Goal: Information Seeking & Learning: Learn about a topic

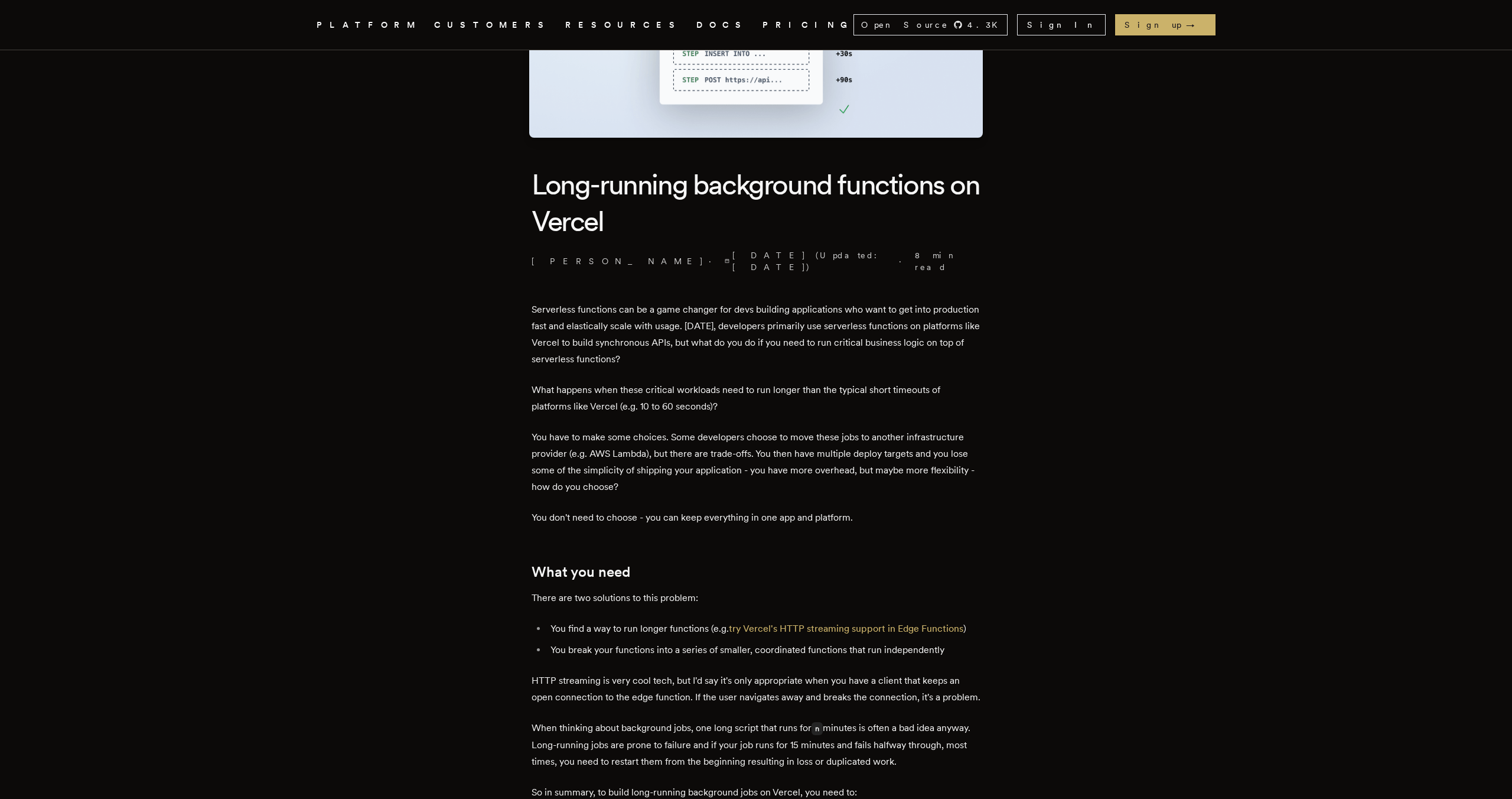
scroll to position [176, 0]
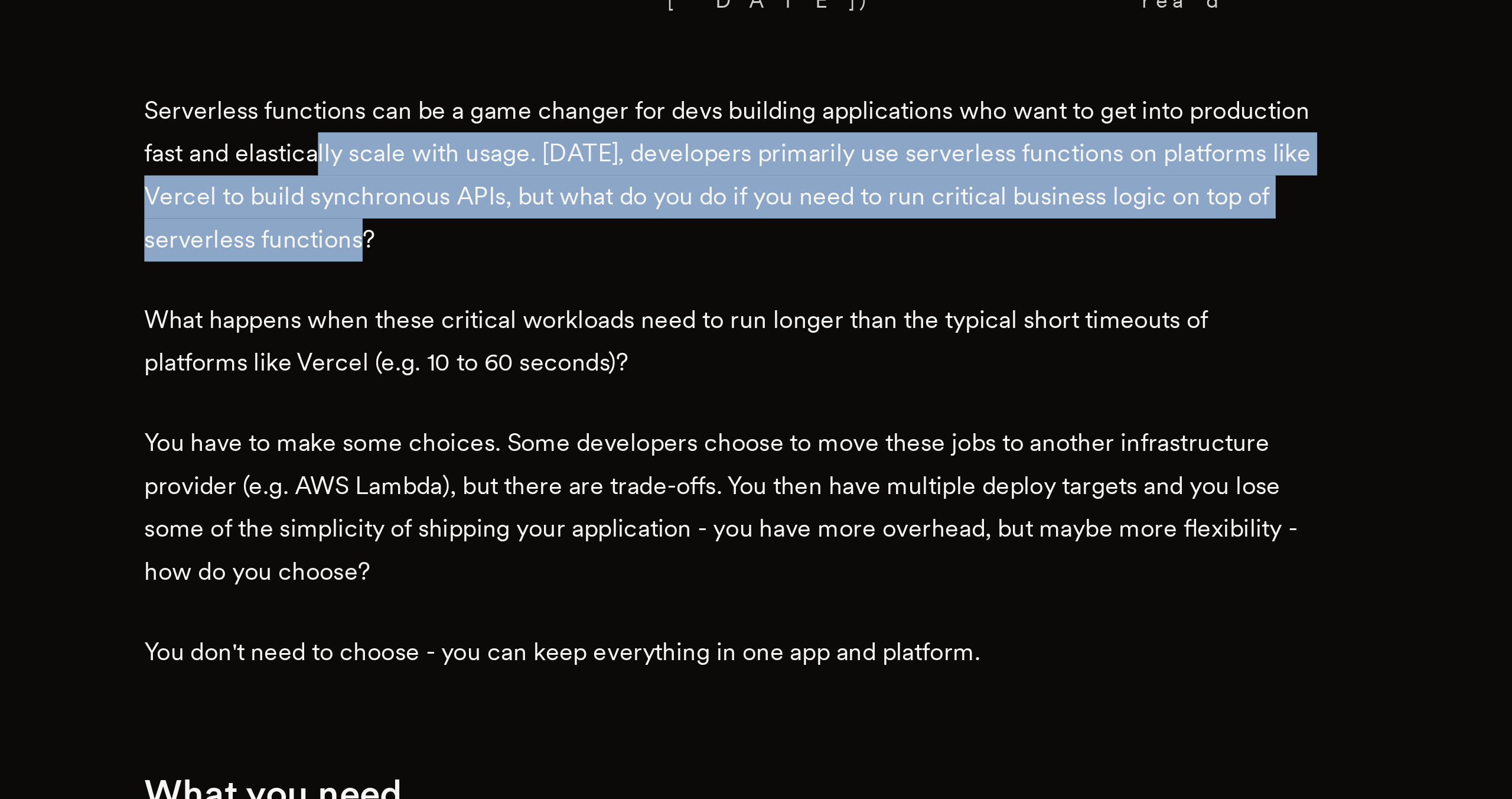
drag, startPoint x: 650, startPoint y: 315, endPoint x: 700, endPoint y: 352, distance: 62.2
click at [700, 352] on p "Serverless functions can be a game changer for devs building applications who w…" at bounding box center [756, 335] width 449 height 66
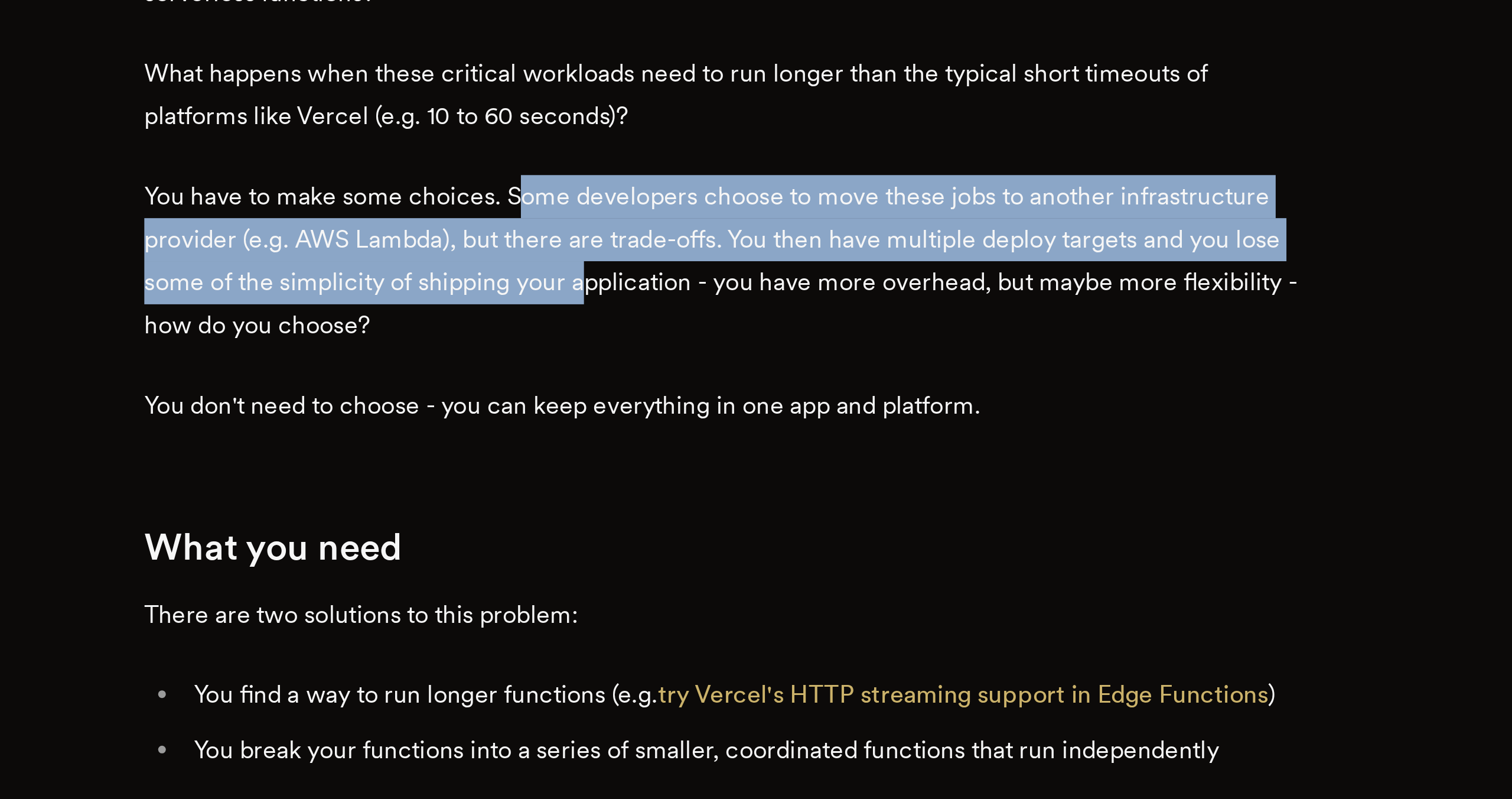
drag, startPoint x: 681, startPoint y: 429, endPoint x: 702, endPoint y: 464, distance: 40.8
click at [702, 464] on p "You have to make some choices. Some developers choose to move these jobs to ano…" at bounding box center [756, 463] width 449 height 66
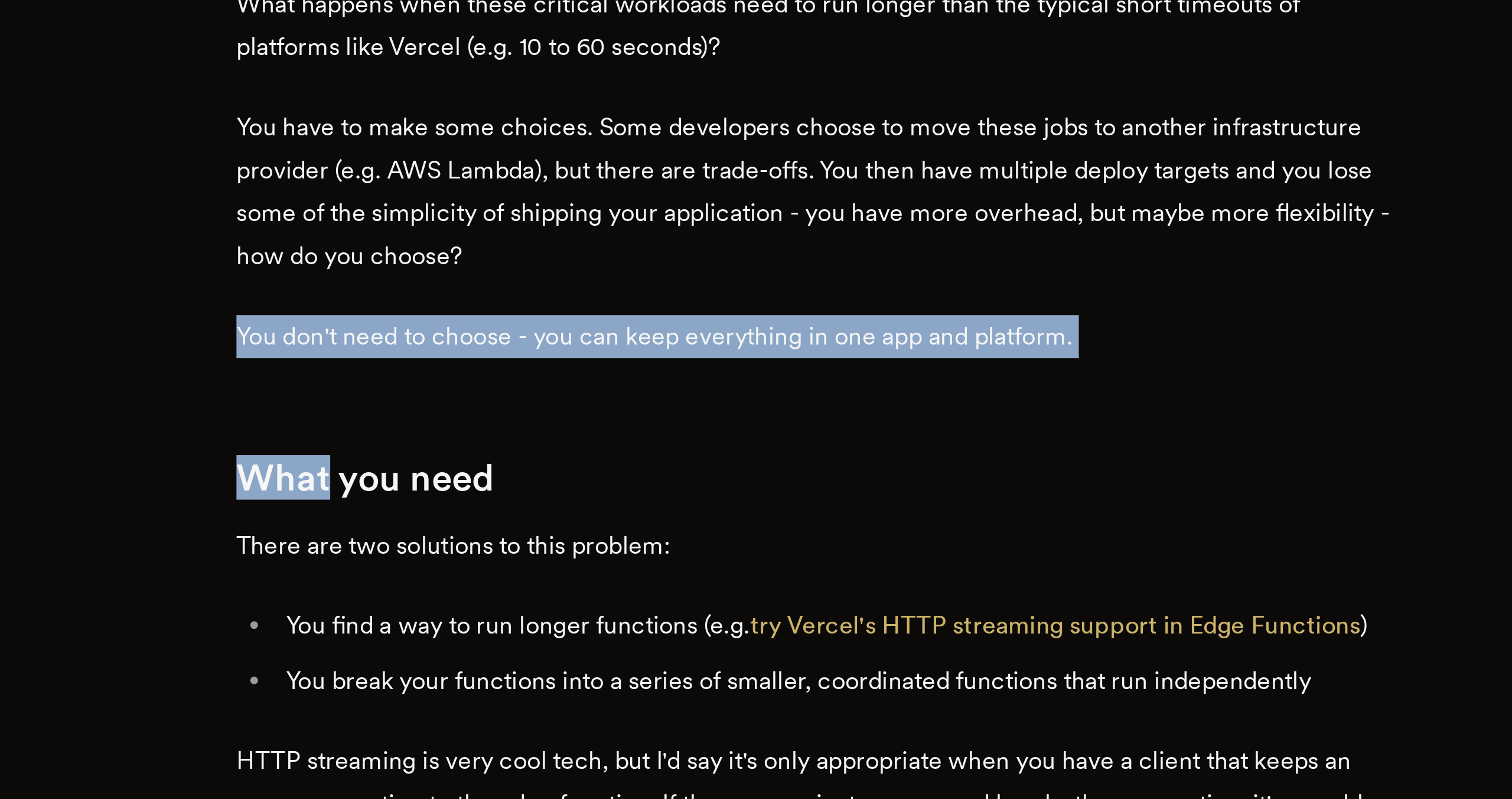
drag, startPoint x: 844, startPoint y: 526, endPoint x: 776, endPoint y: 481, distance: 81.5
click at [776, 481] on p "You have to make some choices. Some developers choose to move these jobs to ano…" at bounding box center [756, 463] width 449 height 66
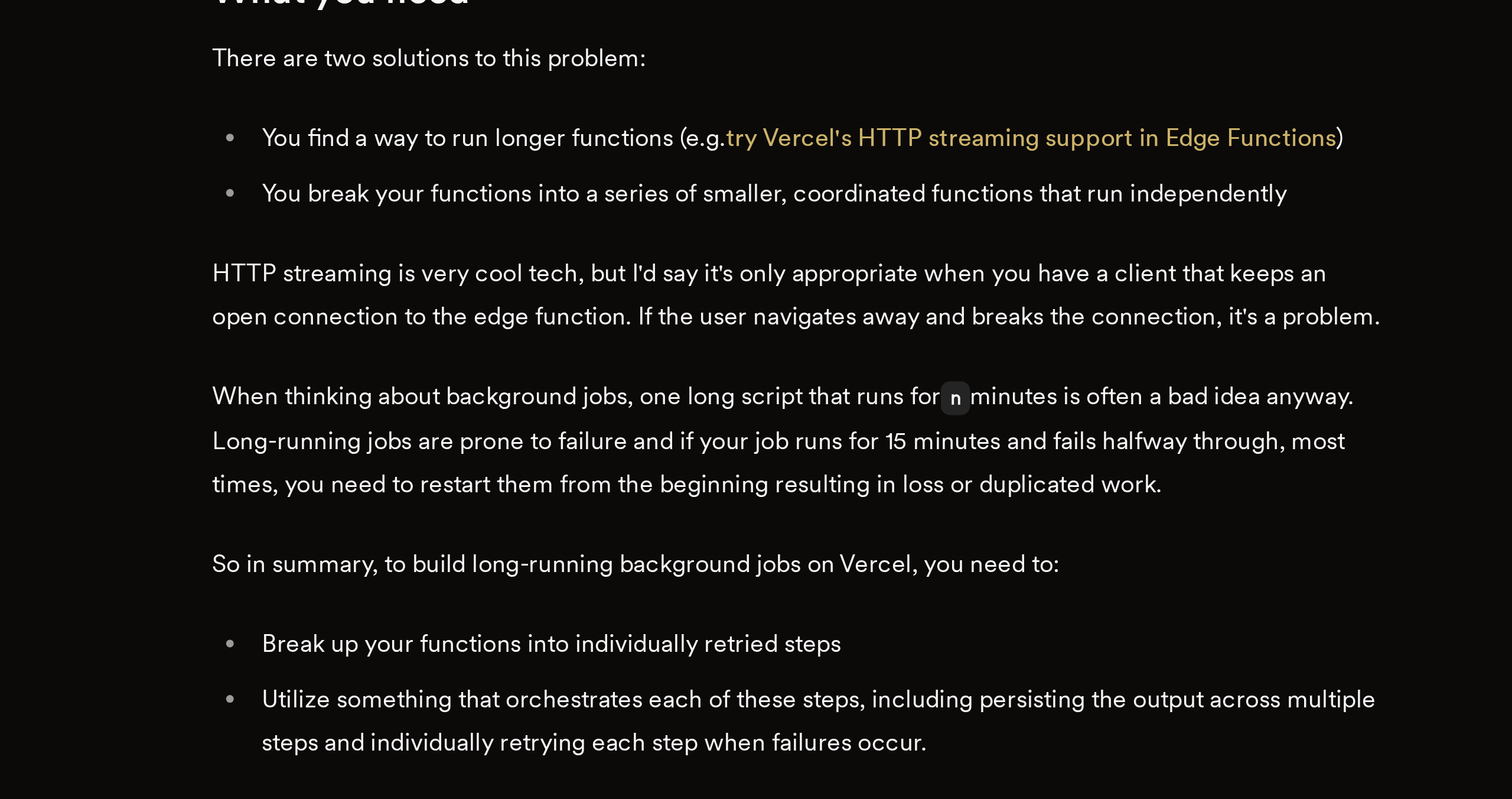
scroll to position [265, 0]
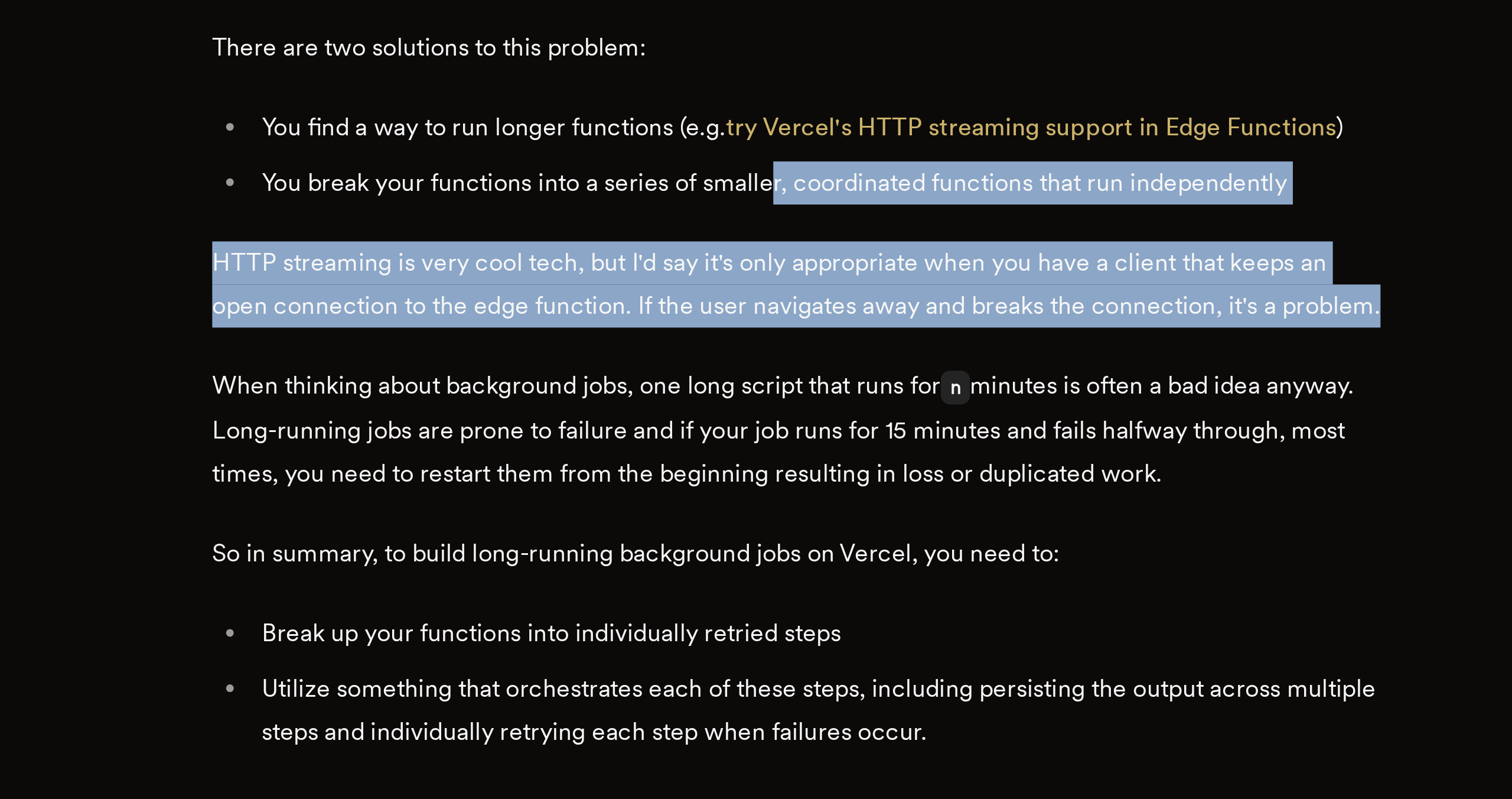
drag, startPoint x: 749, startPoint y: 550, endPoint x: 778, endPoint y: 613, distance: 69.4
click at [778, 613] on p "HTTP streaming is very cool tech, but I'd say it's only appropriate when you ha…" at bounding box center [756, 601] width 449 height 33
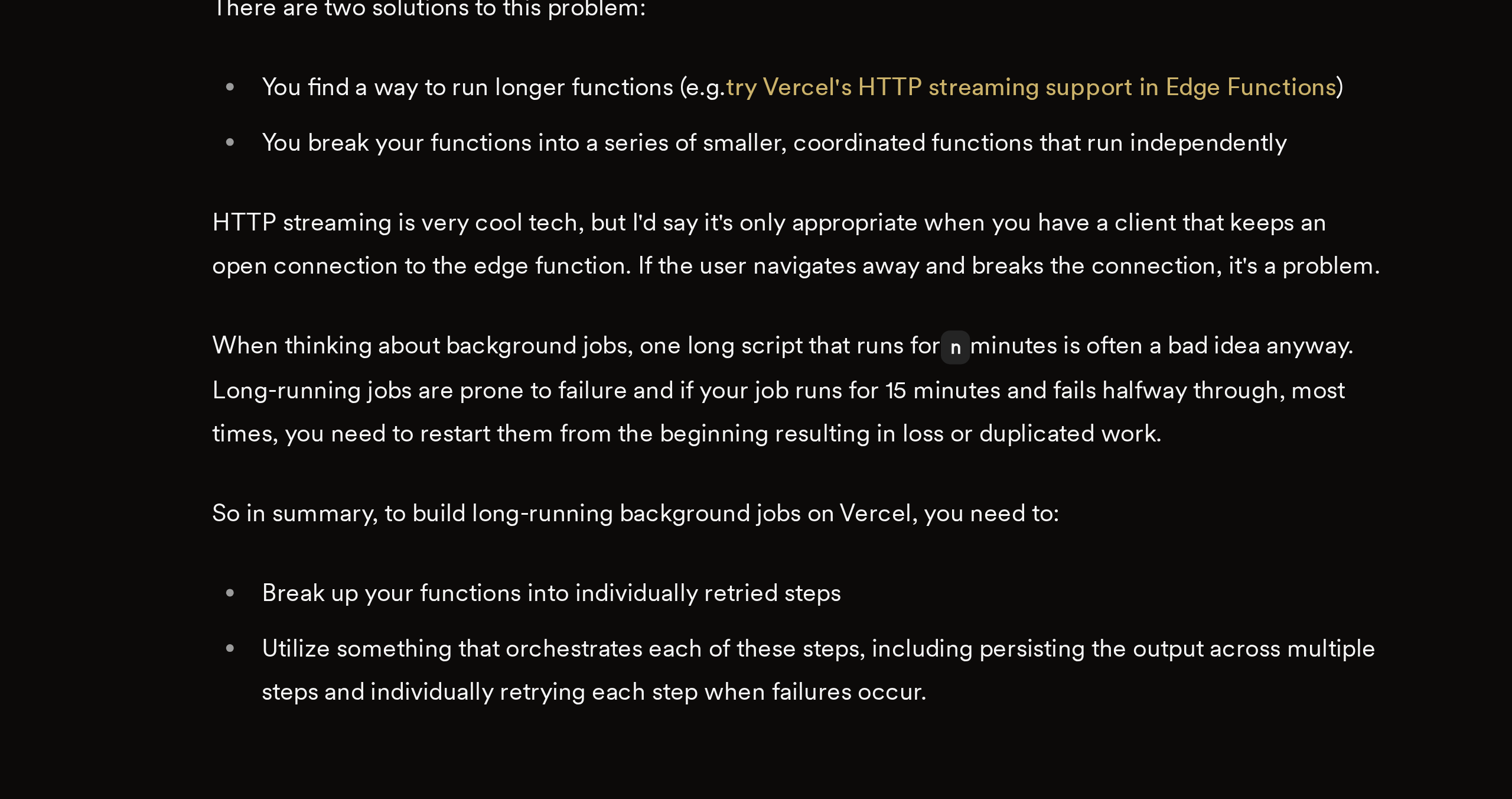
scroll to position [282, 0]
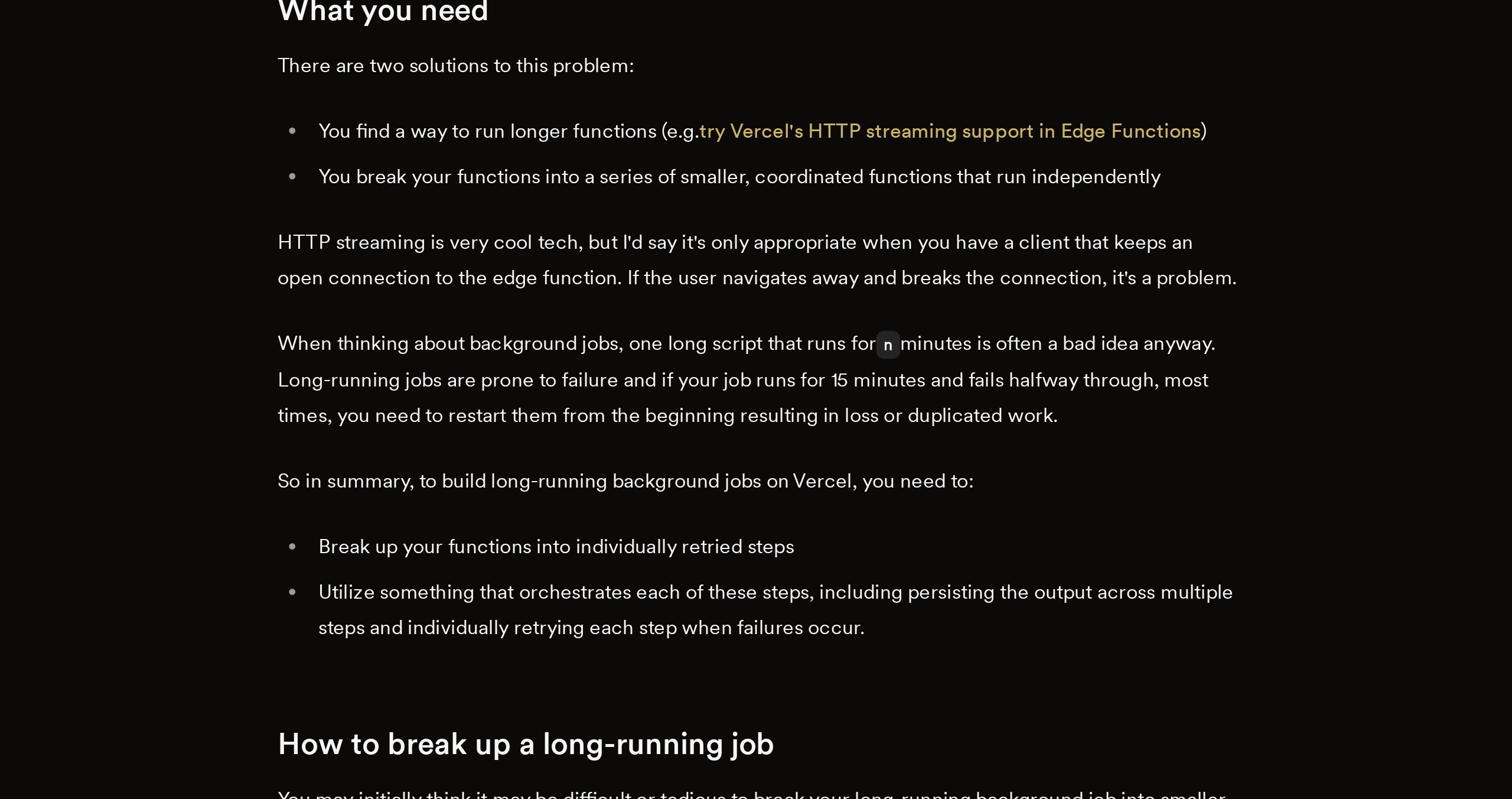
scroll to position [320, 0]
drag, startPoint x: 745, startPoint y: 497, endPoint x: 774, endPoint y: 549, distance: 59.5
click at [774, 549] on p "HTTP streaming is very cool tech, but I'd say it's only appropriate when you ha…" at bounding box center [756, 545] width 449 height 33
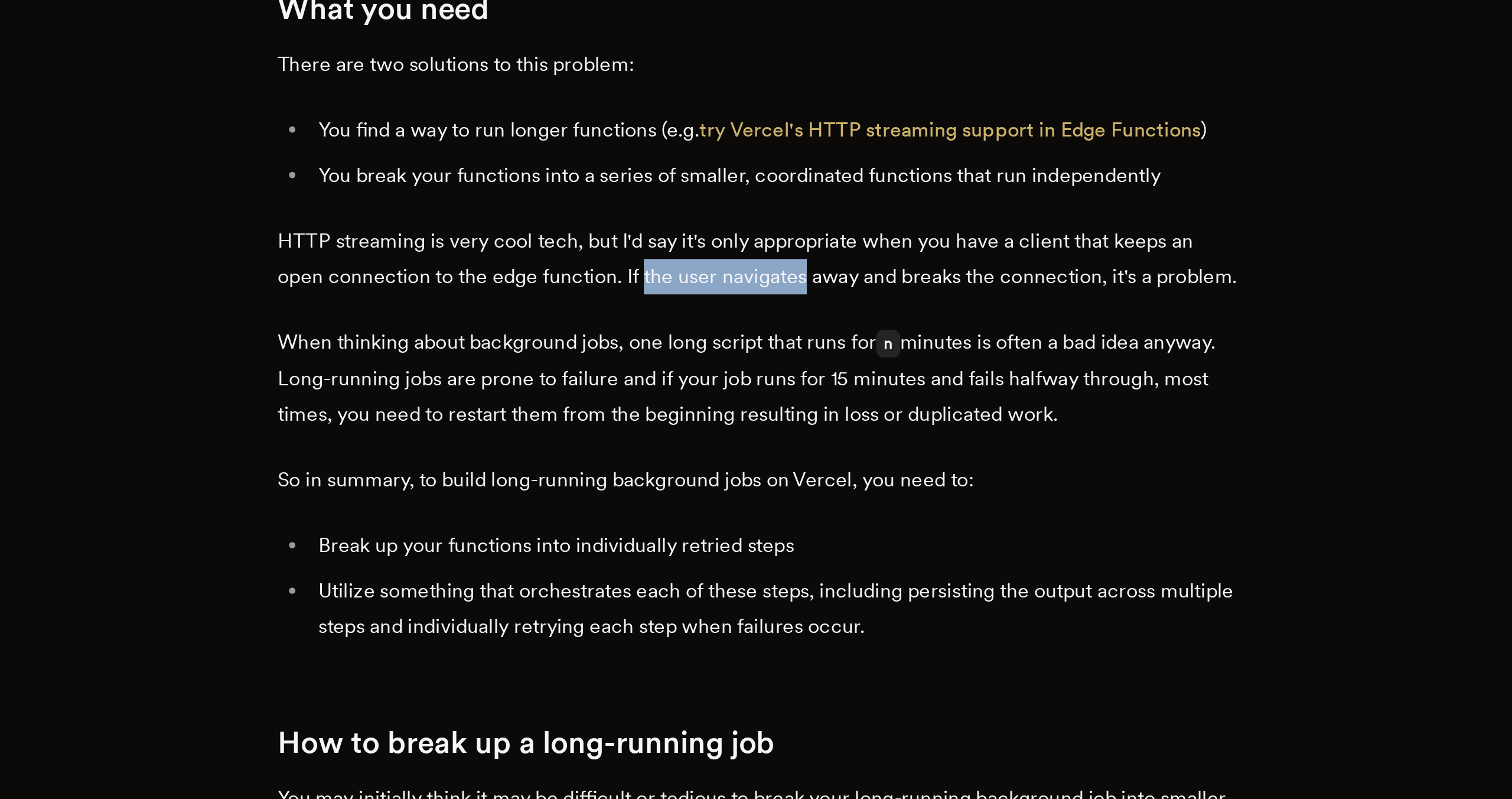
drag, startPoint x: 774, startPoint y: 549, endPoint x: 708, endPoint y: 541, distance: 66.5
click at [707, 541] on p "HTTP streaming is very cool tech, but I'd say it's only appropriate when you ha…" at bounding box center [756, 545] width 449 height 33
click at [708, 541] on p "HTTP streaming is very cool tech, but I'd say it's only appropriate when you ha…" at bounding box center [756, 545] width 449 height 33
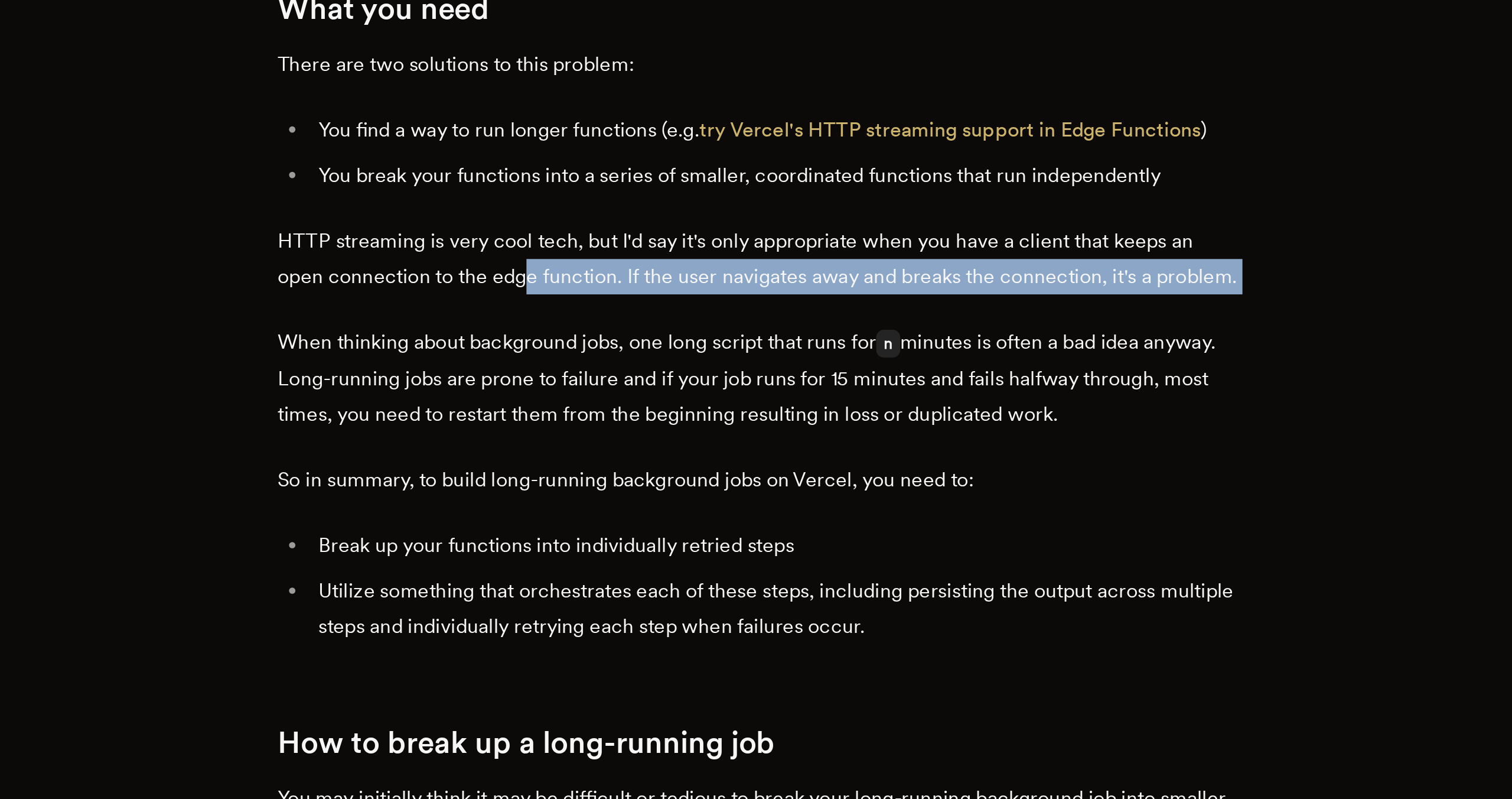
drag, startPoint x: 652, startPoint y: 534, endPoint x: 693, endPoint y: 572, distance: 55.9
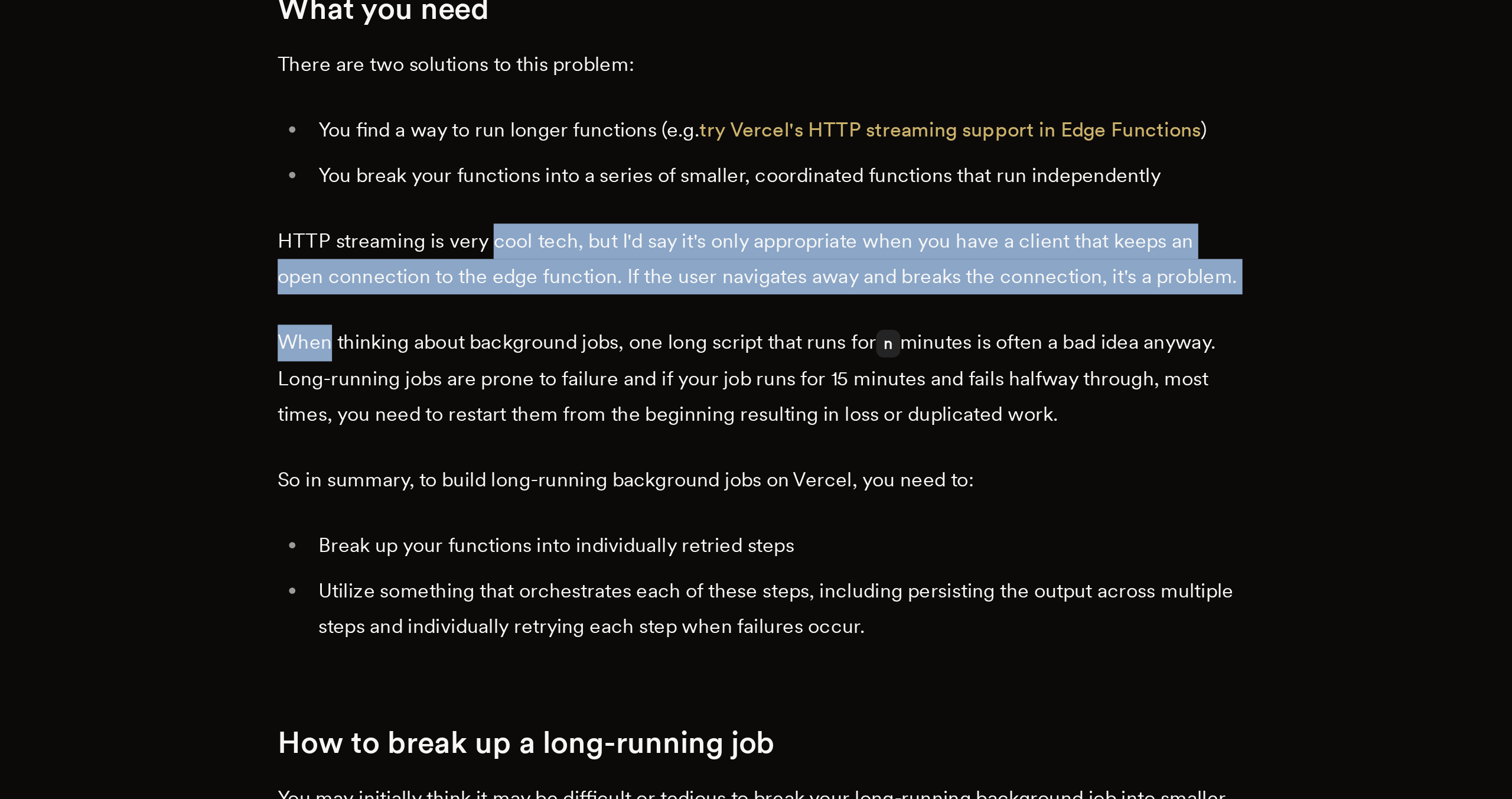
drag, startPoint x: 693, startPoint y: 572, endPoint x: 649, endPoint y: 527, distance: 62.9
click at [649, 529] on p "HTTP streaming is very cool tech, but I'd say it's only appropriate when you ha…" at bounding box center [756, 545] width 449 height 33
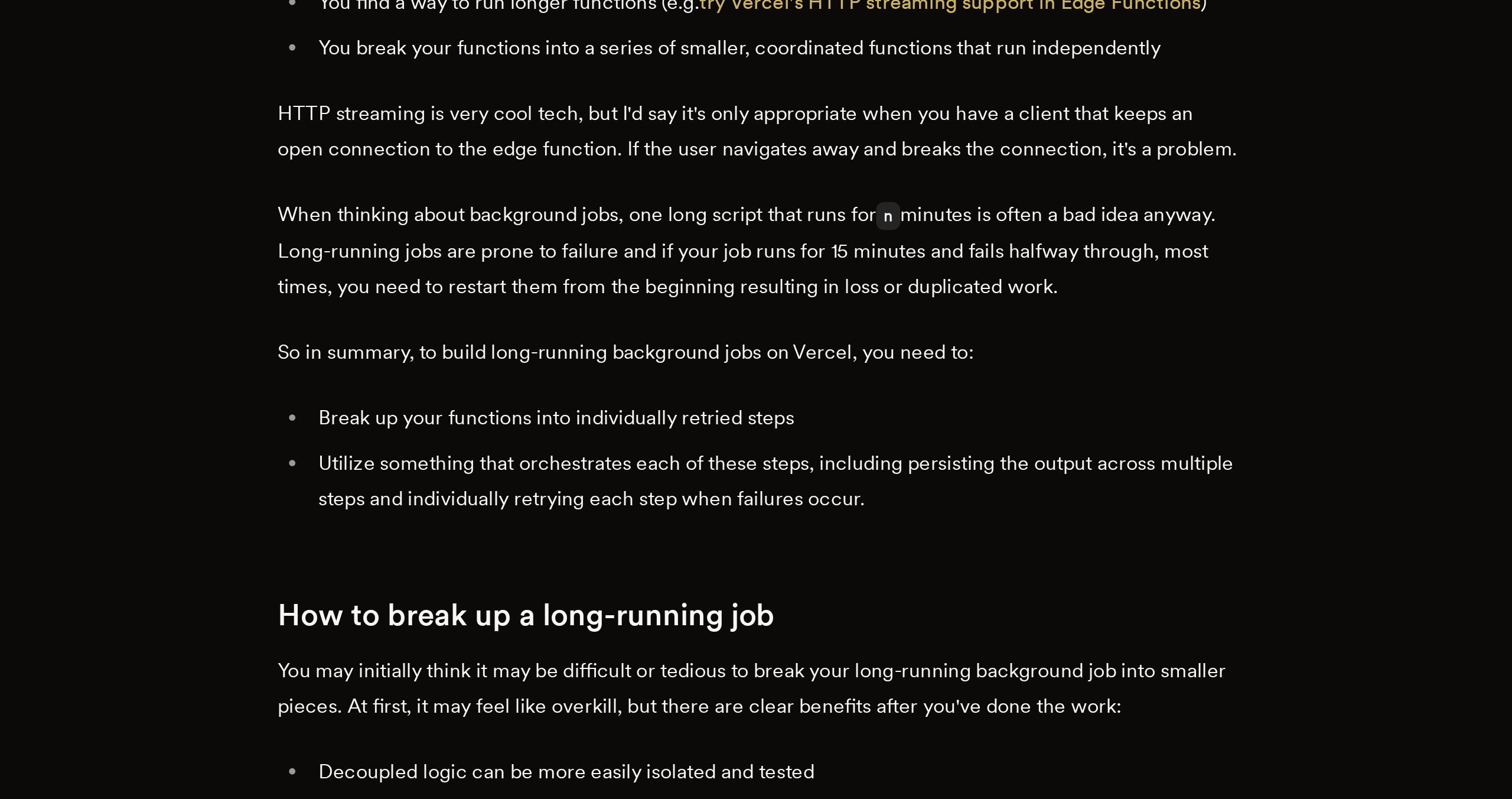
scroll to position [387, 0]
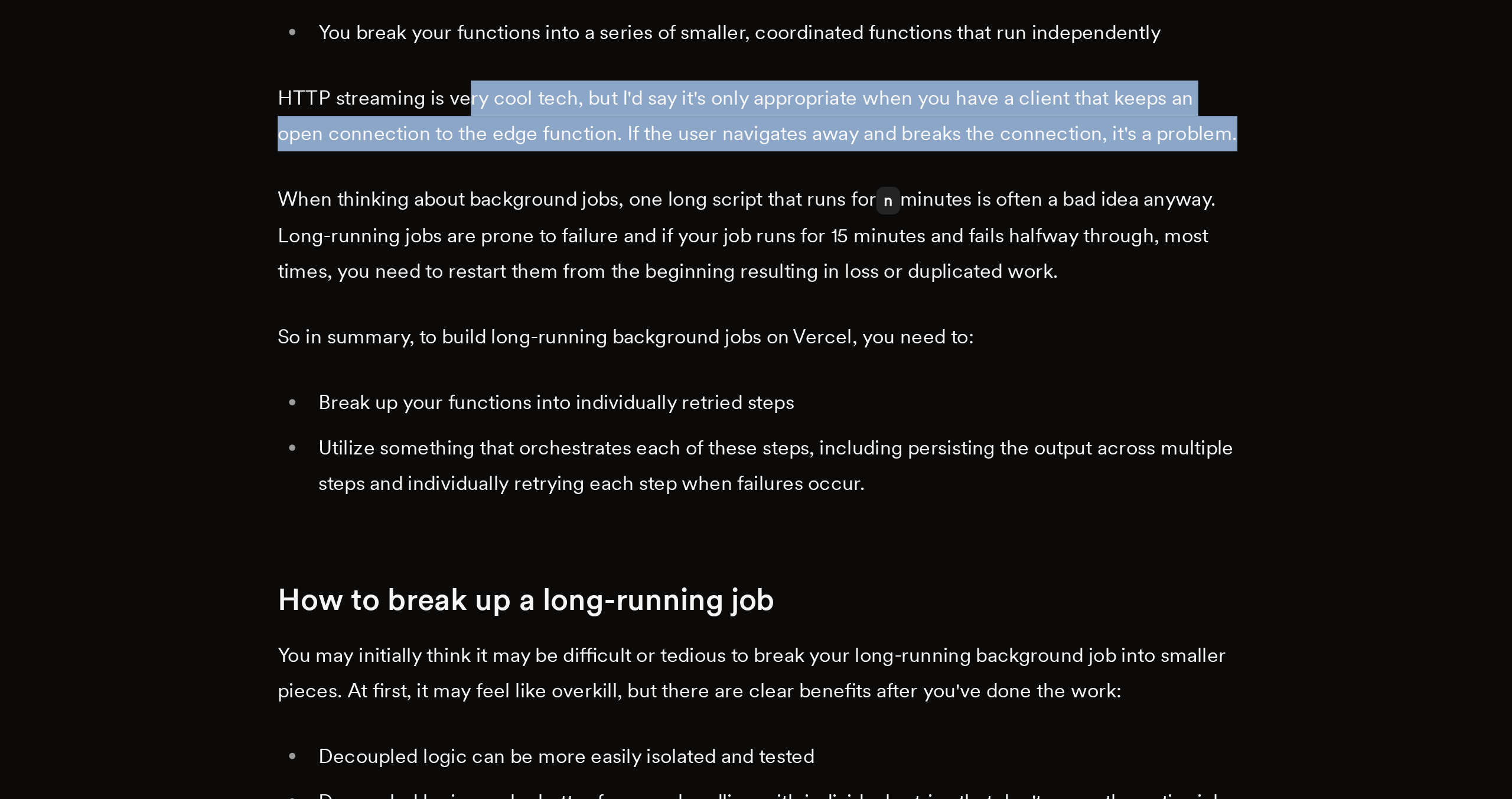
drag, startPoint x: 626, startPoint y: 463, endPoint x: 647, endPoint y: 499, distance: 41.7
click at [647, 496] on p "HTTP streaming is very cool tech, but I'd say it's only appropriate when you ha…" at bounding box center [756, 479] width 449 height 33
drag, startPoint x: 647, startPoint y: 499, endPoint x: 653, endPoint y: 457, distance: 42.4
click at [653, 463] on p "HTTP streaming is very cool tech, but I'd say it's only appropriate when you ha…" at bounding box center [756, 479] width 449 height 33
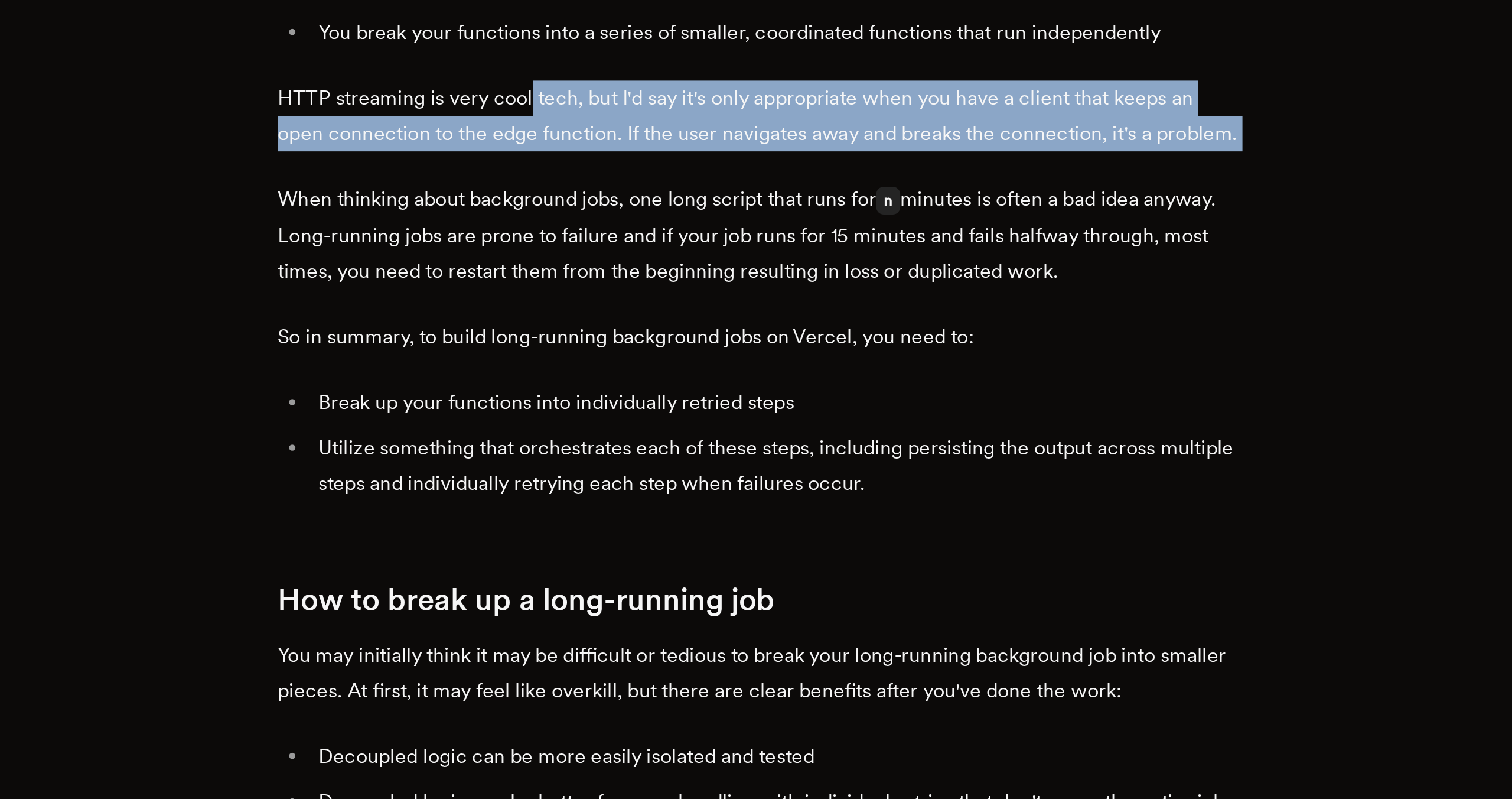
click at [653, 463] on p "HTTP streaming is very cool tech, but I'd say it's only appropriate when you ha…" at bounding box center [756, 479] width 449 height 33
drag, startPoint x: 635, startPoint y: 465, endPoint x: 693, endPoint y: 501, distance: 68.3
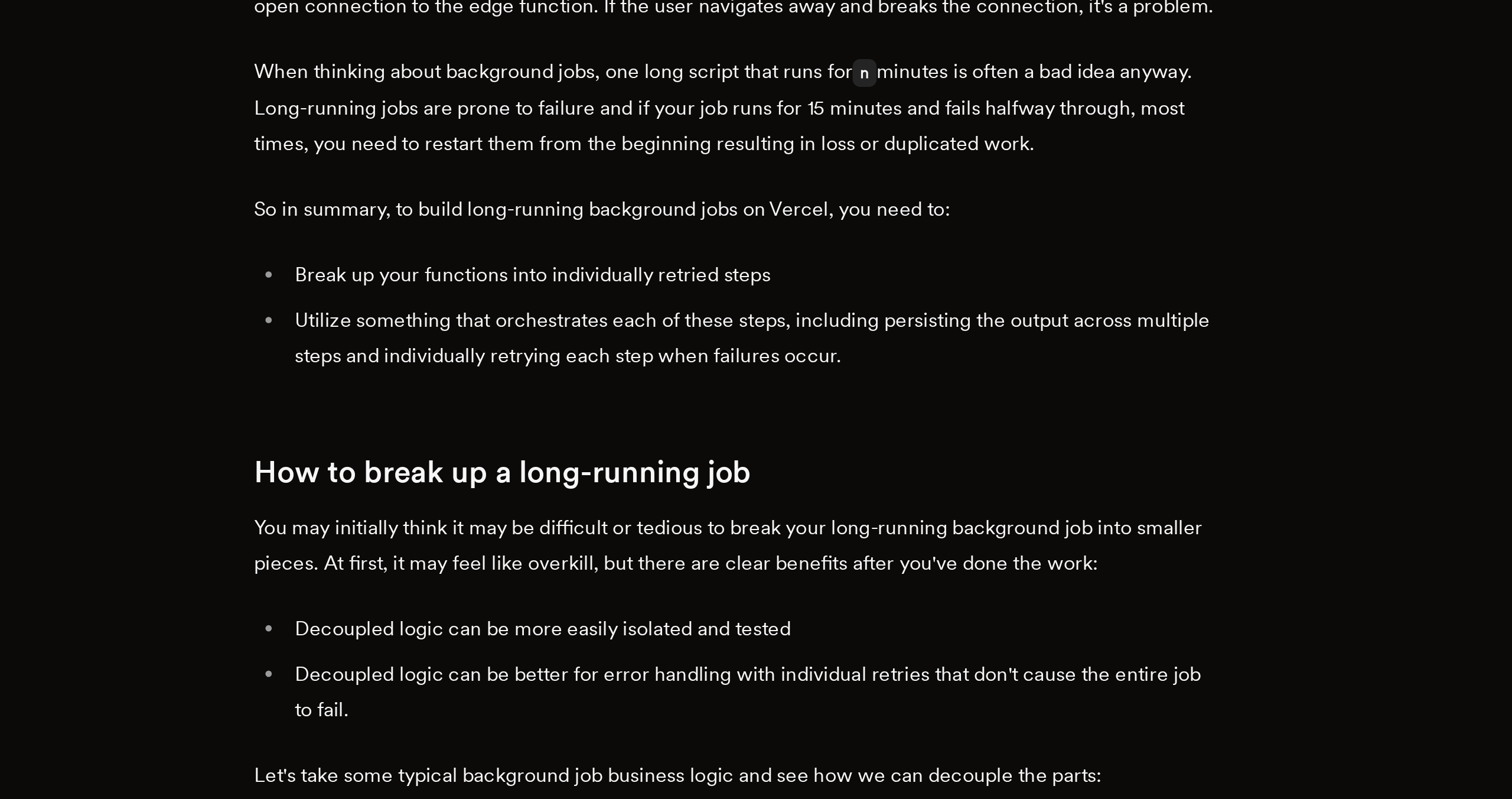
scroll to position [450, 0]
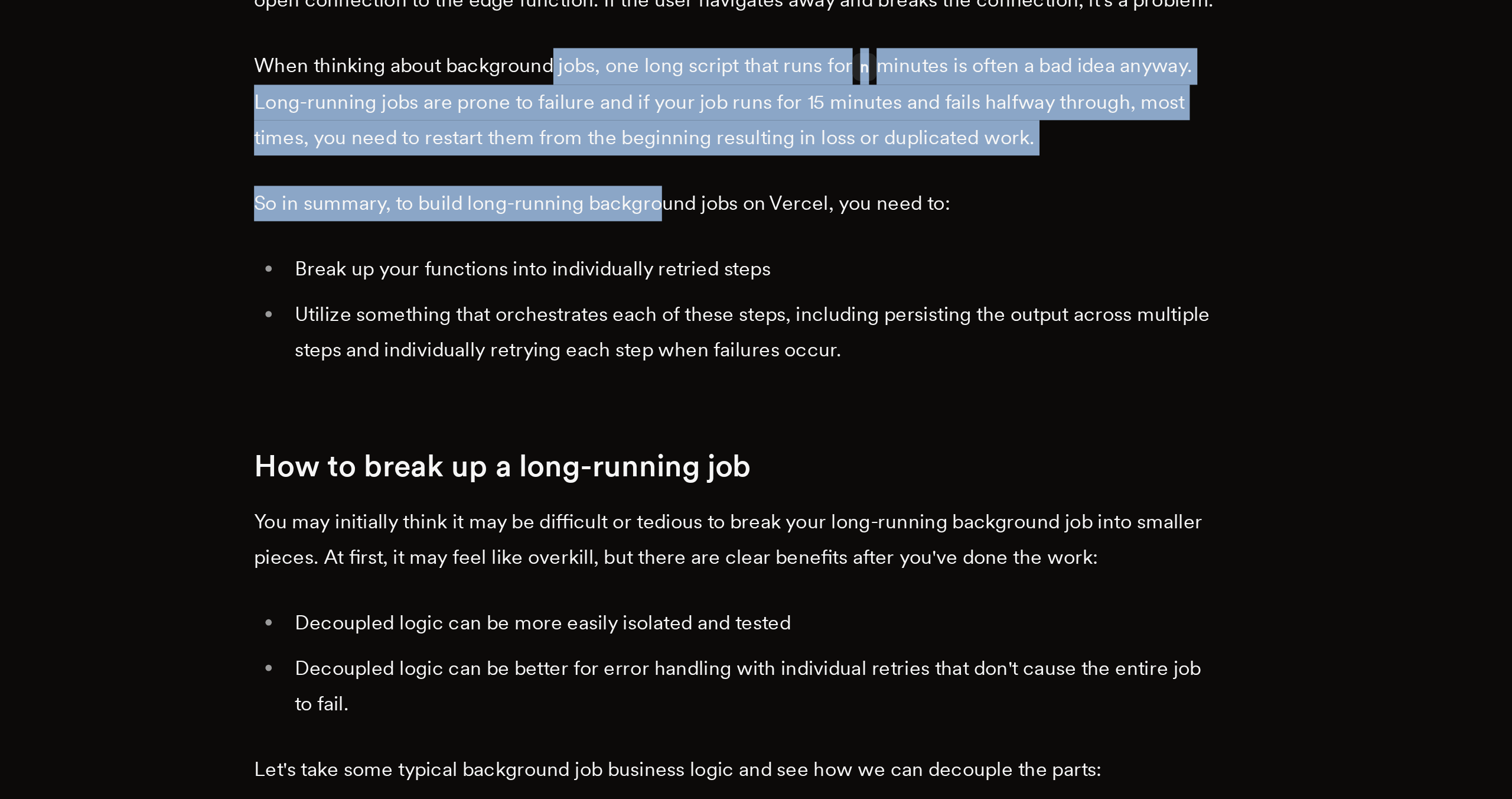
drag, startPoint x: 674, startPoint y: 460, endPoint x: 727, endPoint y: 518, distance: 78.6
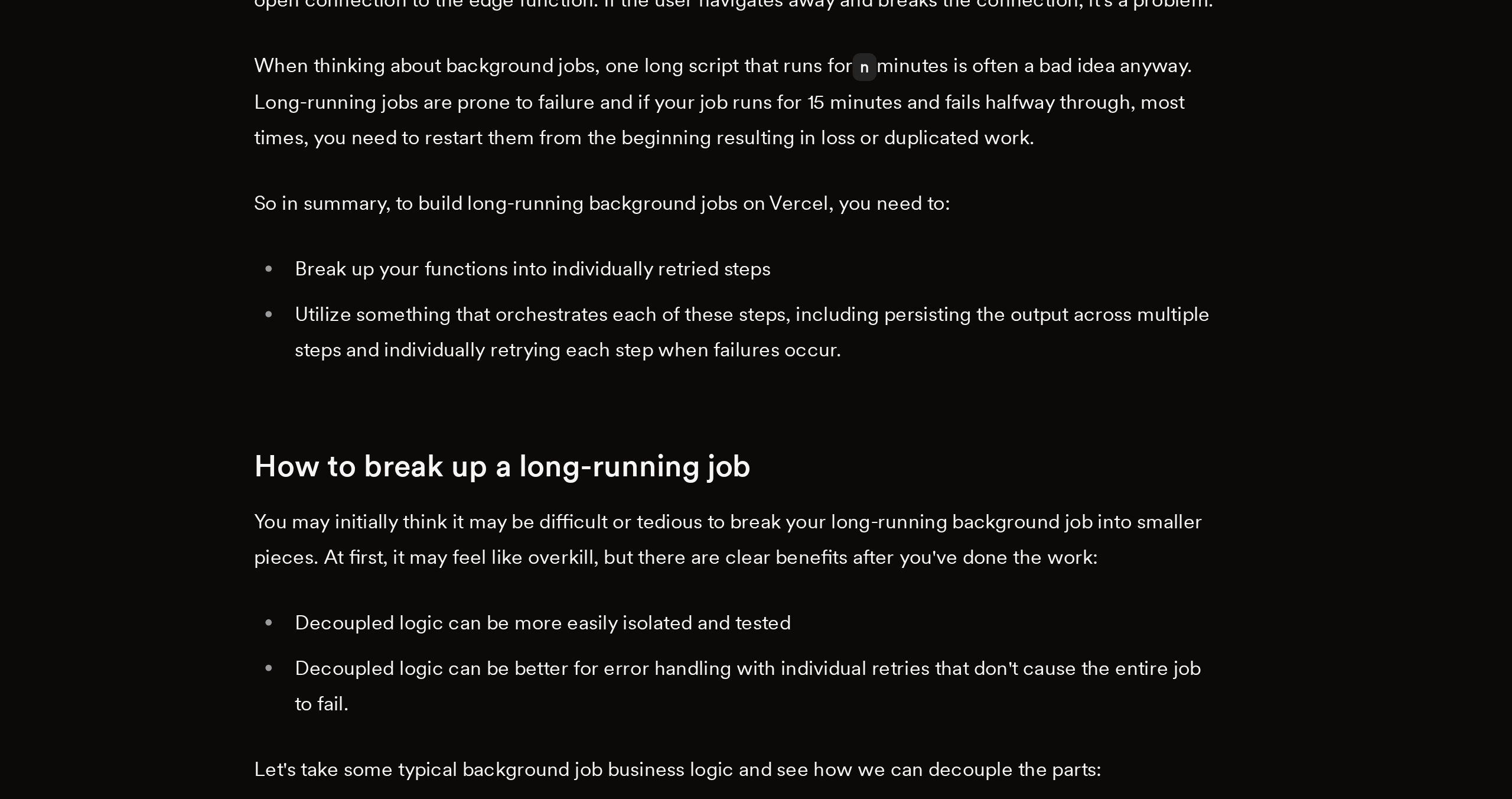
click at [747, 519] on p "So in summary, to build long-running background jobs on Vercel, you need to:" at bounding box center [756, 520] width 449 height 16
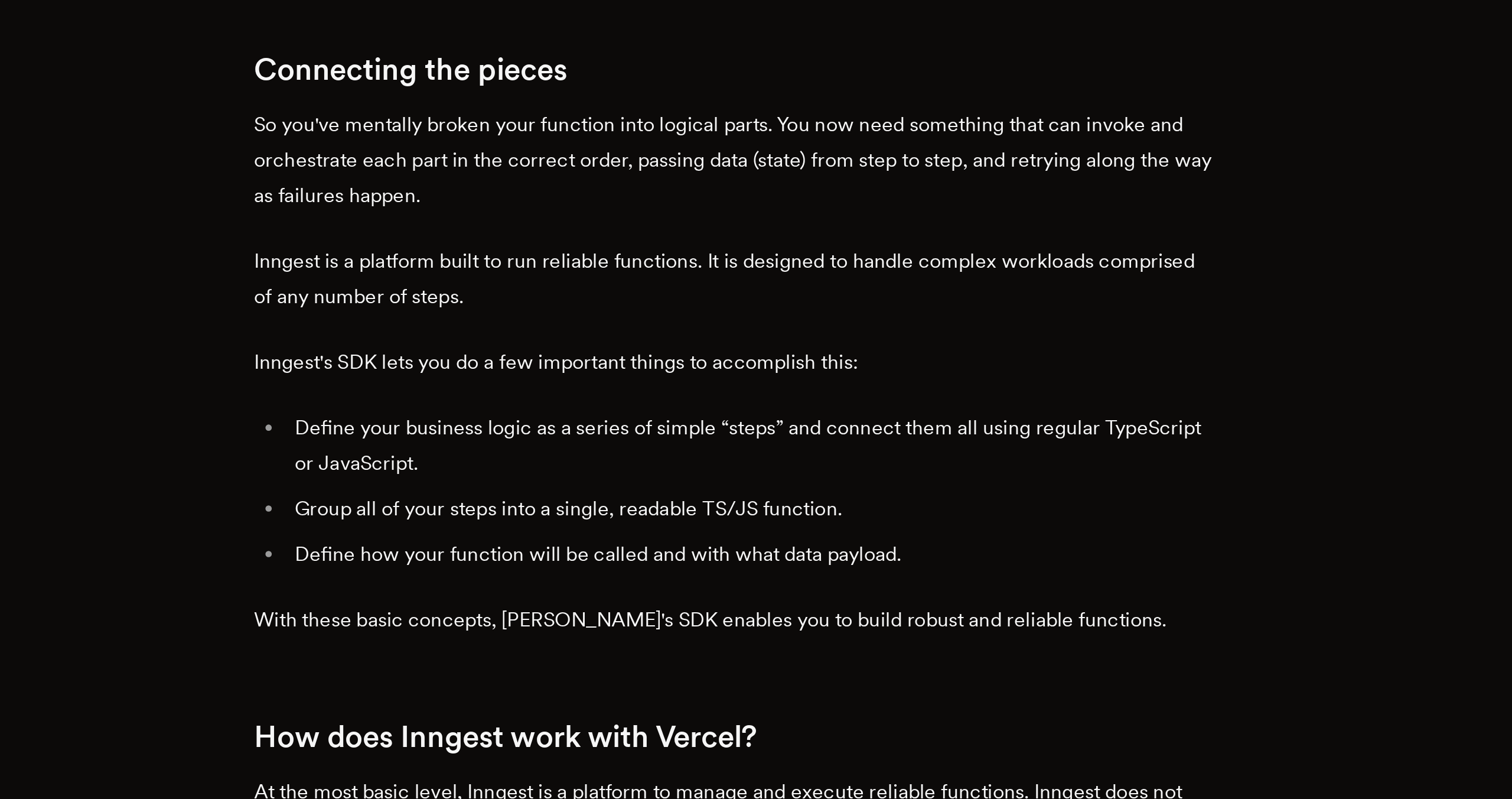
scroll to position [1204, 0]
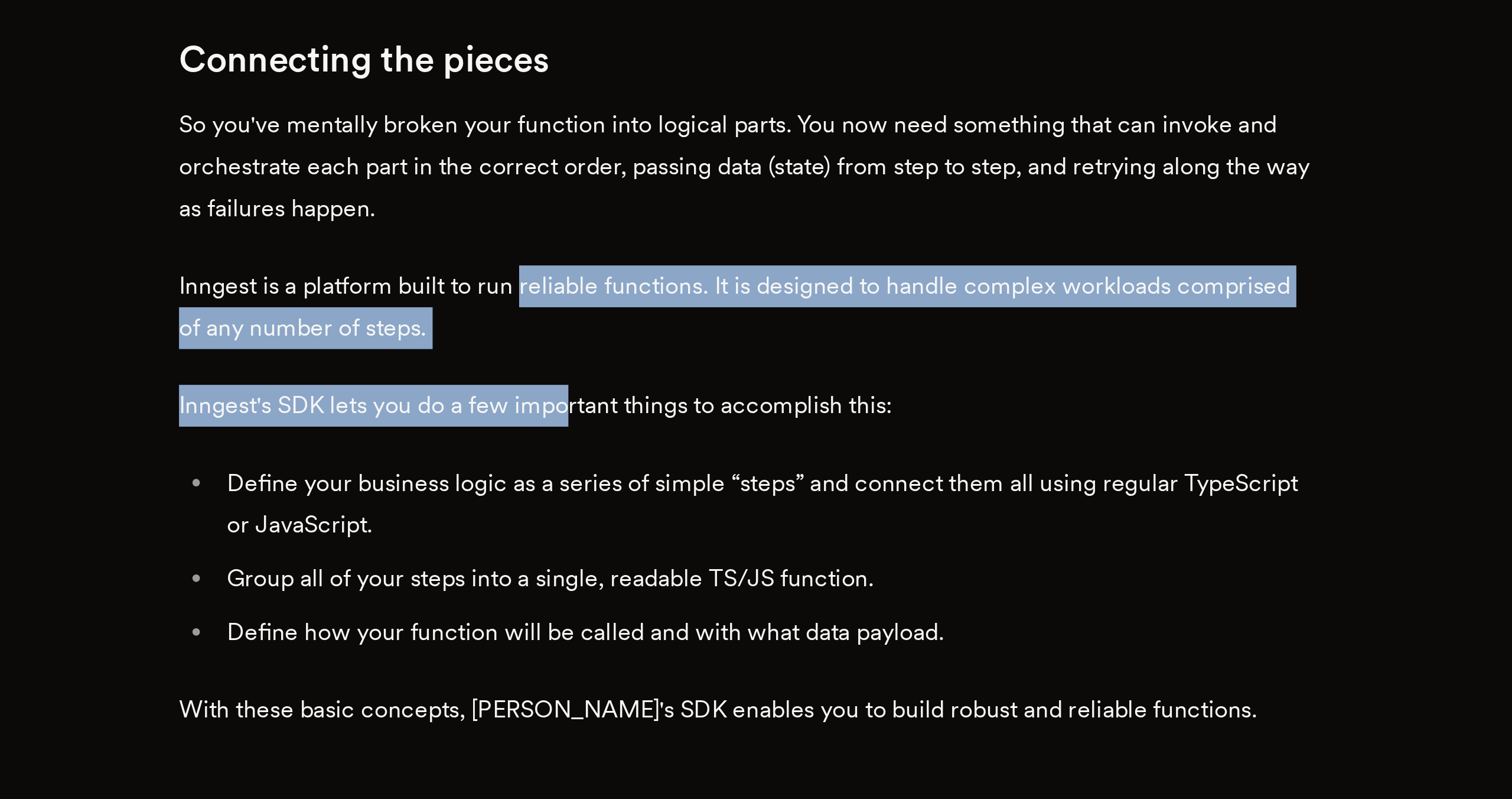
drag, startPoint x: 689, startPoint y: 564, endPoint x: 673, endPoint y: 514, distance: 52.5
click at [673, 537] on p "Inngest is a platform built to run reliable functions. It is designed to handle…" at bounding box center [756, 553] width 449 height 33
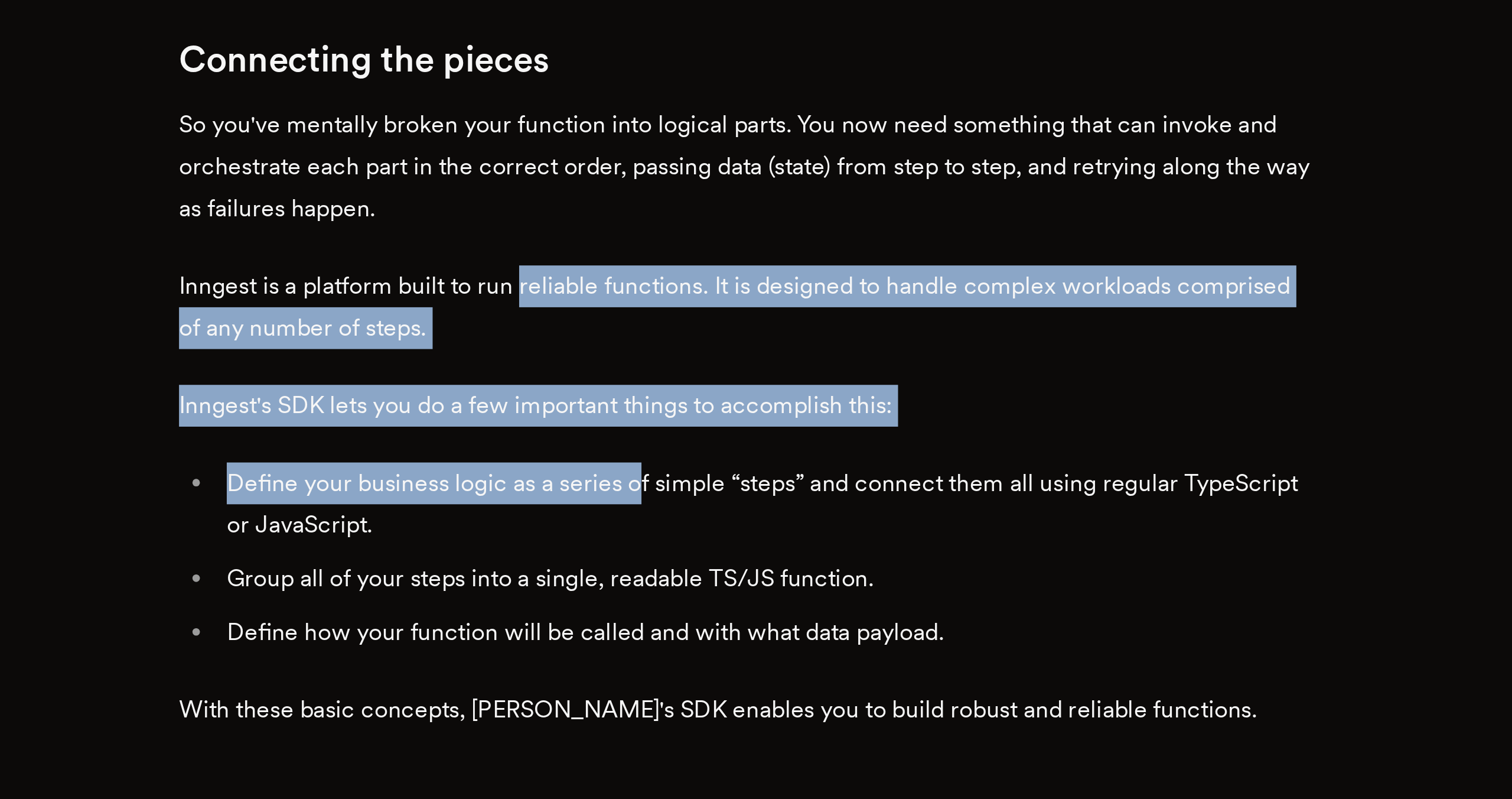
drag, startPoint x: 672, startPoint y: 513, endPoint x: 717, endPoint y: 583, distance: 83.2
click at [717, 614] on li "Define your business logic as a series of simple “steps” and connect them all u…" at bounding box center [763, 630] width 434 height 33
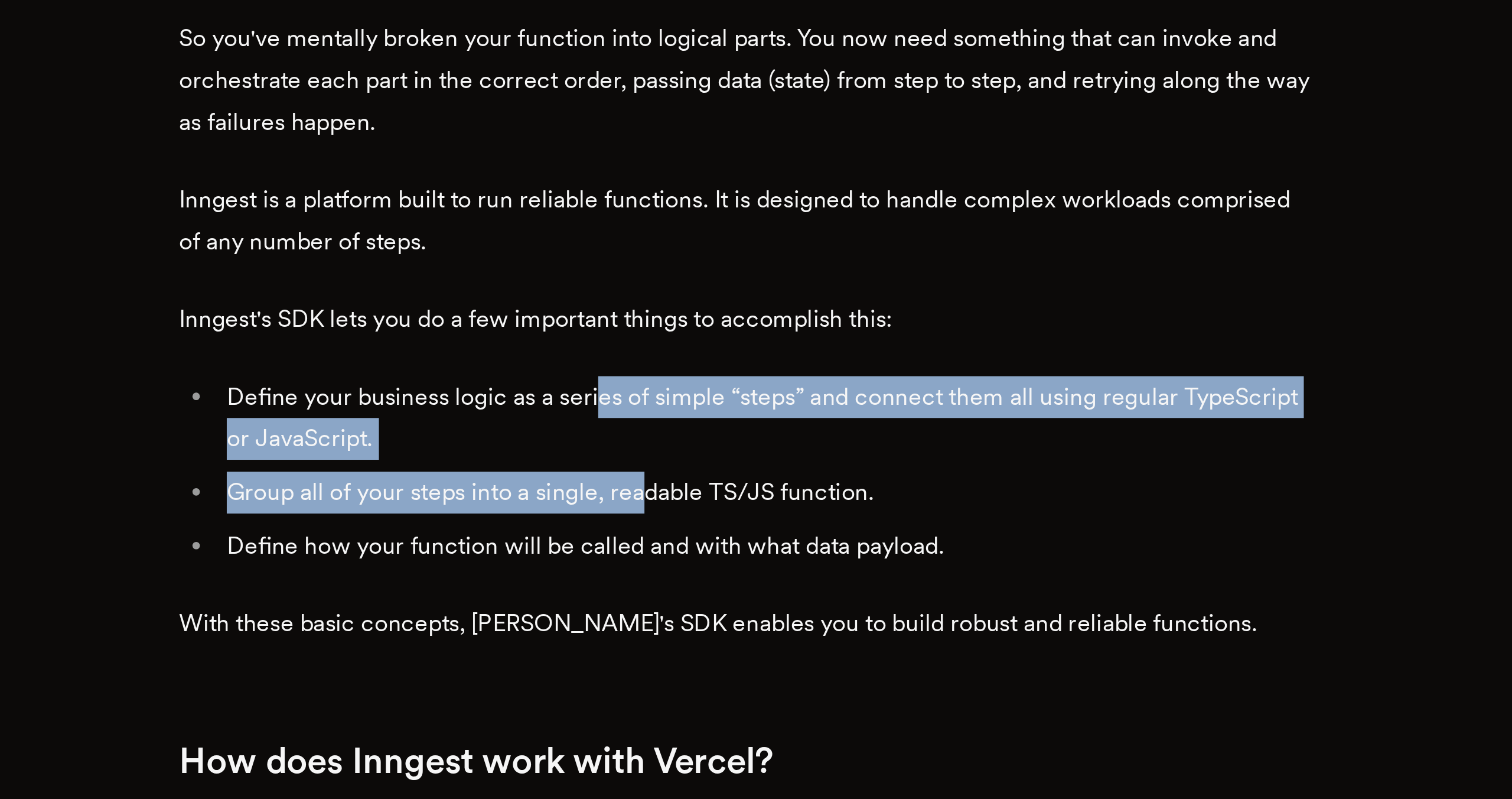
drag, startPoint x: 700, startPoint y: 598, endPoint x: 722, endPoint y: 623, distance: 33.3
click at [722, 623] on ul "Define your business logic as a series of simple “steps” and connect them all u…" at bounding box center [756, 652] width 449 height 76
click at [722, 652] on li "Group all of your steps into a single, readable TS/JS function." at bounding box center [763, 660] width 434 height 16
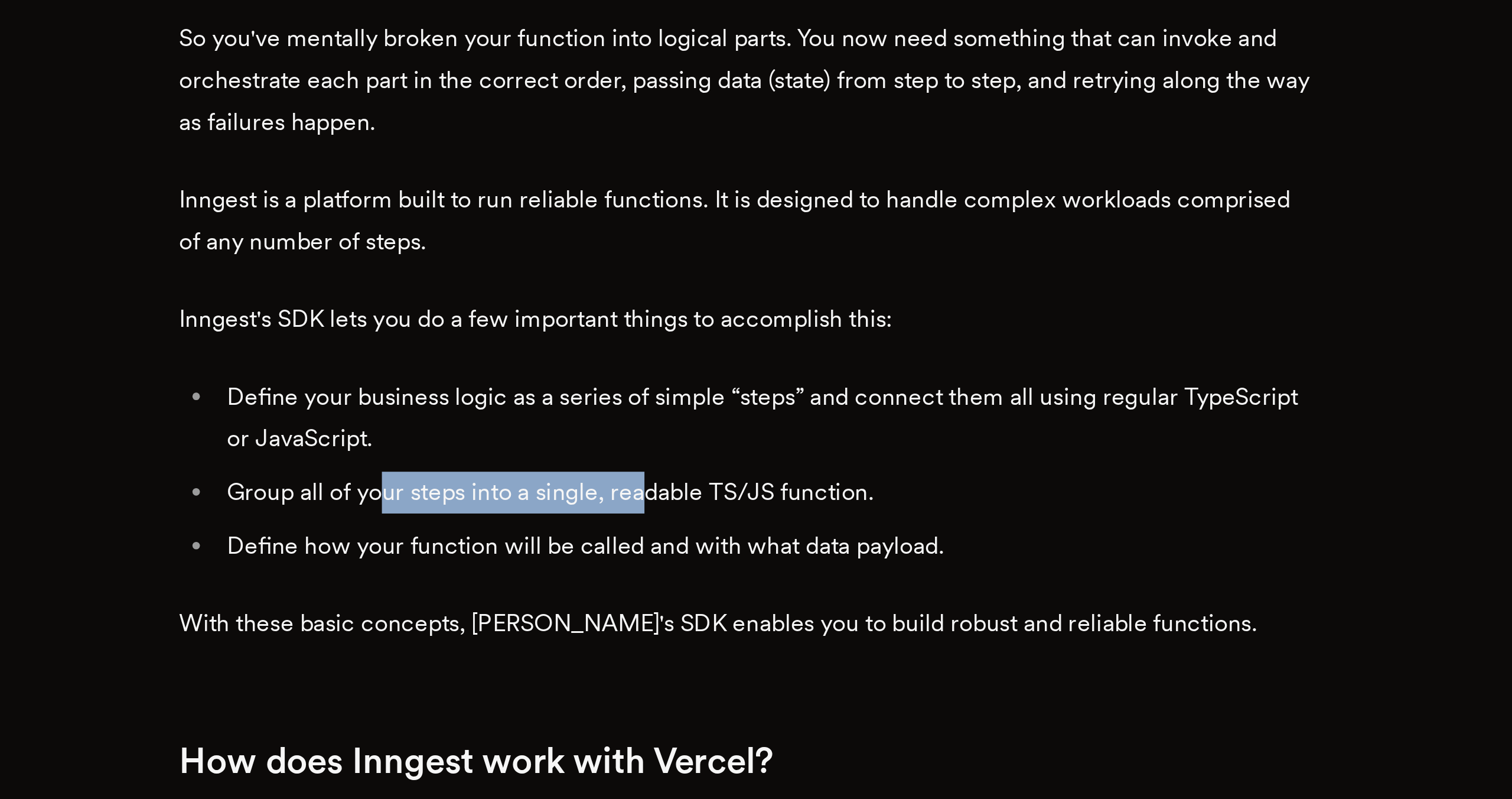
drag, startPoint x: 722, startPoint y: 632, endPoint x: 614, endPoint y: 630, distance: 108.0
click at [614, 652] on li "Group all of your steps into a single, readable TS/JS function." at bounding box center [763, 660] width 434 height 16
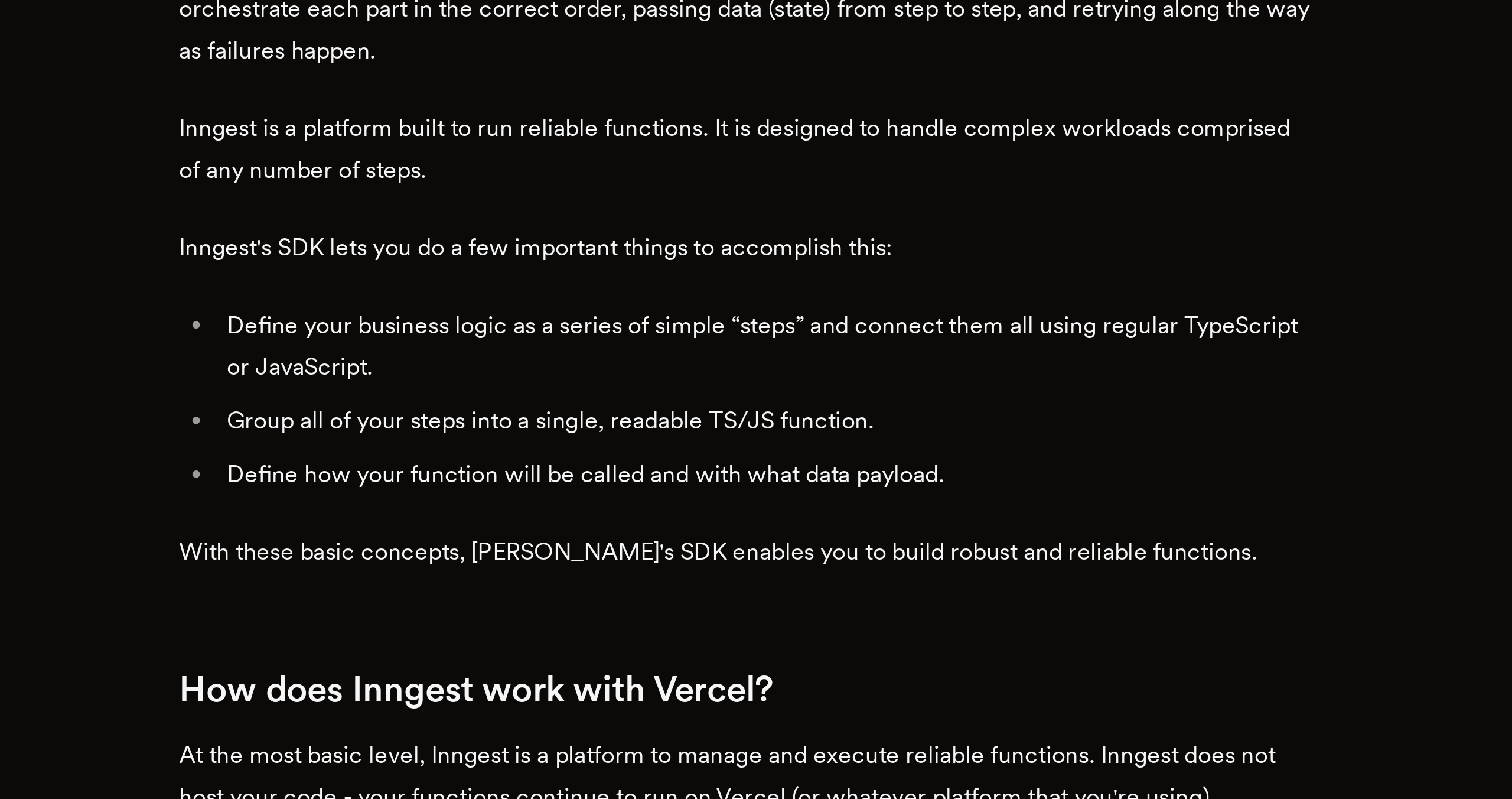
scroll to position [1216, 0]
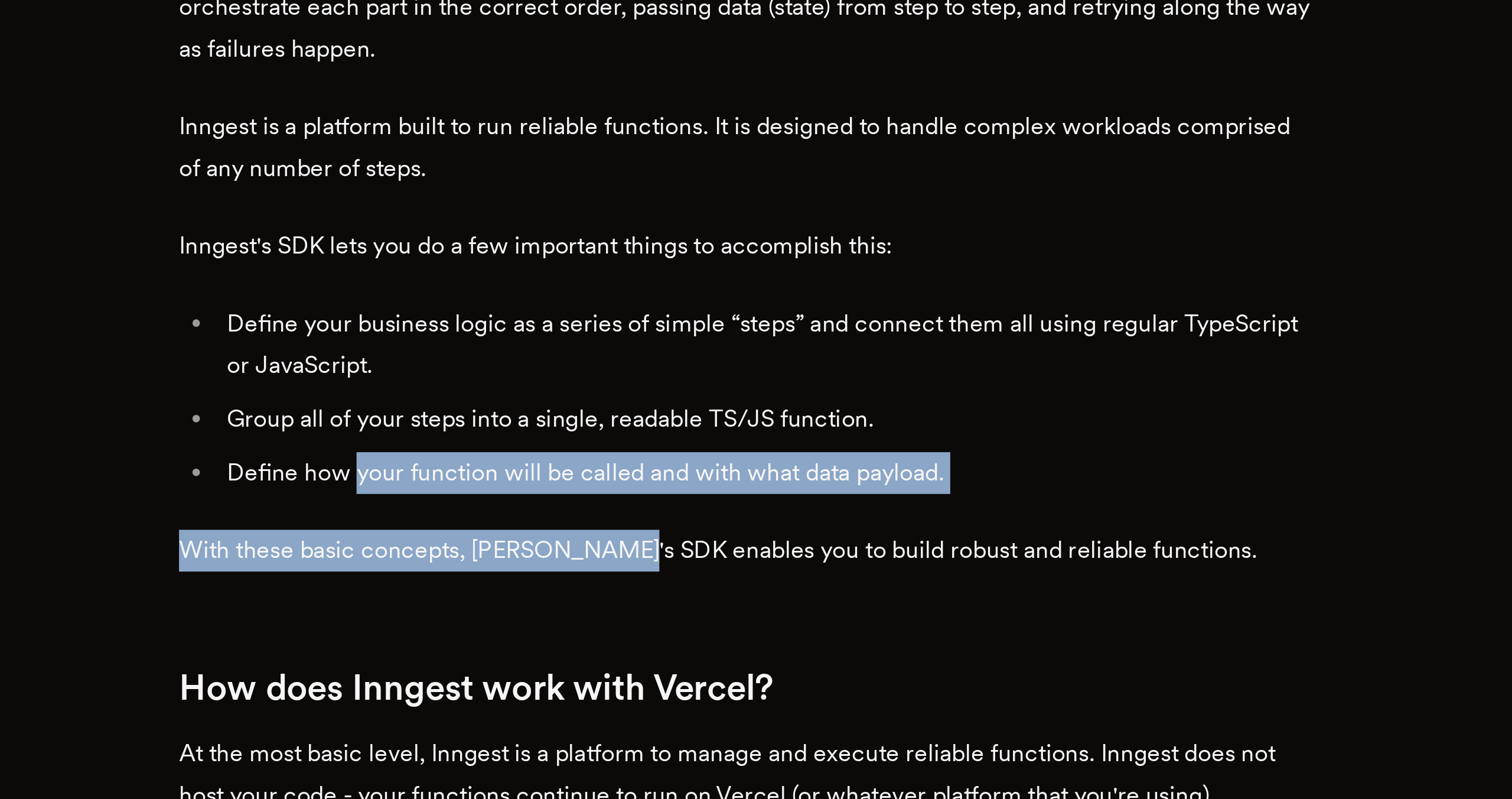
drag, startPoint x: 606, startPoint y: 641, endPoint x: 709, endPoint y: 670, distance: 107.0
click at [709, 692] on p "With these basic concepts, Inngest's SDK enables you to build robust and reliab…" at bounding box center [756, 699] width 449 height 16
drag, startPoint x: 714, startPoint y: 674, endPoint x: 635, endPoint y: 627, distance: 91.9
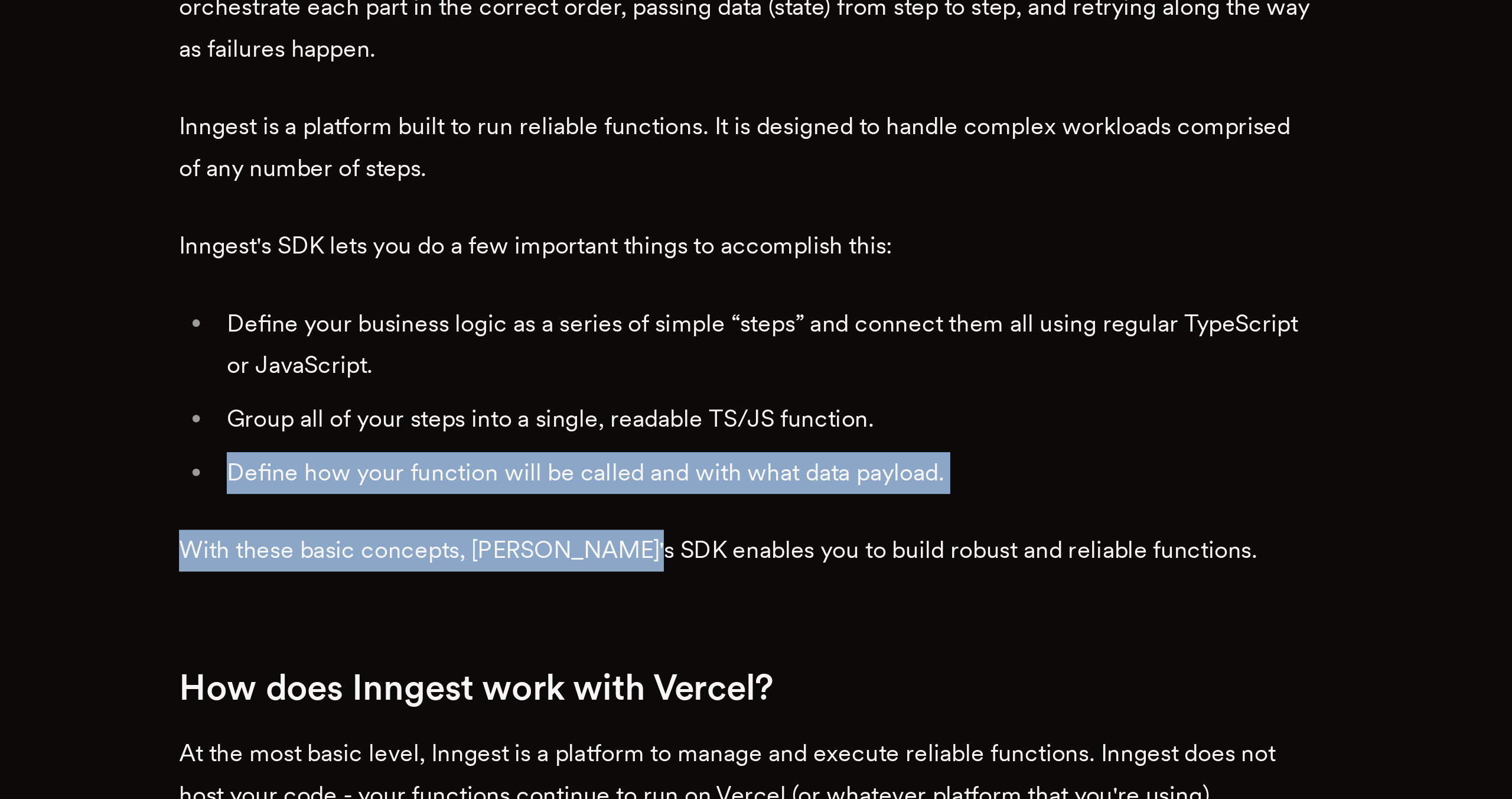
click at [635, 627] on ul "Define your business logic as a series of simple “steps” and connect them all u…" at bounding box center [756, 640] width 449 height 76
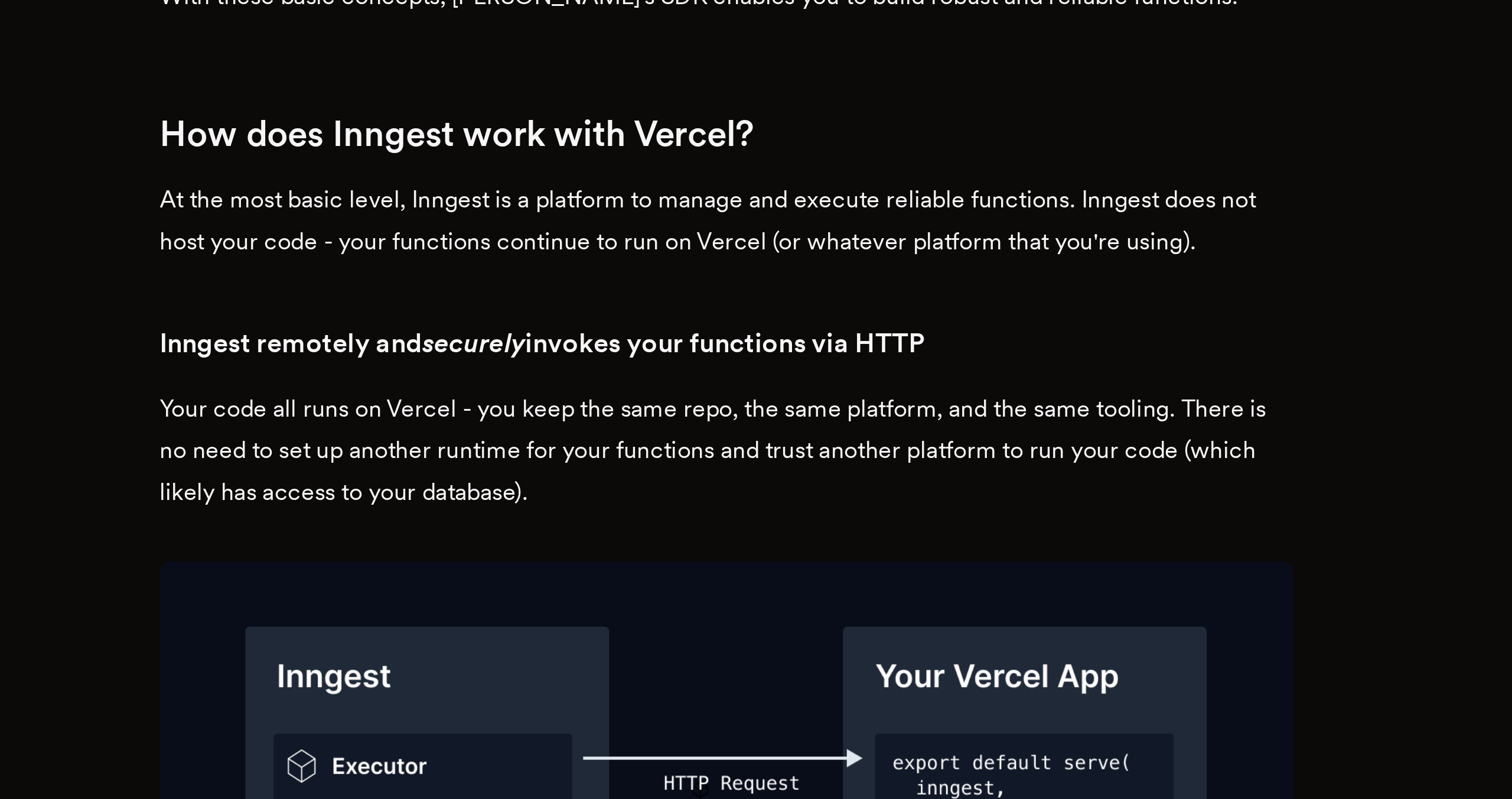
scroll to position [1436, 0]
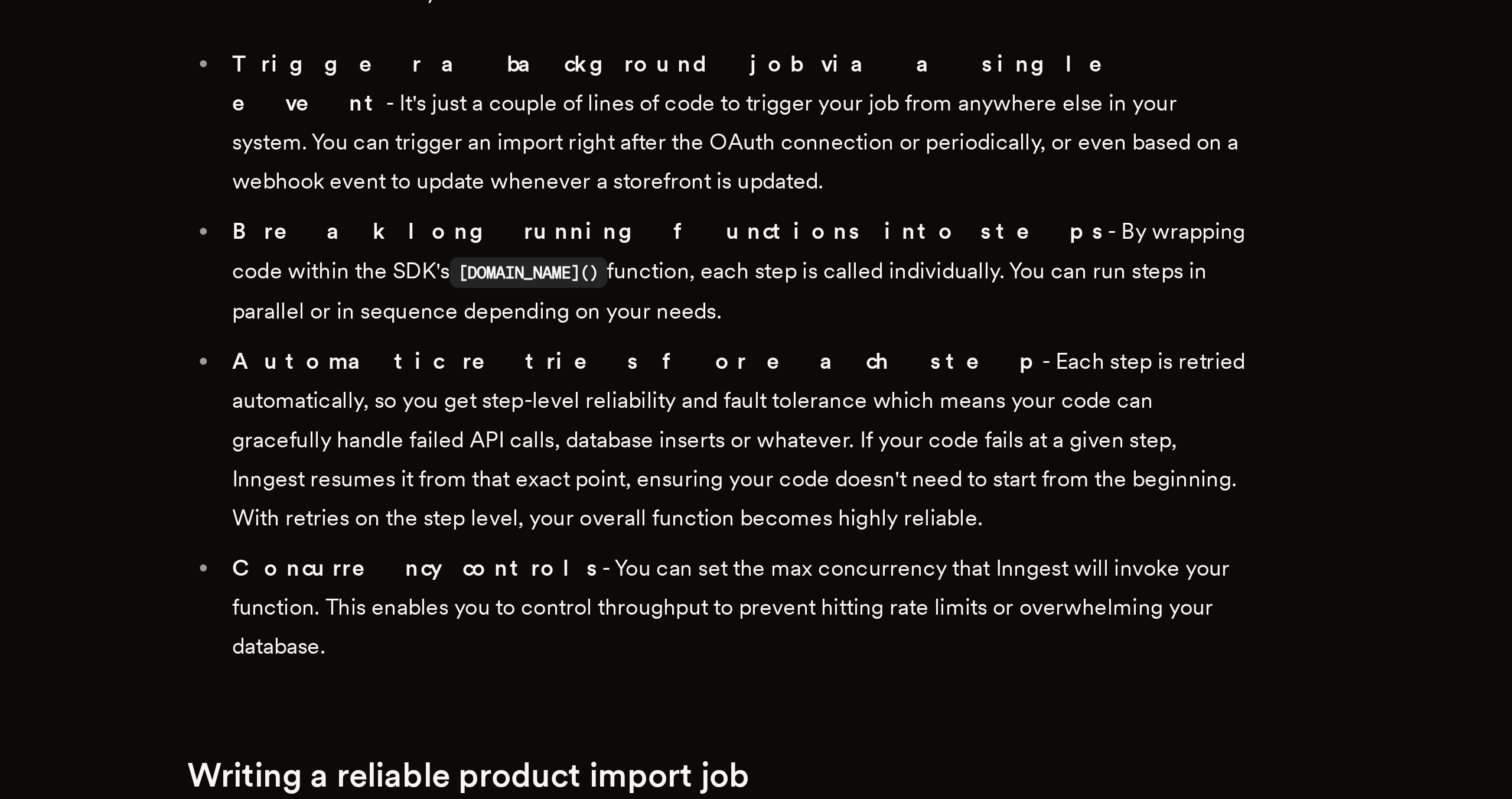
scroll to position [988, 0]
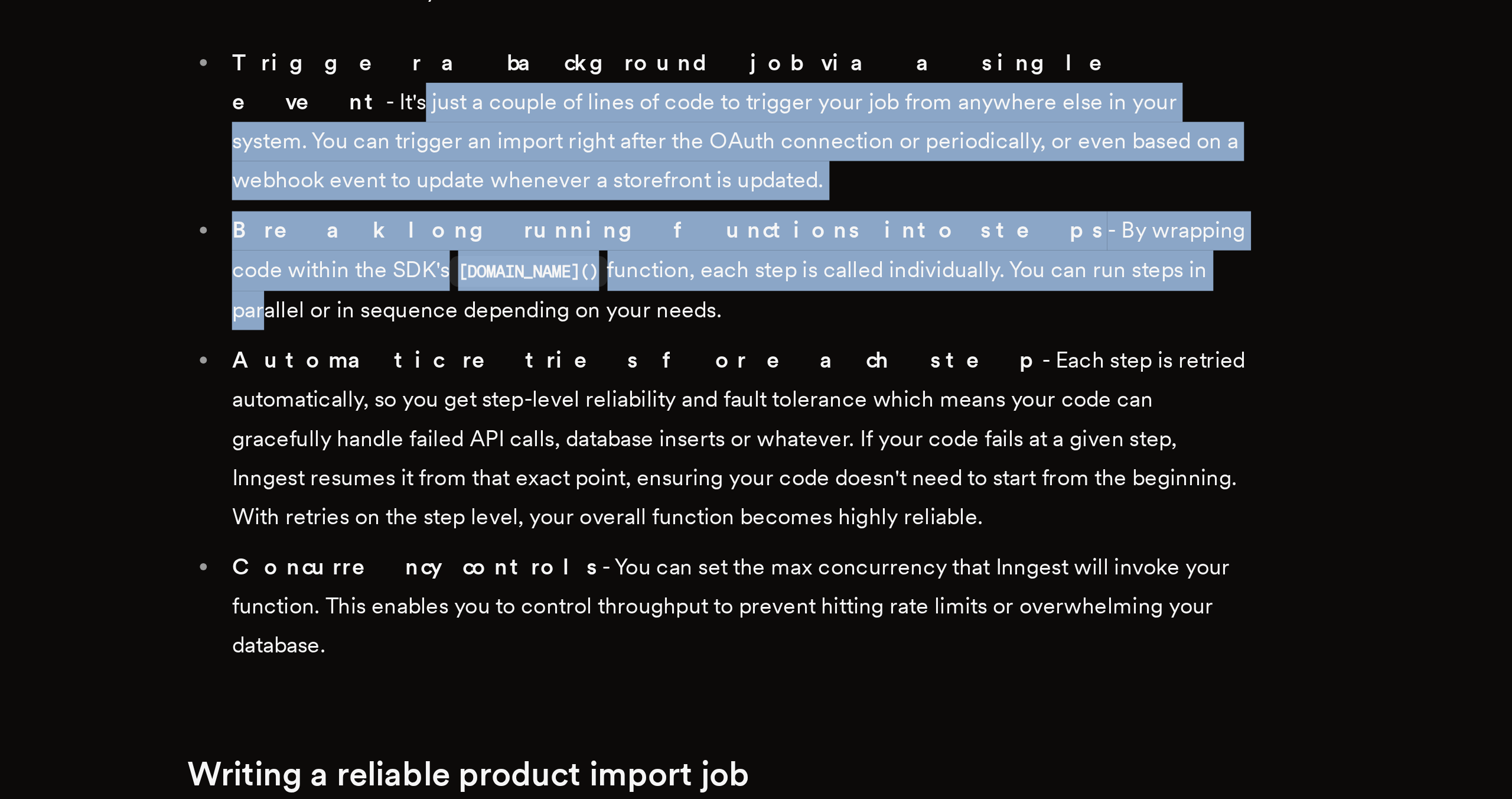
drag, startPoint x: 756, startPoint y: 487, endPoint x: 780, endPoint y: 566, distance: 82.6
click at [781, 567] on ul "Trigger a background job via a single event - It's just a couple of lines of co…" at bounding box center [756, 610] width 449 height 263
click at [780, 566] on li "Break long running functions into steps - By wrapping code within the SDK's [DO…" at bounding box center [763, 575] width 434 height 50
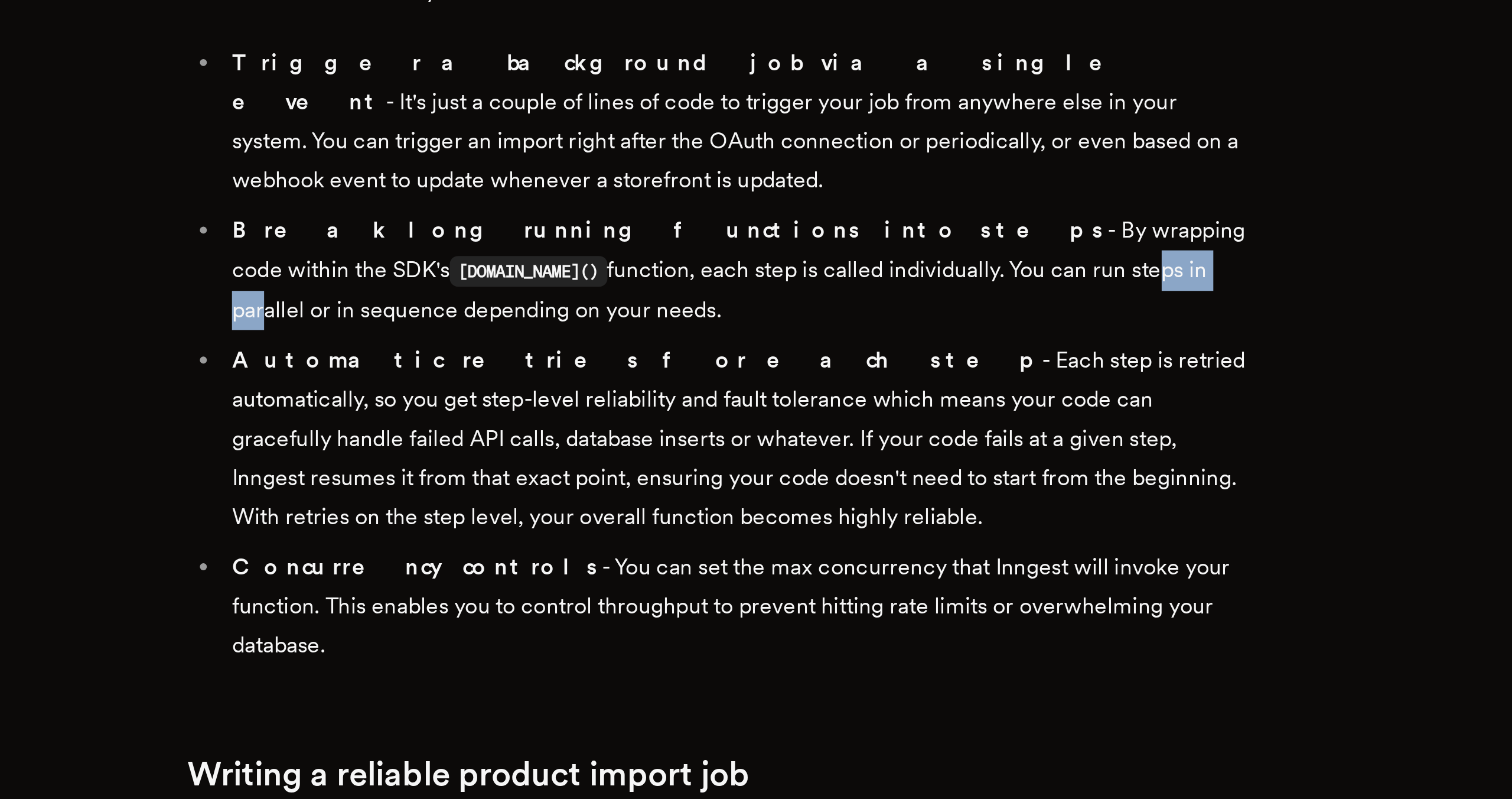
drag, startPoint x: 780, startPoint y: 566, endPoint x: 745, endPoint y: 552, distance: 37.7
click at [744, 552] on li "Break long running functions into steps - By wrapping code within the SDK's [DO…" at bounding box center [763, 575] width 434 height 50
click at [745, 552] on li "Break long running functions into steps - By wrapping code within the SDK's [DO…" at bounding box center [763, 575] width 434 height 50
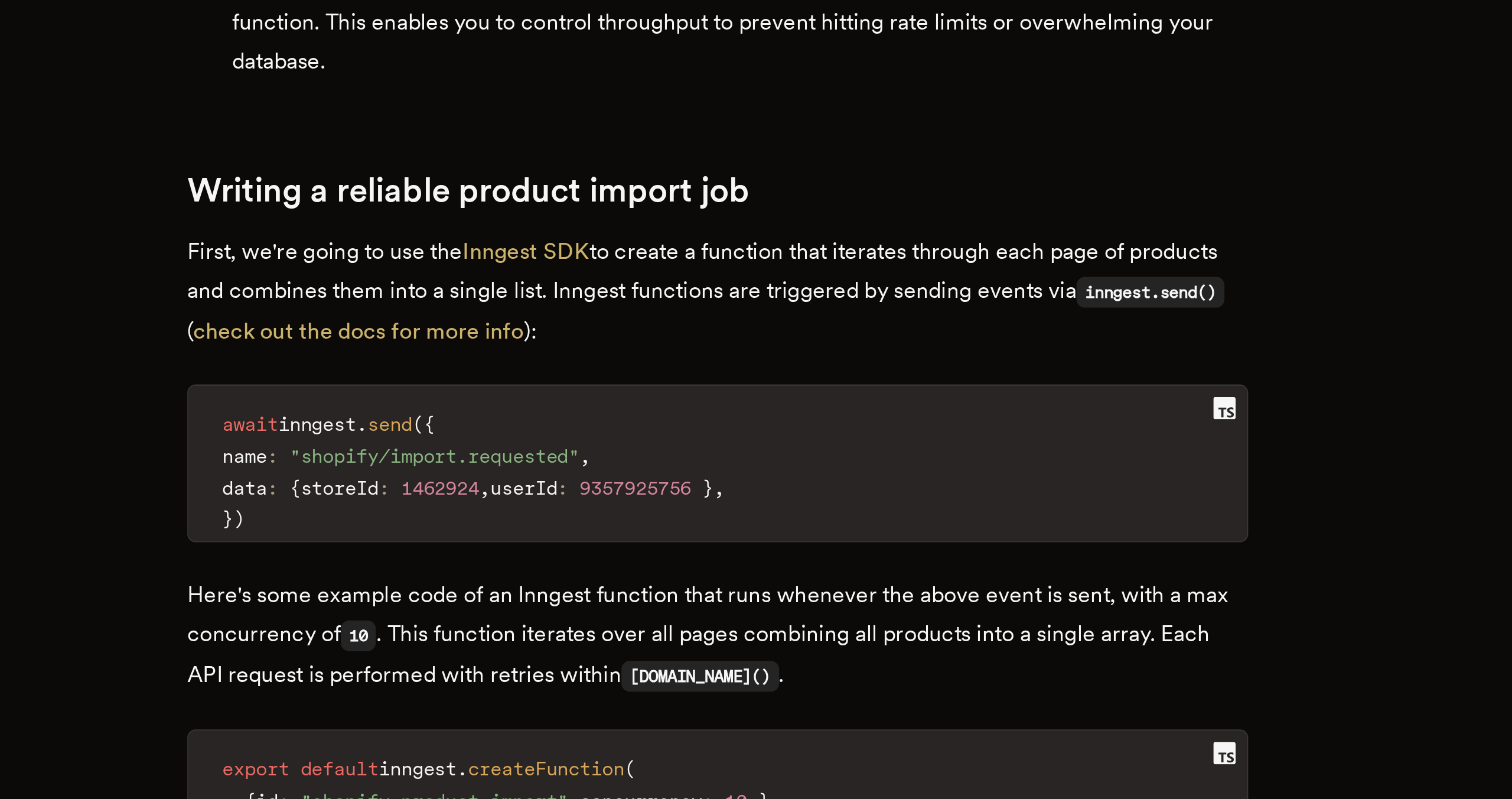
scroll to position [1236, 0]
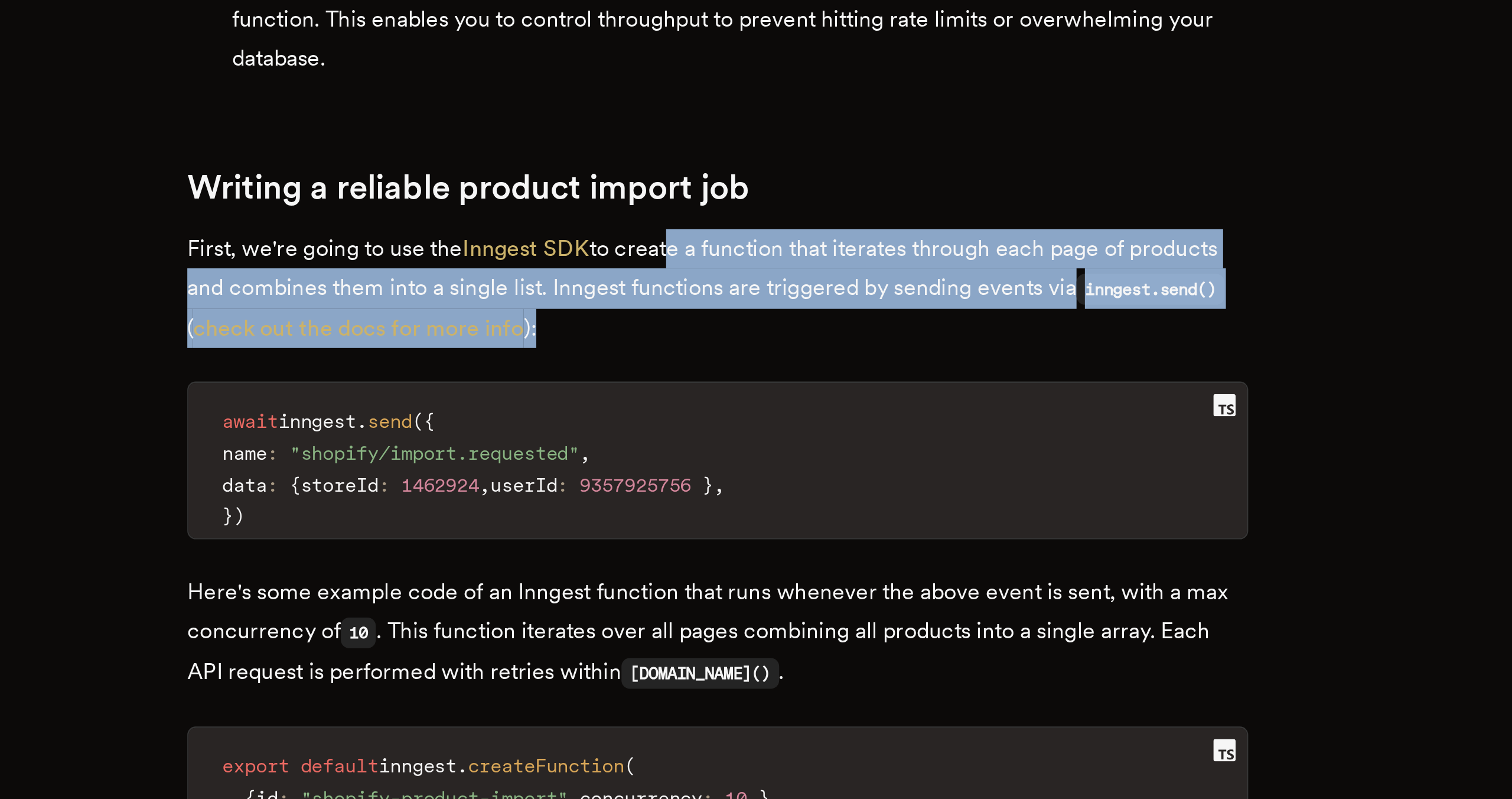
drag, startPoint x: 753, startPoint y: 561, endPoint x: 736, endPoint y: 537, distance: 29.4
click at [736, 558] on p "First, we're going to use the Inngest SDK to create a function that iterates th…" at bounding box center [756, 583] width 449 height 50
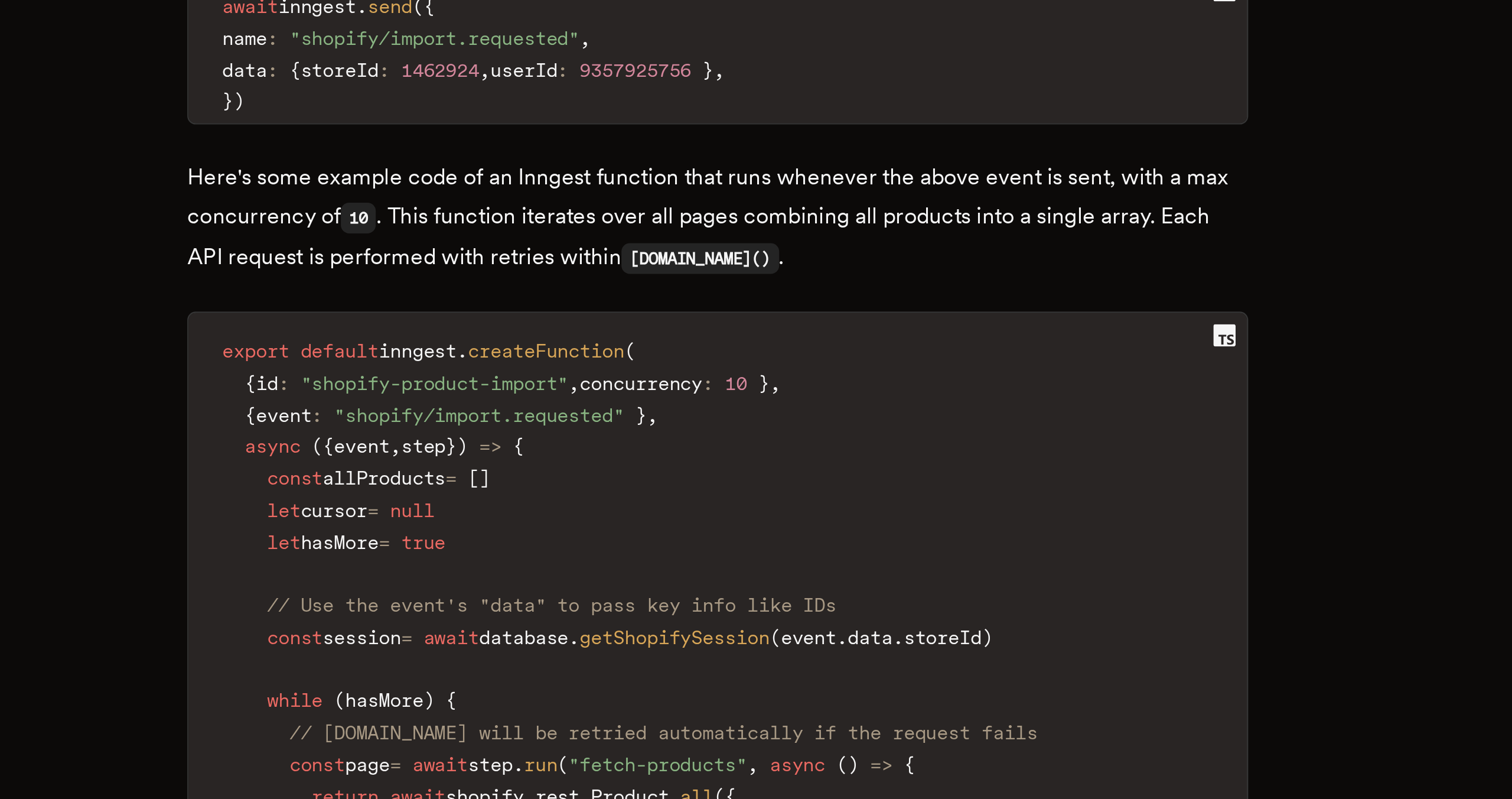
scroll to position [1405, 0]
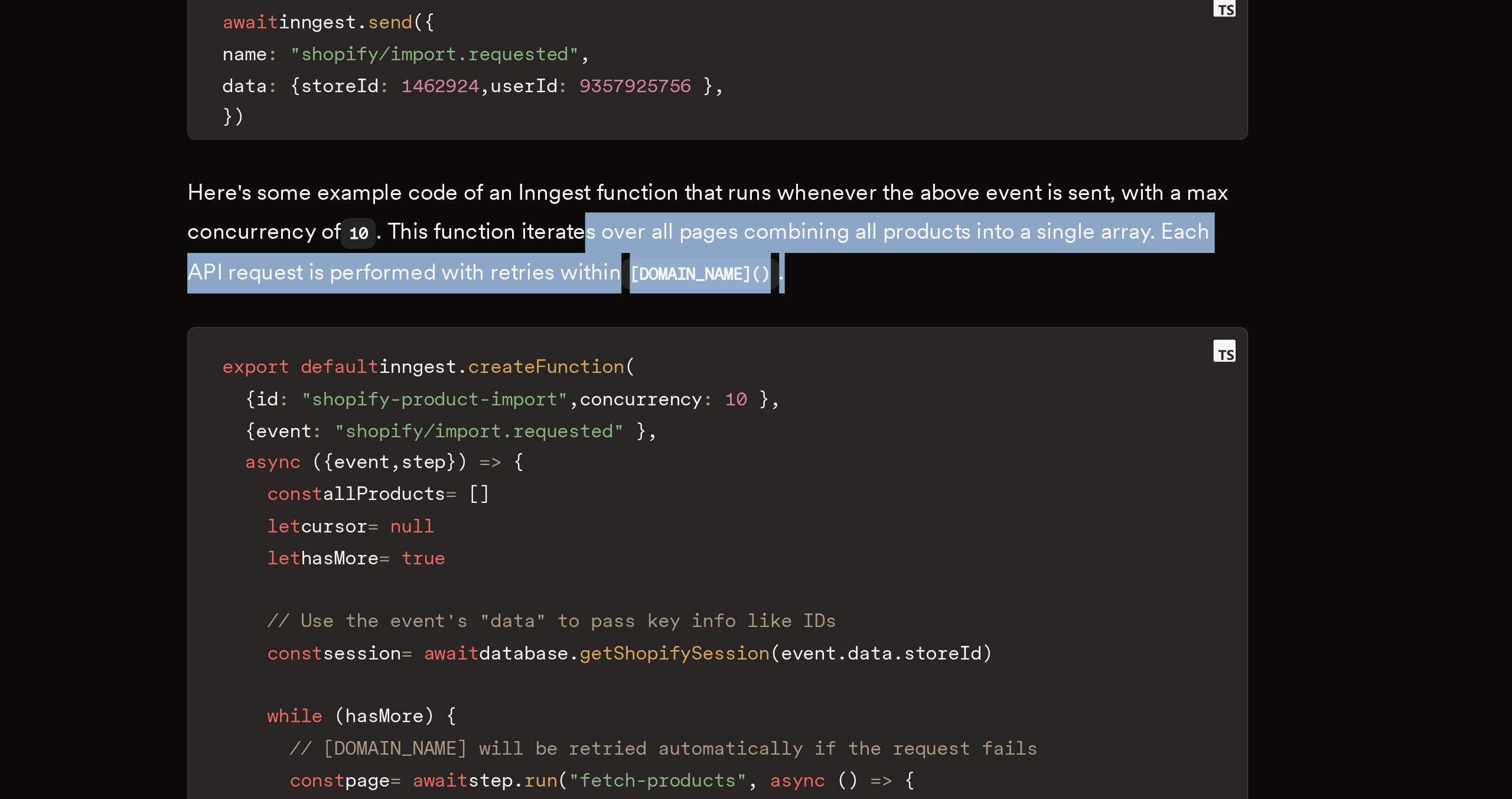
drag, startPoint x: 776, startPoint y: 541, endPoint x: 704, endPoint y: 525, distance: 73.8
click at [704, 534] on p "Here's some example code of an Inngest function that runs whenever the above ev…" at bounding box center [756, 560] width 449 height 51
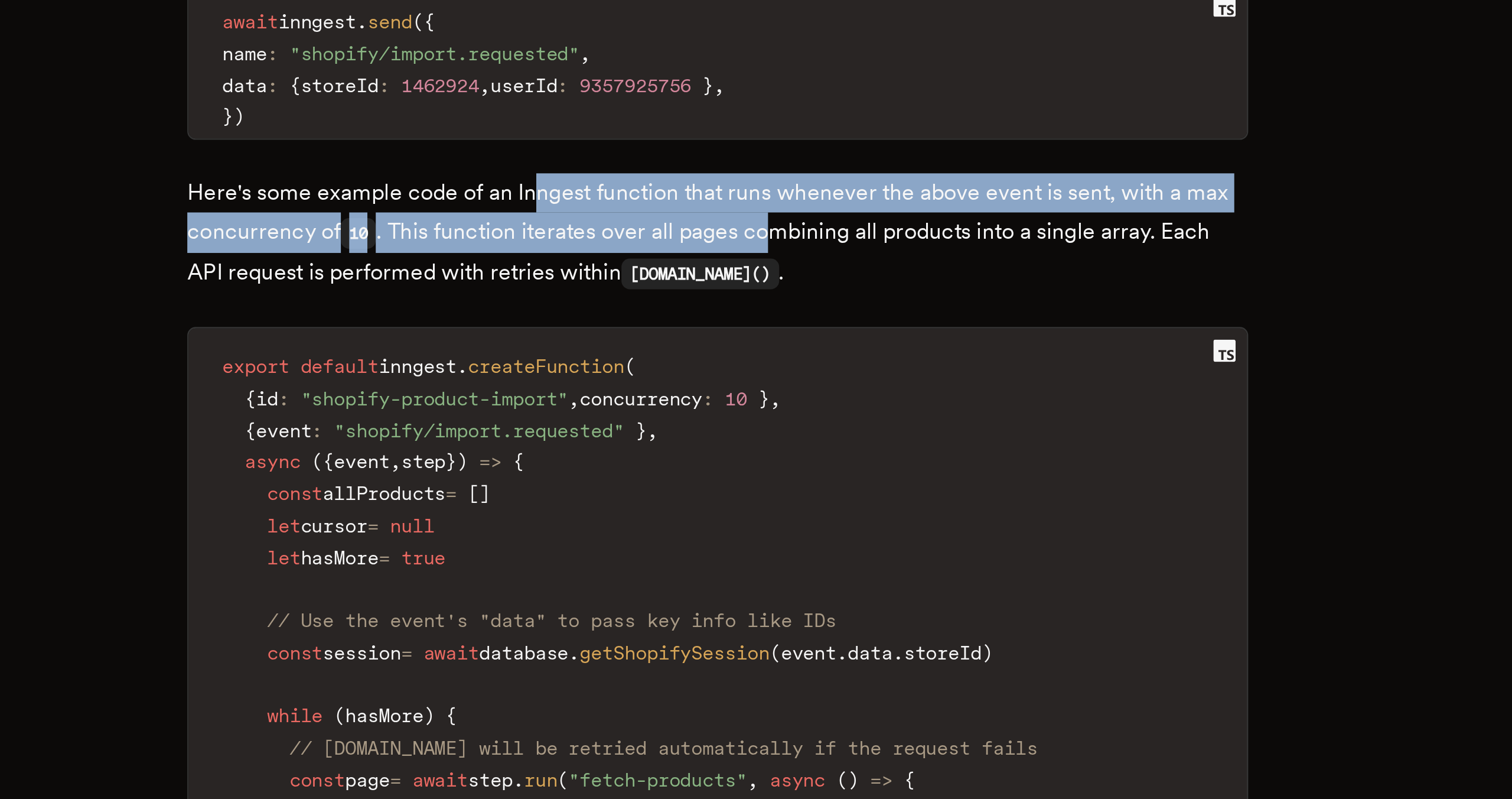
drag, startPoint x: 683, startPoint y: 511, endPoint x: 781, endPoint y: 532, distance: 100.2
click at [783, 534] on p "Here's some example code of an Inngest function that runs whenever the above ev…" at bounding box center [756, 560] width 449 height 51
click at [781, 534] on p "Here's some example code of an Inngest function that runs whenever the above ev…" at bounding box center [756, 560] width 449 height 51
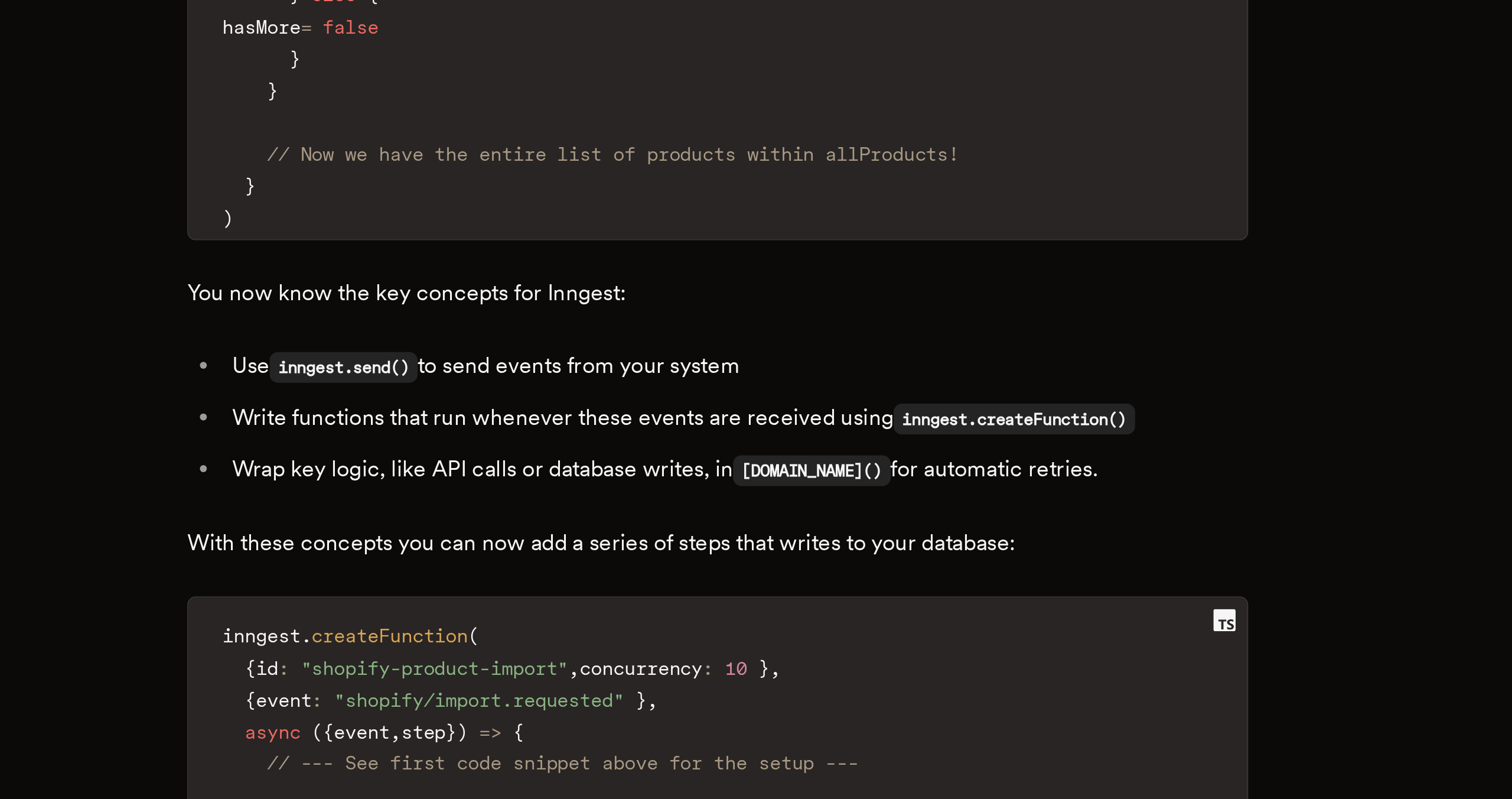
scroll to position [1871, 0]
click at [670, 606] on ul "Use inngest.send() to send events from your system Write functions that run whe…" at bounding box center [756, 636] width 449 height 60
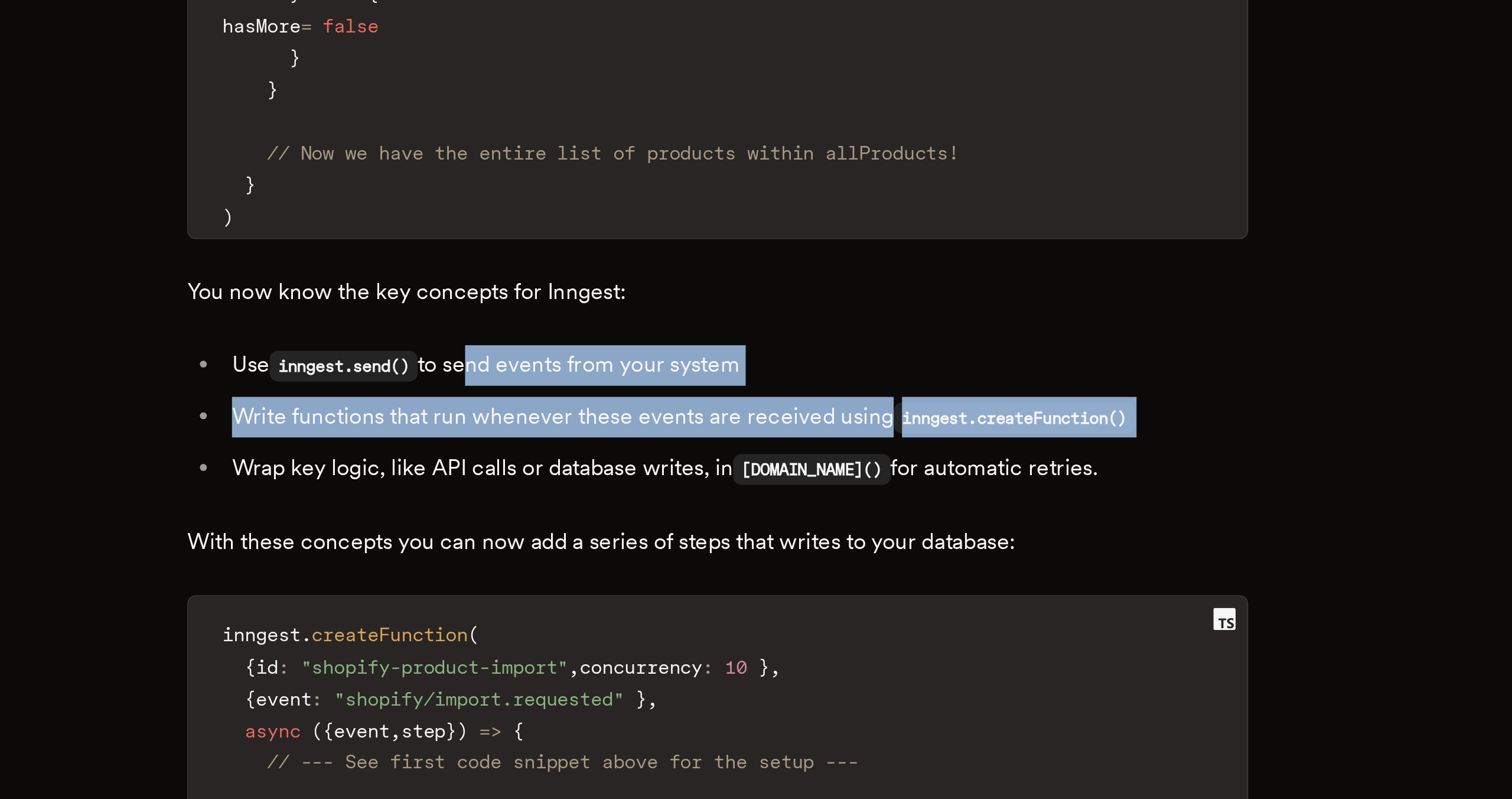
drag, startPoint x: 655, startPoint y: 580, endPoint x: 687, endPoint y: 613, distance: 46.0
click at [687, 613] on ul "Use inngest.send() to send events from your system Write functions that run whe…" at bounding box center [756, 636] width 449 height 60
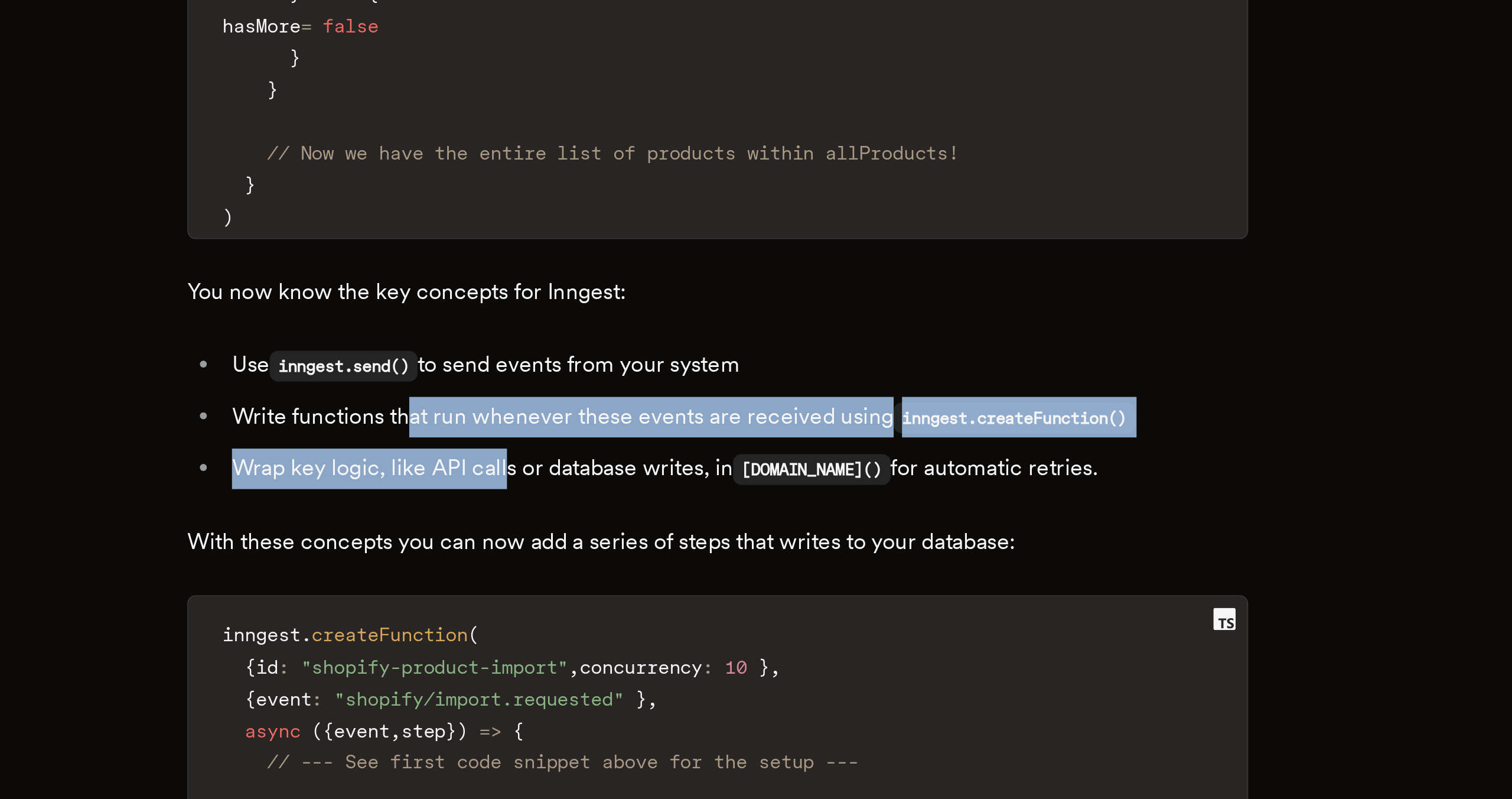
drag, startPoint x: 631, startPoint y: 604, endPoint x: 671, endPoint y: 627, distance: 46.1
click at [671, 627] on ul "Use inngest.send() to send events from your system Write functions that run whe…" at bounding box center [756, 636] width 449 height 60
click at [671, 650] on li "Wrap key logic, like API calls or database writes, in [DOMAIN_NAME]() for autom…" at bounding box center [763, 658] width 434 height 17
drag, startPoint x: 681, startPoint y: 631, endPoint x: 627, endPoint y: 604, distance: 60.4
click at [627, 606] on ul "Use inngest.send() to send events from your system Write functions that run whe…" at bounding box center [756, 636] width 449 height 60
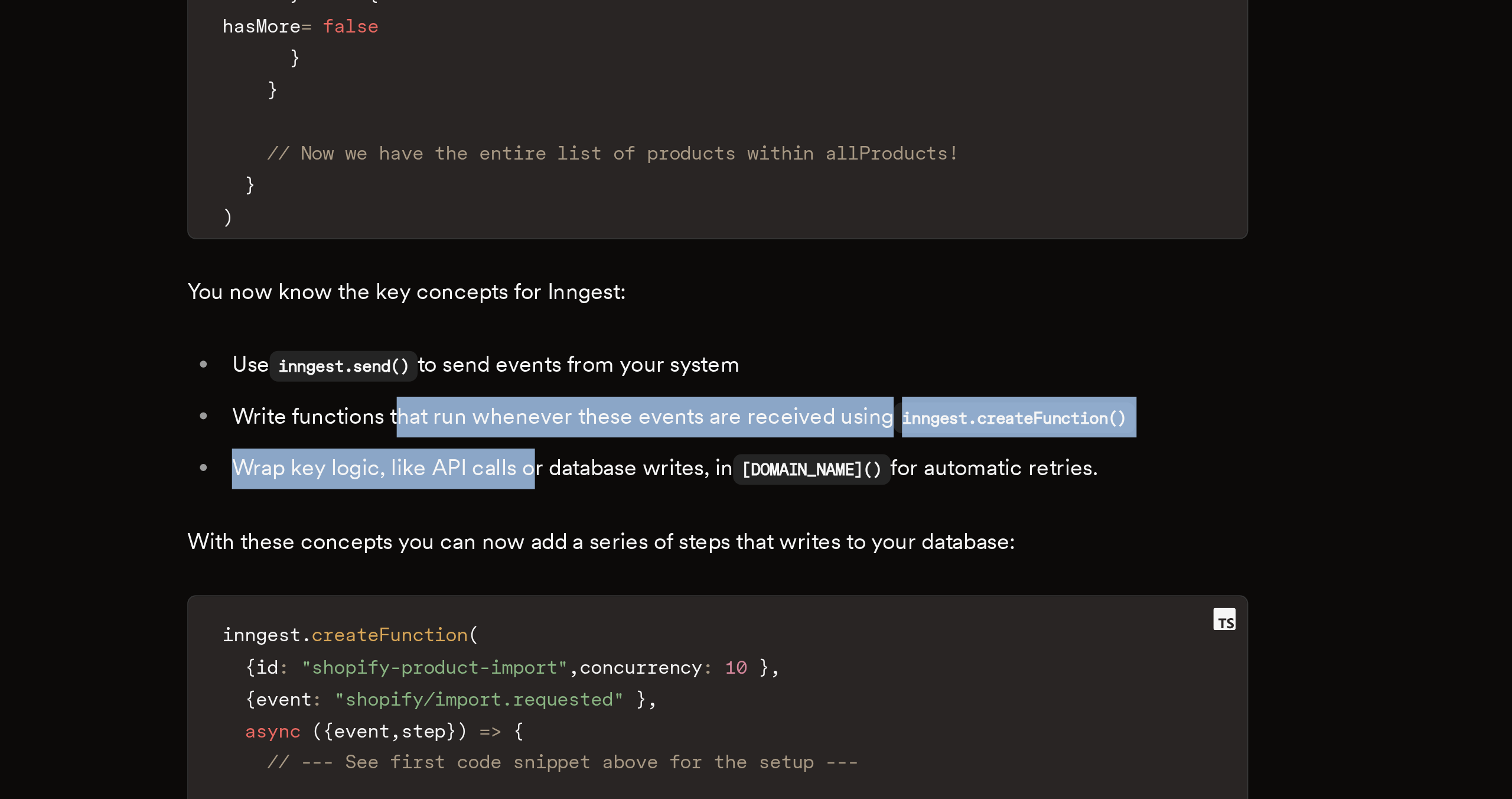
click at [627, 629] on li "Write functions that run whenever these events are received using inngest.creat…" at bounding box center [763, 637] width 434 height 17
drag, startPoint x: 616, startPoint y: 601, endPoint x: 704, endPoint y: 631, distance: 93.0
click at [705, 631] on ul "Use inngest.send() to send events from your system Write functions that run whe…" at bounding box center [756, 636] width 449 height 60
click at [704, 650] on li "Wrap key logic, like API calls or database writes, in [DOMAIN_NAME]() for autom…" at bounding box center [763, 658] width 434 height 17
drag, startPoint x: 710, startPoint y: 629, endPoint x: 584, endPoint y: 611, distance: 127.3
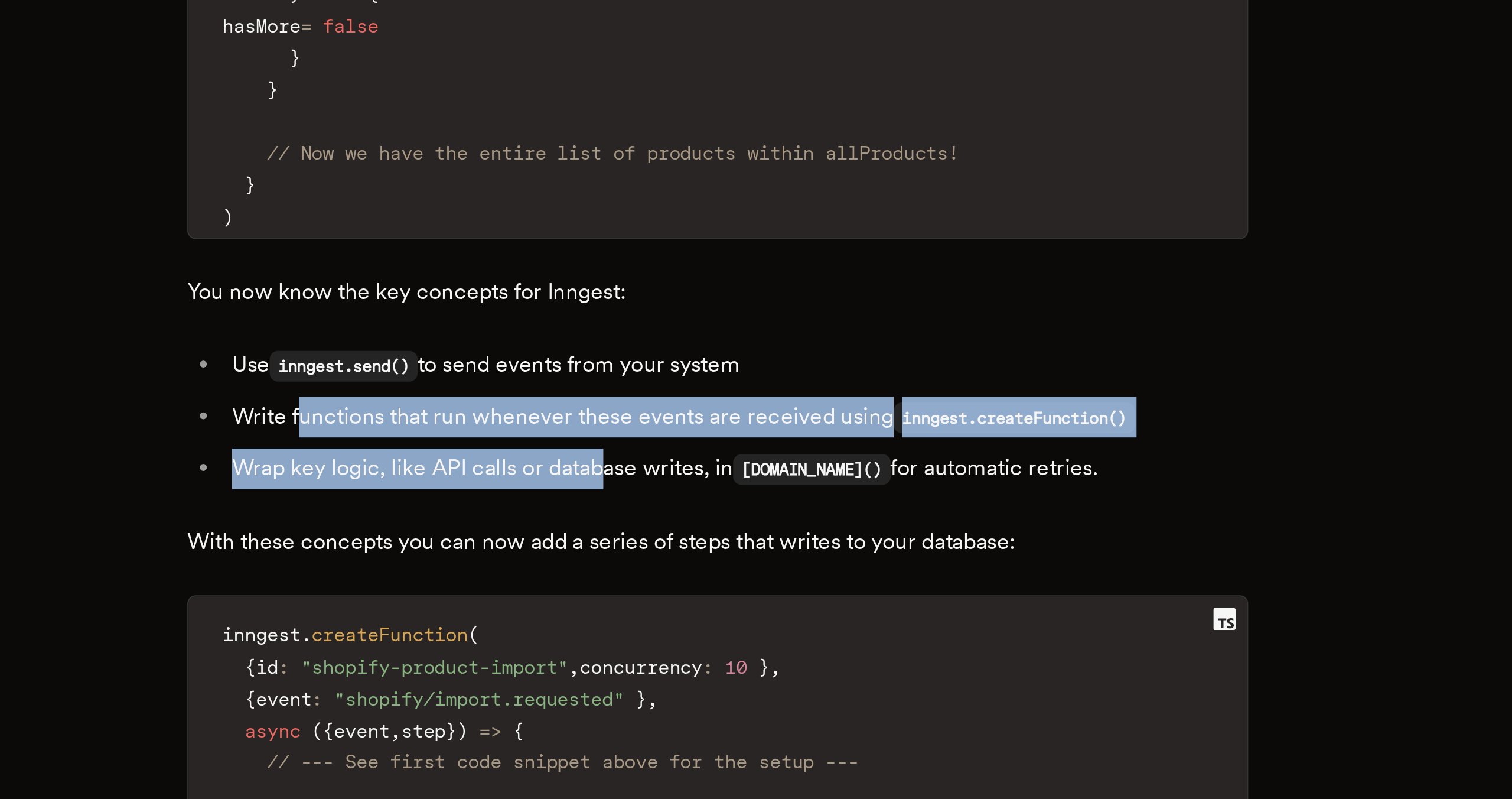
click at [583, 611] on ul "Use inngest.send() to send events from your system Write functions that run whe…" at bounding box center [756, 636] width 449 height 60
click at [584, 629] on li "Write functions that run whenever these events are received using inngest.creat…" at bounding box center [763, 637] width 434 height 17
drag, startPoint x: 572, startPoint y: 602, endPoint x: 676, endPoint y: 621, distance: 105.7
click at [676, 621] on ul "Use inngest.send() to send events from your system Write functions that run whe…" at bounding box center [756, 636] width 449 height 60
click at [676, 650] on li "Wrap key logic, like API calls or database writes, in [DOMAIN_NAME]() for autom…" at bounding box center [763, 658] width 434 height 17
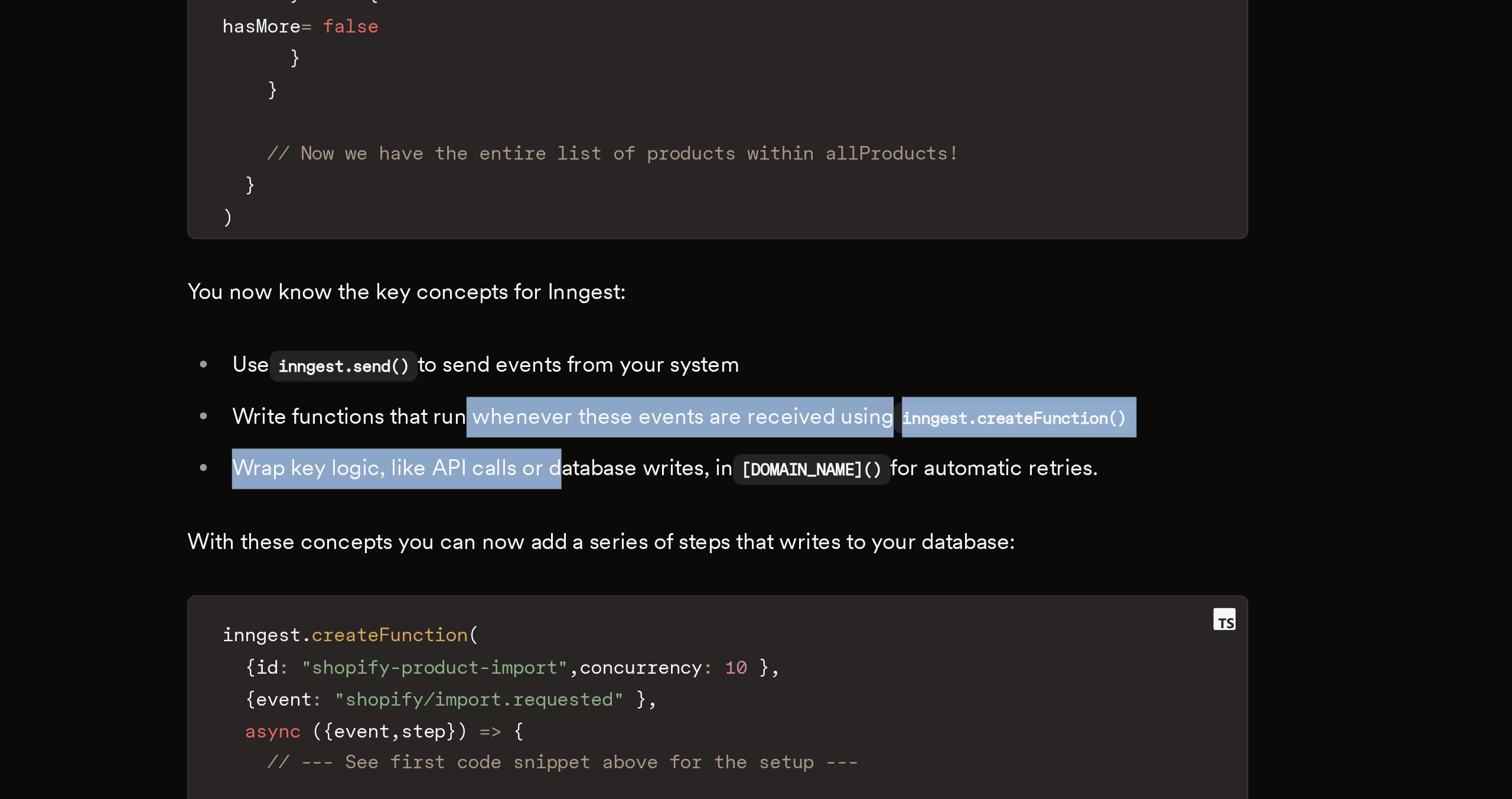
drag, startPoint x: 692, startPoint y: 624, endPoint x: 653, endPoint y: 598, distance: 46.9
click at [653, 606] on ul "Use inngest.send() to send events from your system Write functions that run whe…" at bounding box center [756, 636] width 449 height 60
click at [653, 629] on li "Write functions that run whenever these events are received using inngest.creat…" at bounding box center [763, 637] width 434 height 17
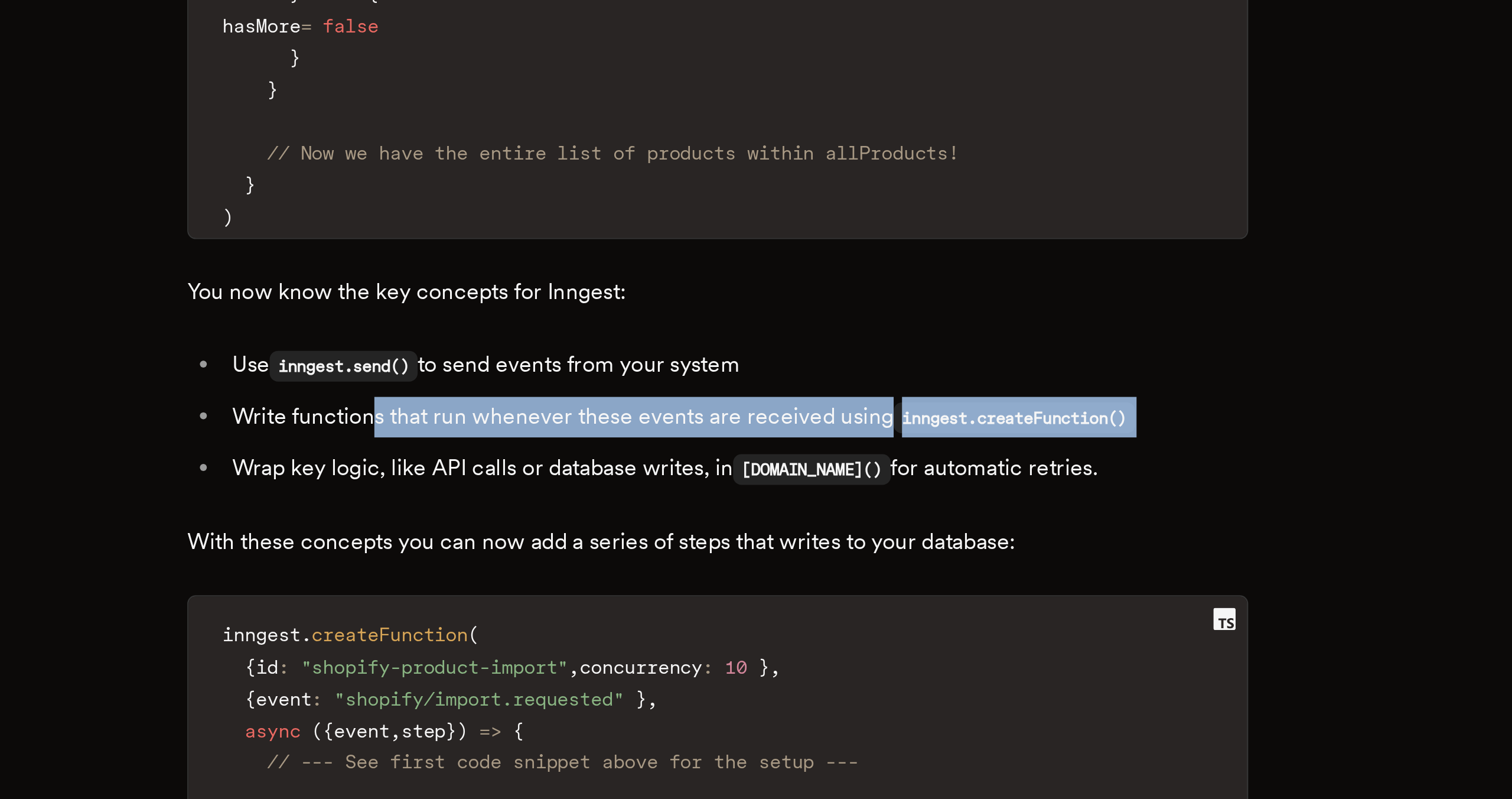
drag, startPoint x: 613, startPoint y: 604, endPoint x: 679, endPoint y: 617, distance: 67.3
click at [679, 617] on ul "Use inngest.send() to send events from your system Write functions that run whe…" at bounding box center [756, 636] width 449 height 60
click at [679, 650] on li "Wrap key logic, like API calls or database writes, in [DOMAIN_NAME]() for autom…" at bounding box center [763, 658] width 434 height 17
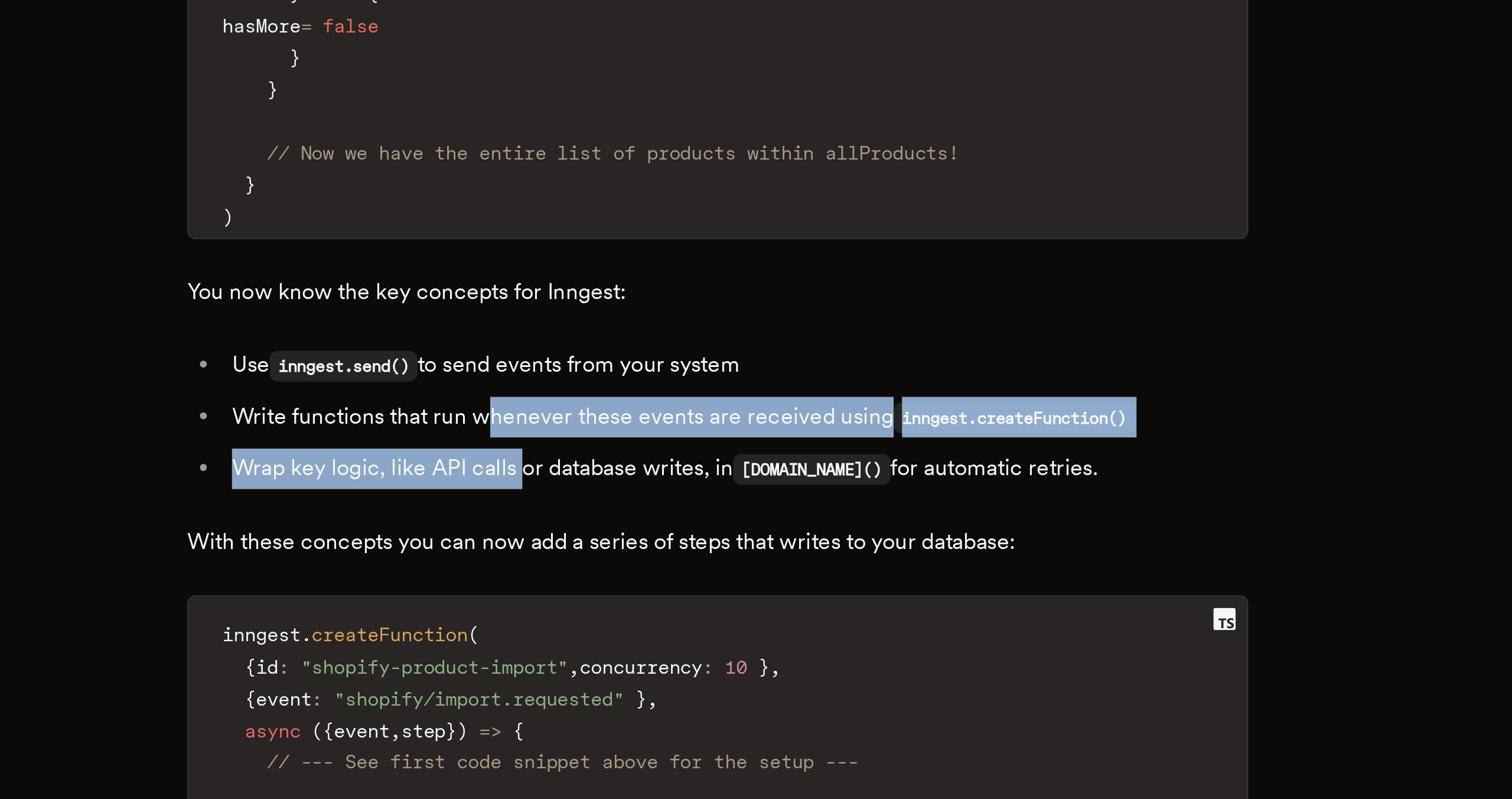
drag, startPoint x: 679, startPoint y: 630, endPoint x: 664, endPoint y: 601, distance: 32.6
click at [664, 606] on ul "Use inngest.send() to send events from your system Write functions that run whe…" at bounding box center [756, 636] width 449 height 60
click at [664, 629] on li "Write functions that run whenever these events are received using inngest.creat…" at bounding box center [763, 637] width 434 height 17
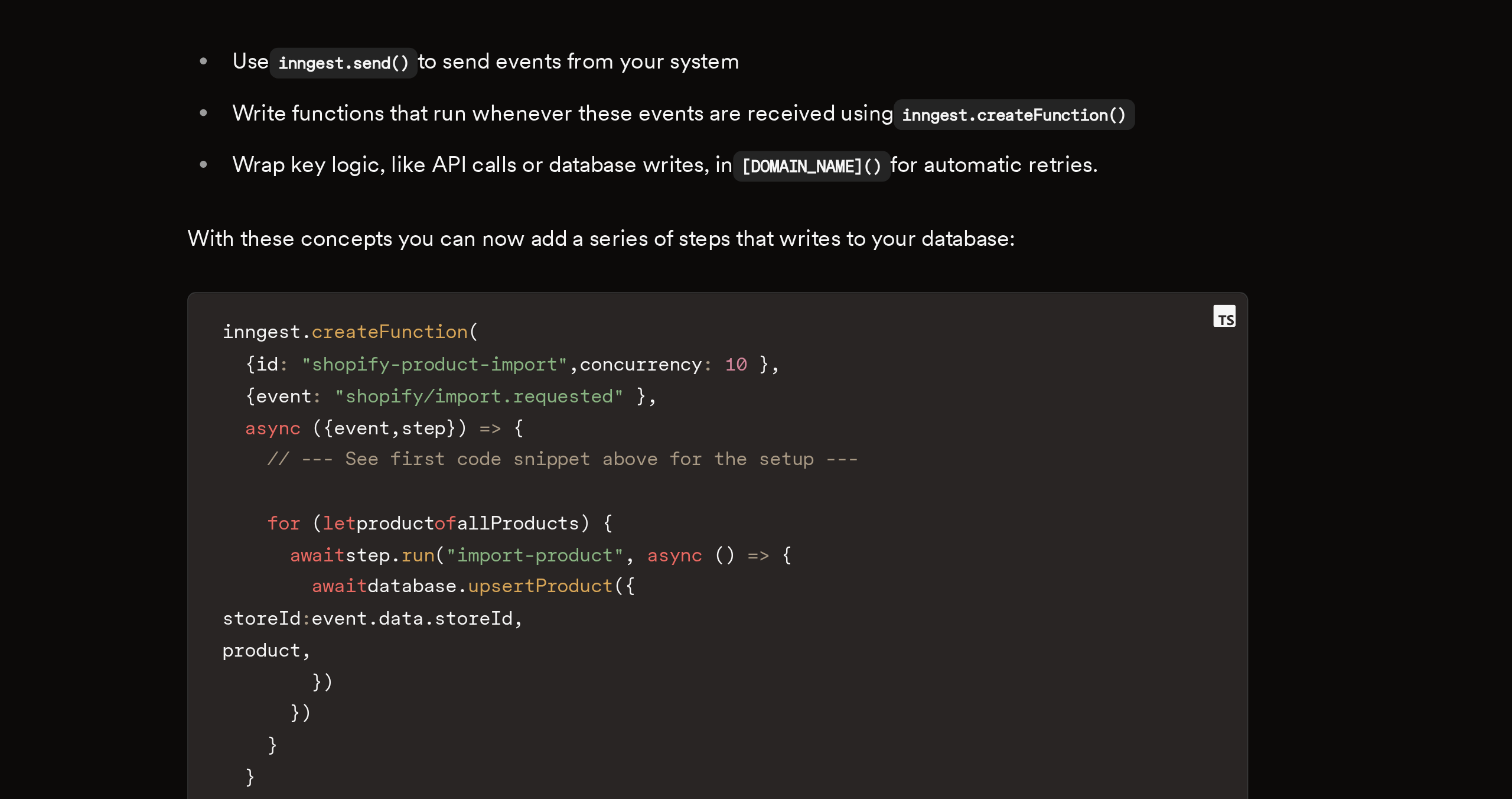
scroll to position [2004, 0]
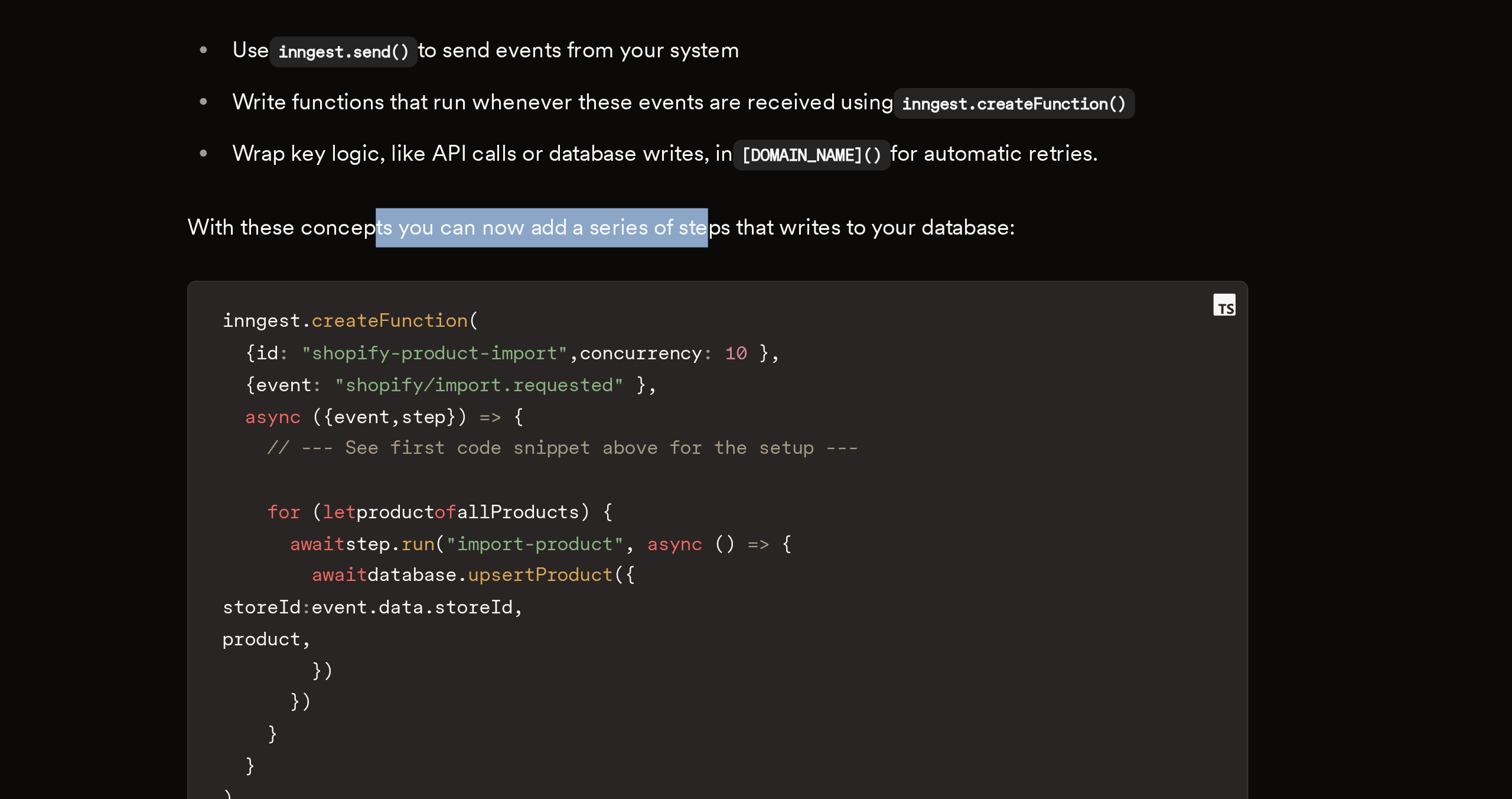
drag, startPoint x: 613, startPoint y: 523, endPoint x: 761, endPoint y: 526, distance: 148.0
click at [760, 549] on p "With these concepts you can now add a series of steps that writes to your datab…" at bounding box center [756, 556] width 449 height 16
click at [761, 549] on p "With these concepts you can now add a series of steps that writes to your datab…" at bounding box center [756, 556] width 449 height 16
drag, startPoint x: 769, startPoint y: 529, endPoint x: 645, endPoint y: 531, distance: 124.0
click at [647, 549] on p "With these concepts you can now add a series of steps that writes to your datab…" at bounding box center [756, 556] width 449 height 16
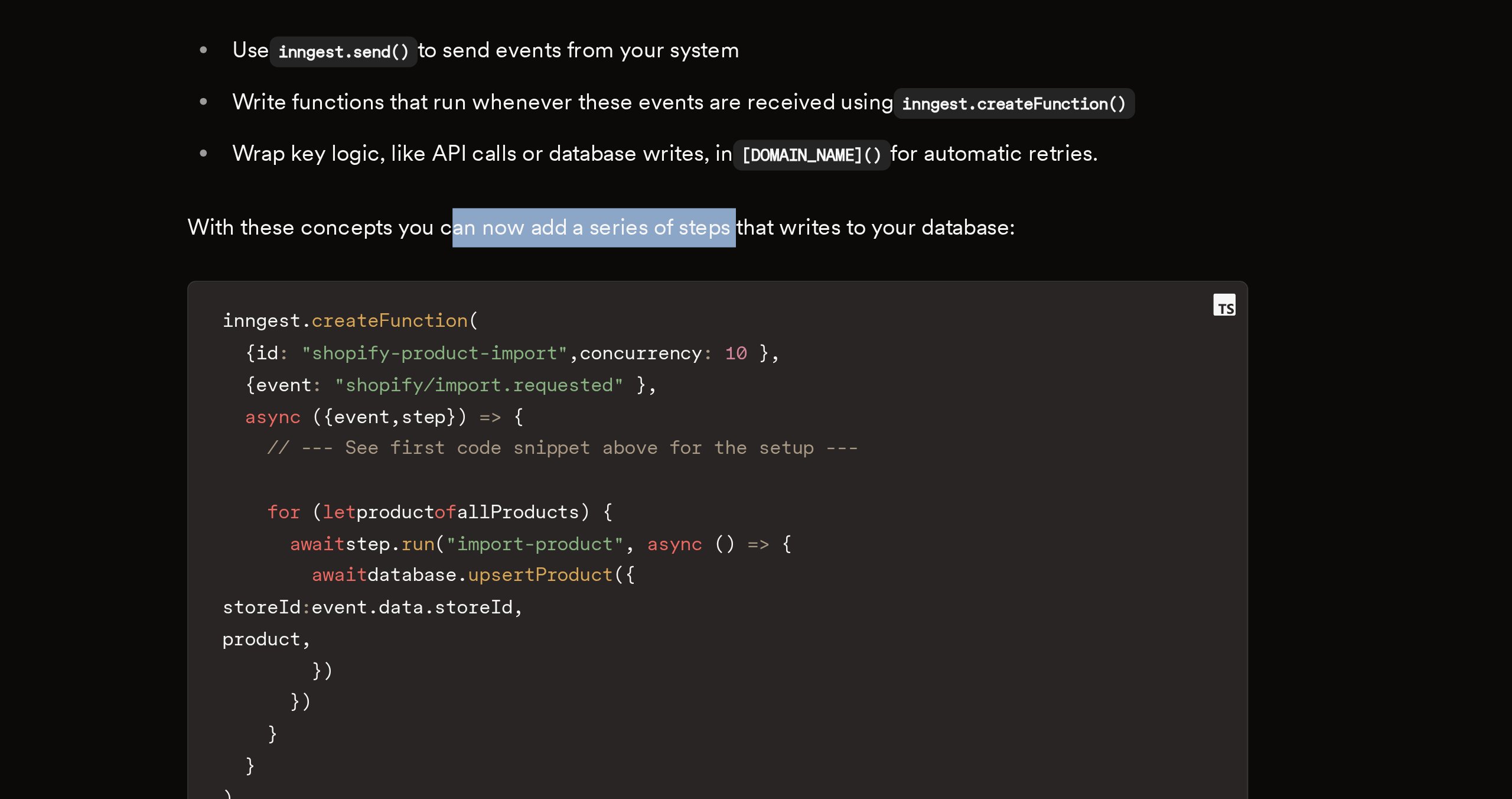
click at [645, 549] on p "With these concepts you can now add a series of steps that writes to your datab…" at bounding box center [756, 556] width 449 height 16
drag, startPoint x: 625, startPoint y: 527, endPoint x: 704, endPoint y: 528, distance: 79.0
click at [703, 549] on p "With these concepts you can now add a series of steps that writes to your datab…" at bounding box center [756, 556] width 449 height 16
click at [704, 549] on p "With these concepts you can now add a series of steps that writes to your datab…" at bounding box center [756, 556] width 449 height 16
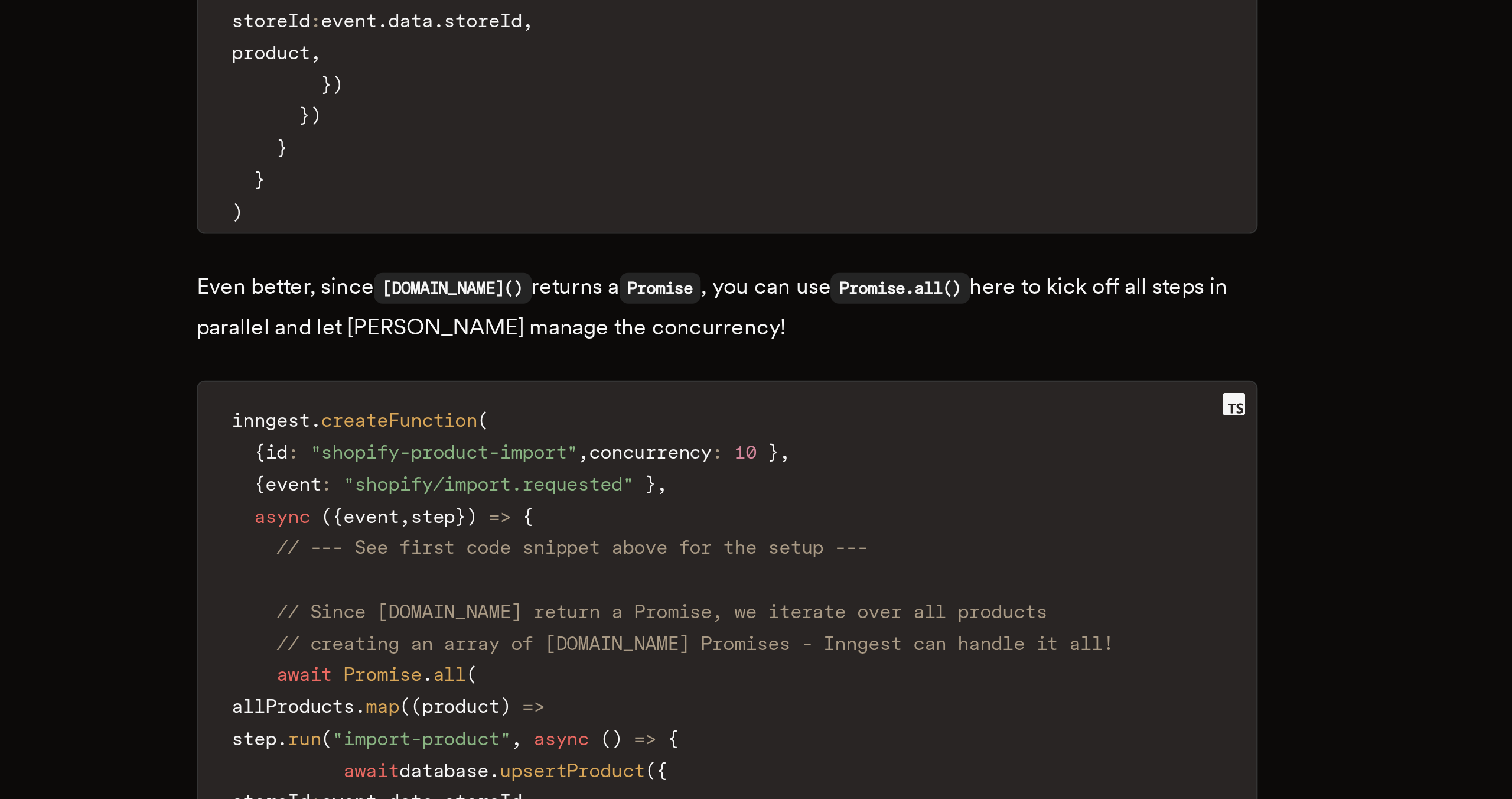
scroll to position [2251, 0]
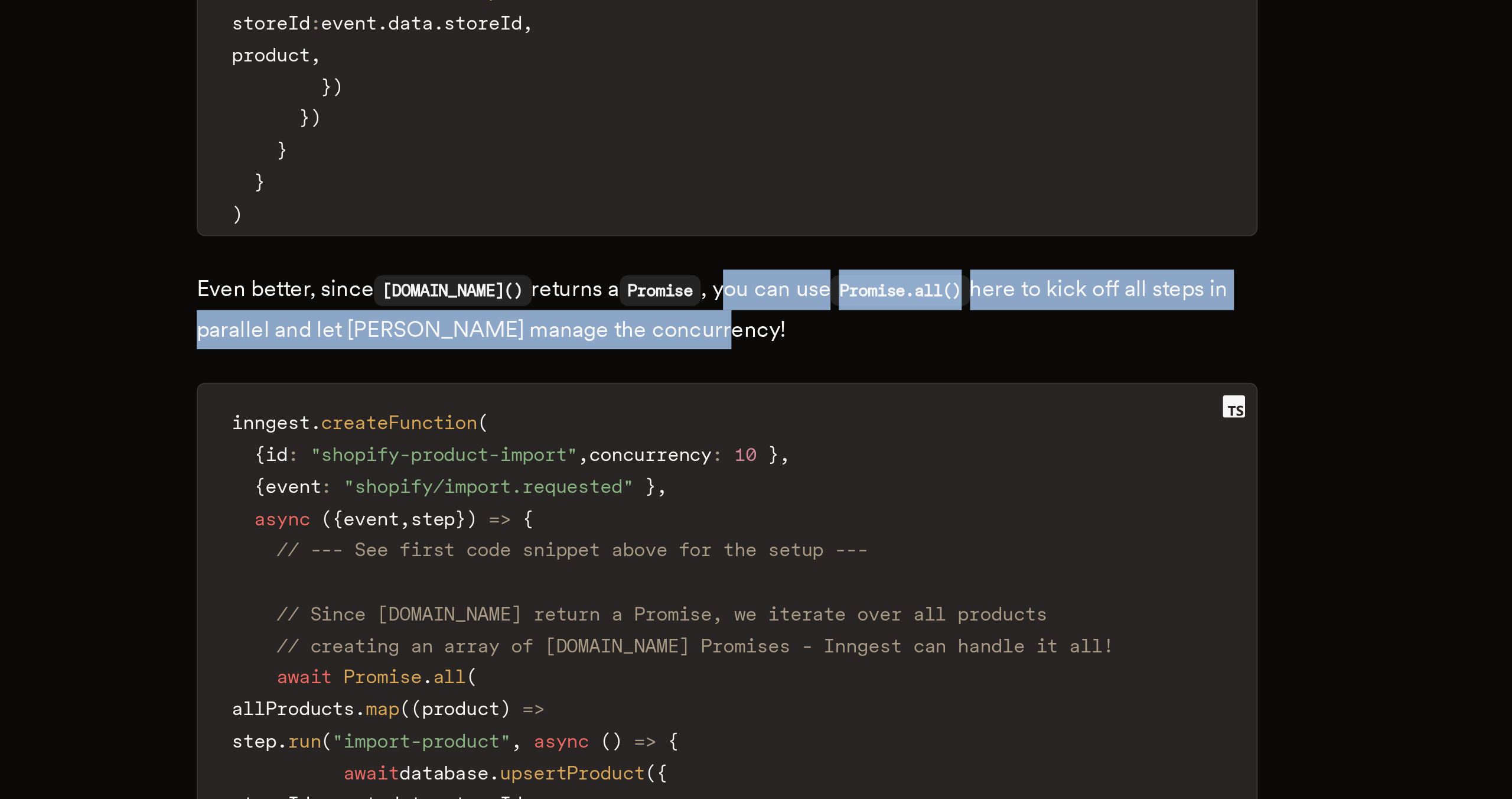
drag, startPoint x: 743, startPoint y: 568, endPoint x: 745, endPoint y: 551, distance: 17.1
click at [745, 575] on p "Even better, since [DOMAIN_NAME]() returns a Promise , you can use Promise.all(…" at bounding box center [756, 592] width 449 height 34
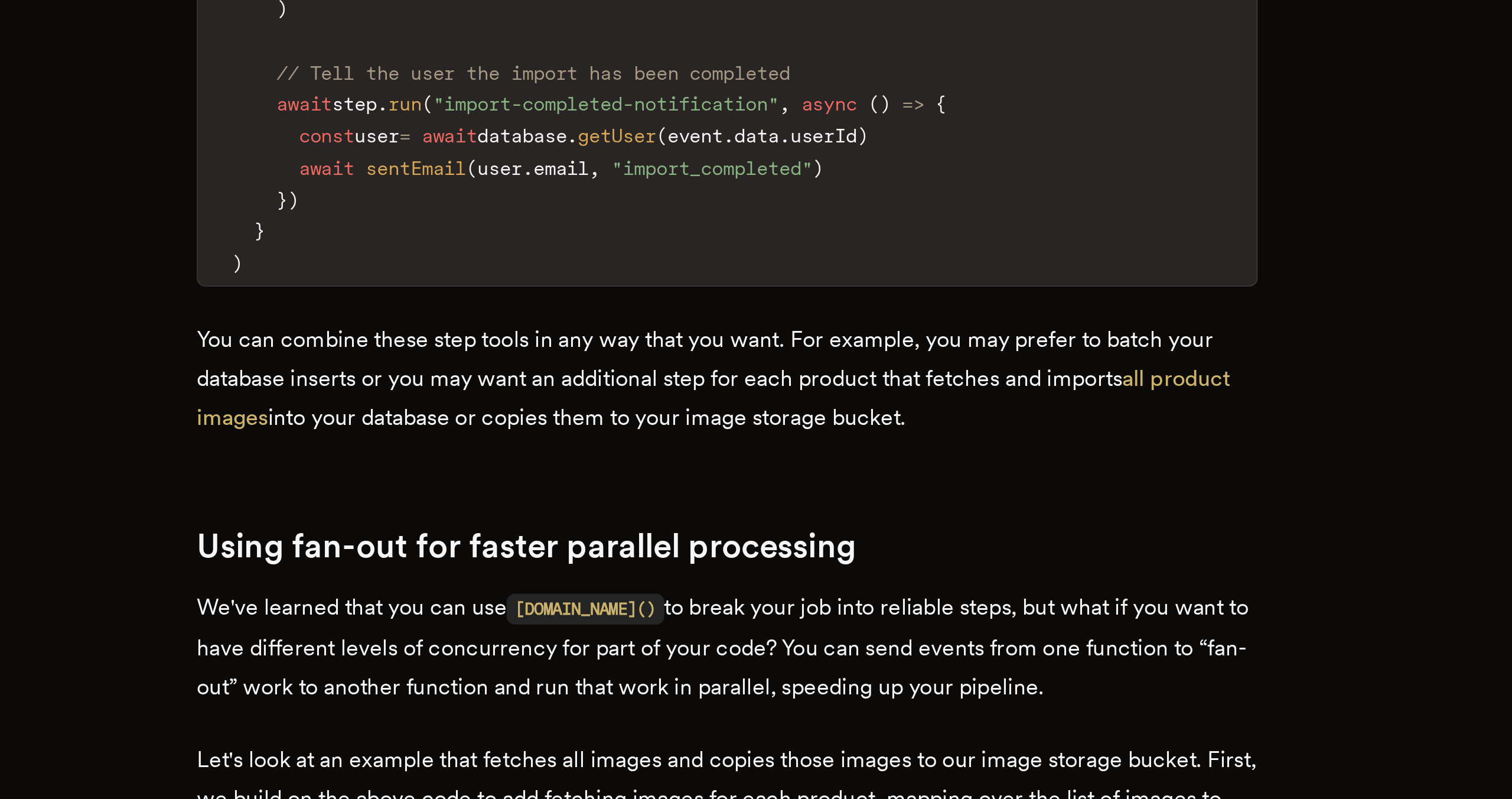
scroll to position [2663, 0]
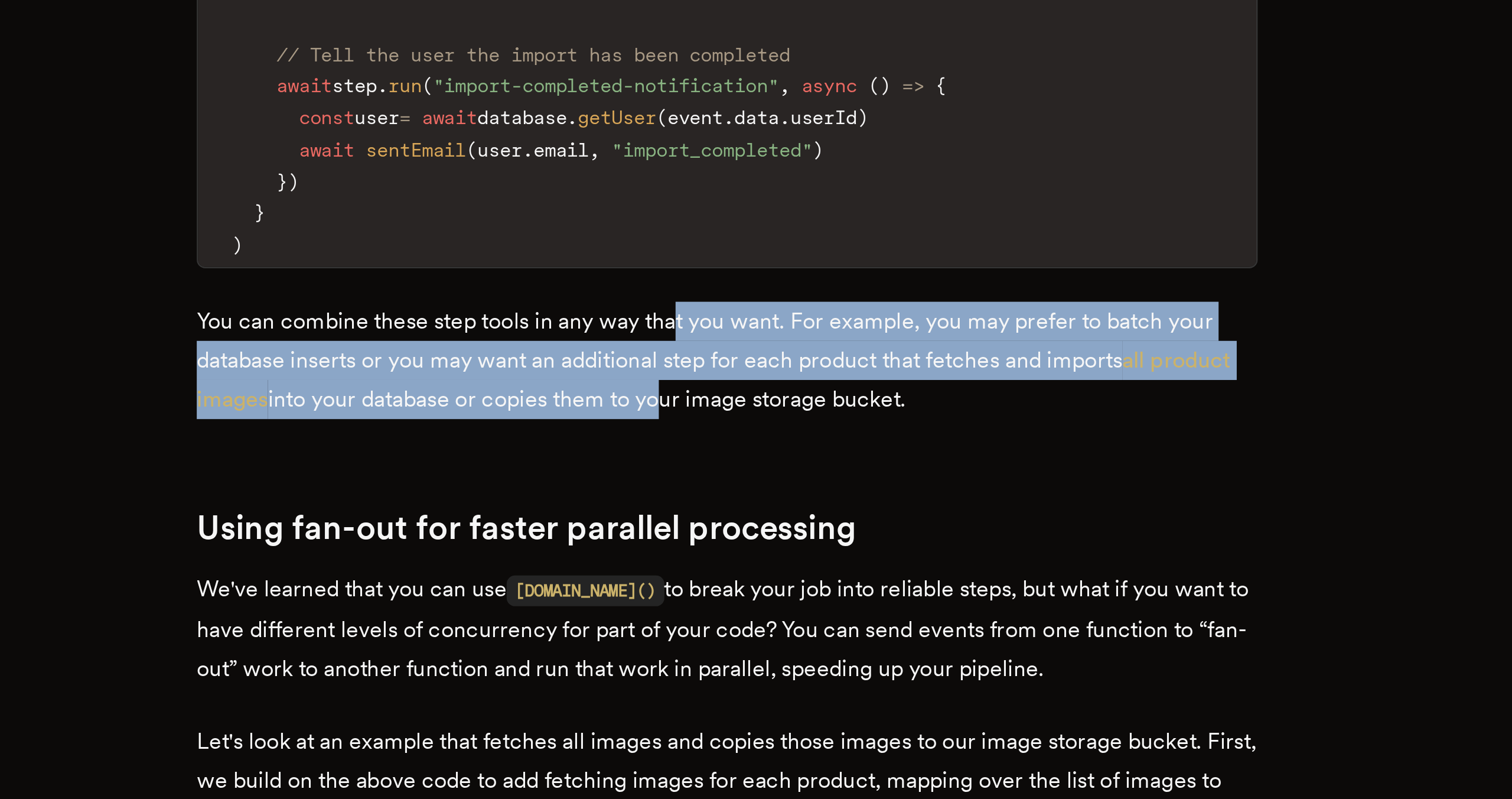
drag, startPoint x: 737, startPoint y: 558, endPoint x: 767, endPoint y: 599, distance: 50.8
click at [767, 599] on p "You can combine these step tools in any way that you want. For example, you may…" at bounding box center [756, 613] width 449 height 49
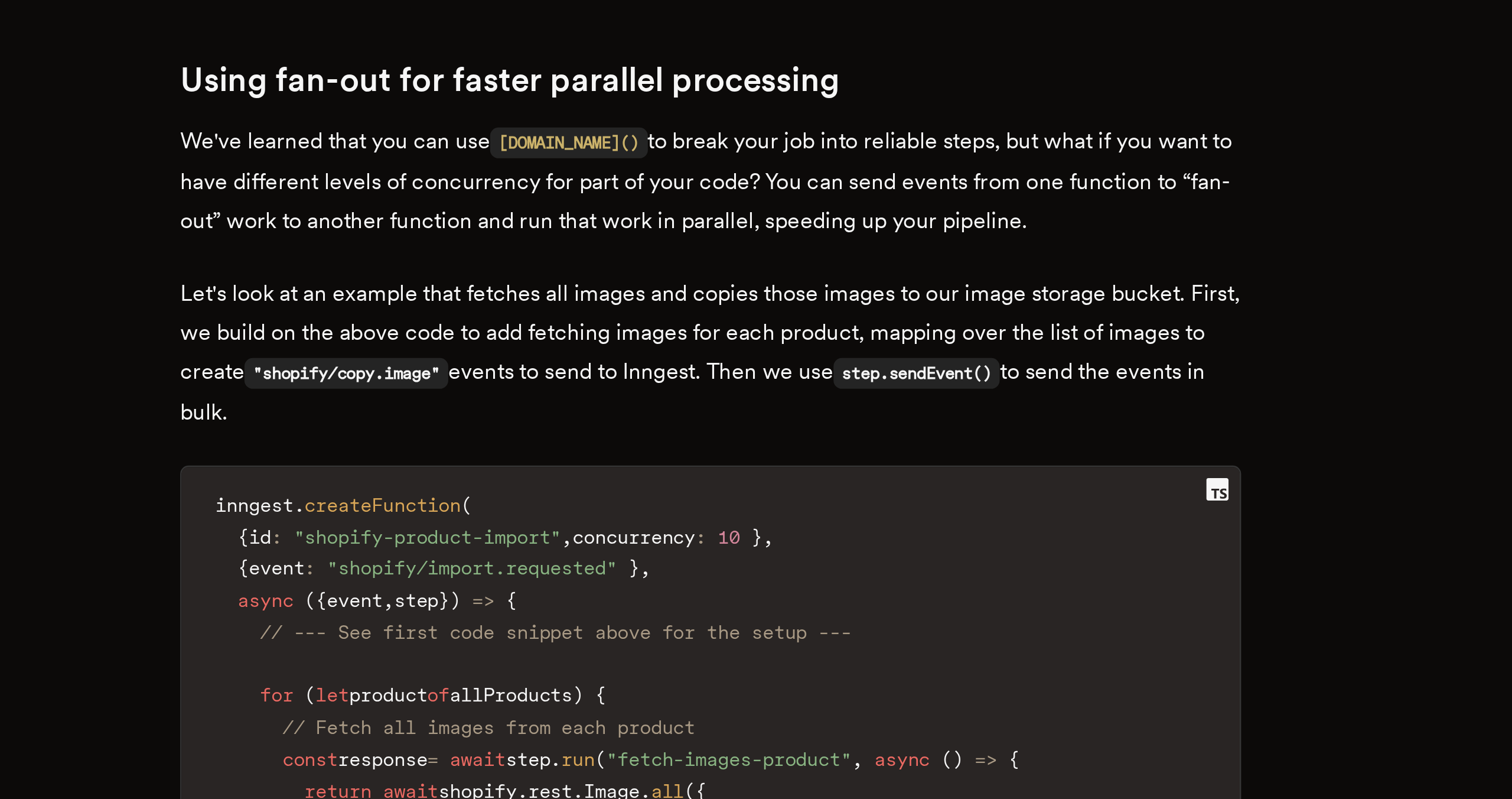
scroll to position [2854, 0]
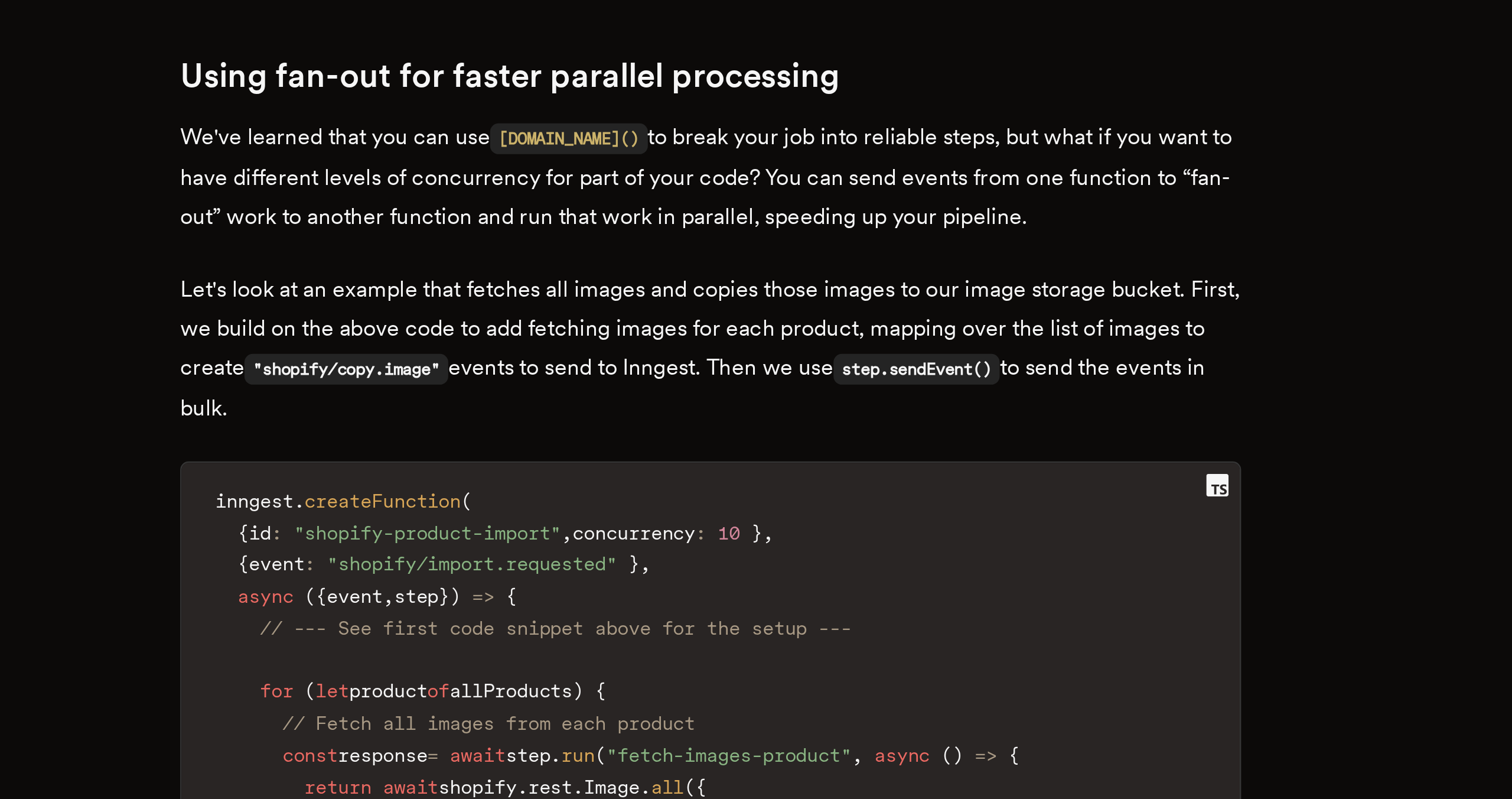
drag, startPoint x: 773, startPoint y: 598, endPoint x: 779, endPoint y: 543, distance: 55.3
click at [779, 575] on p "Let's look at an example that fetches all images and copies those images to our…" at bounding box center [756, 608] width 449 height 66
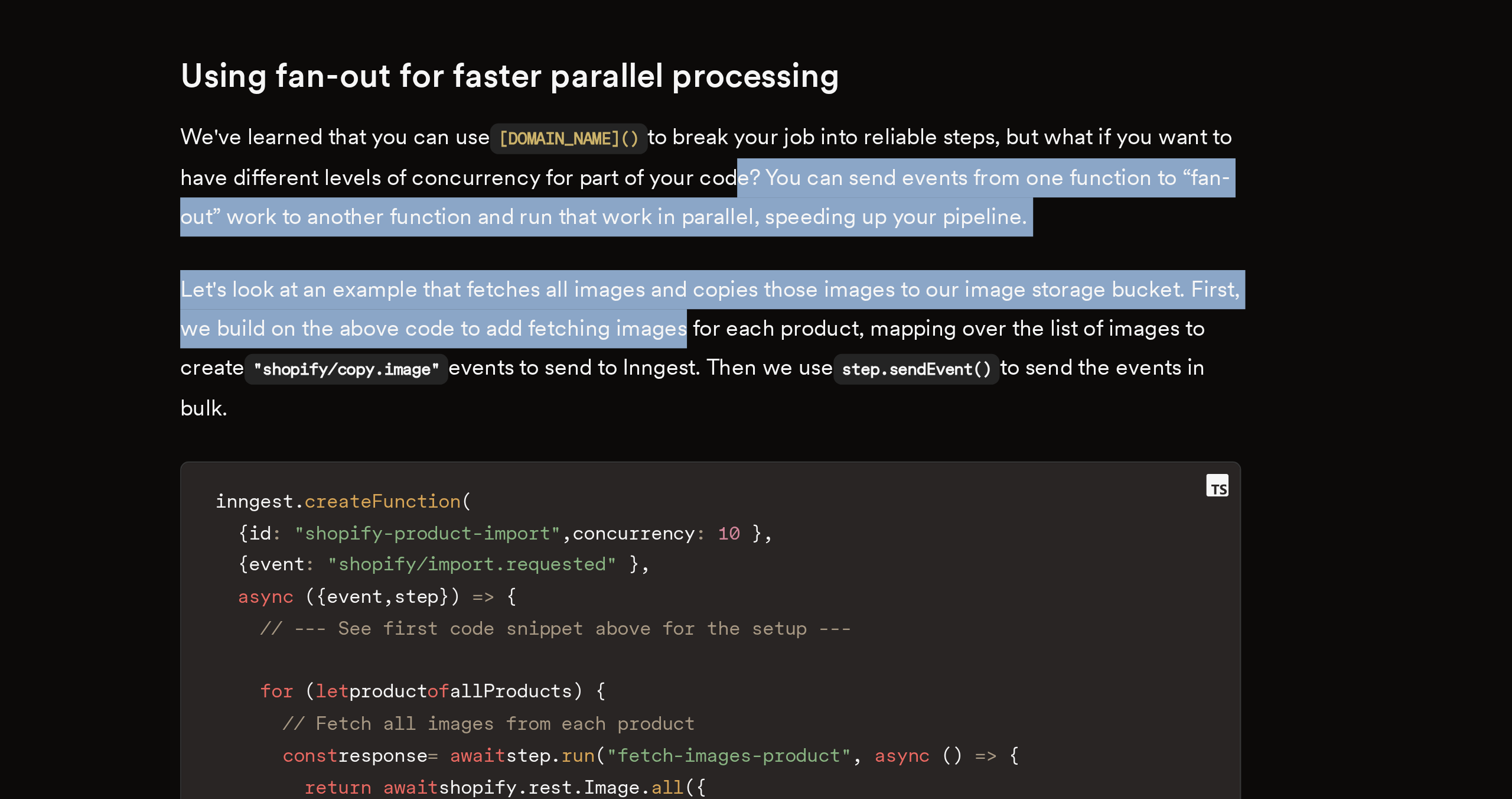
drag, startPoint x: 762, startPoint y: 503, endPoint x: 772, endPoint y: 566, distance: 63.8
click at [772, 575] on p "Let's look at an example that fetches all images and copies those images to our…" at bounding box center [756, 608] width 449 height 66
drag, startPoint x: 728, startPoint y: 552, endPoint x: 756, endPoint y: 603, distance: 58.2
click at [756, 603] on p "Let's look at an example that fetches all images and copies those images to our…" at bounding box center [756, 608] width 449 height 66
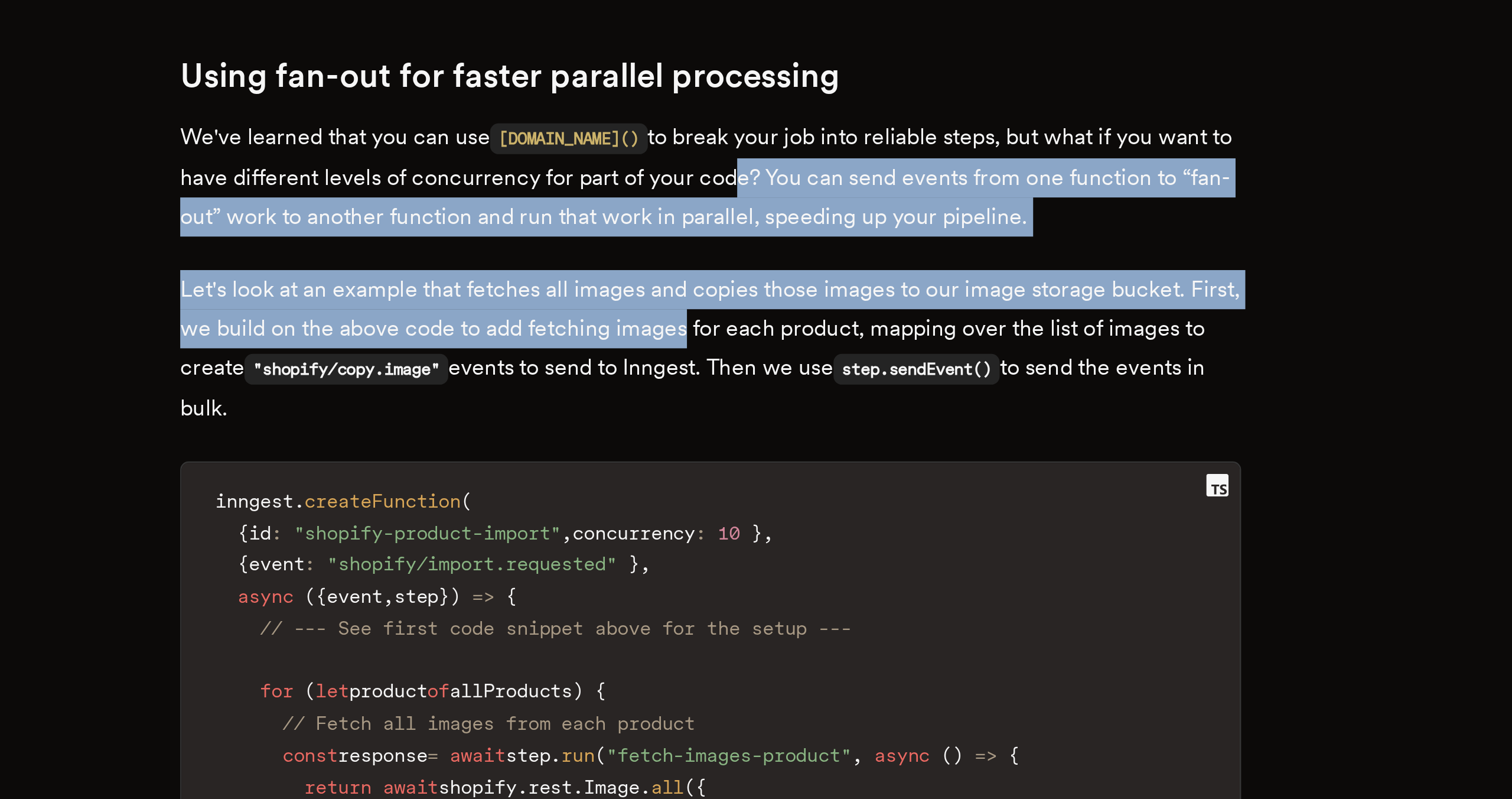
click at [756, 603] on p "Let's look at an example that fetches all images and copies those images to our…" at bounding box center [756, 608] width 449 height 66
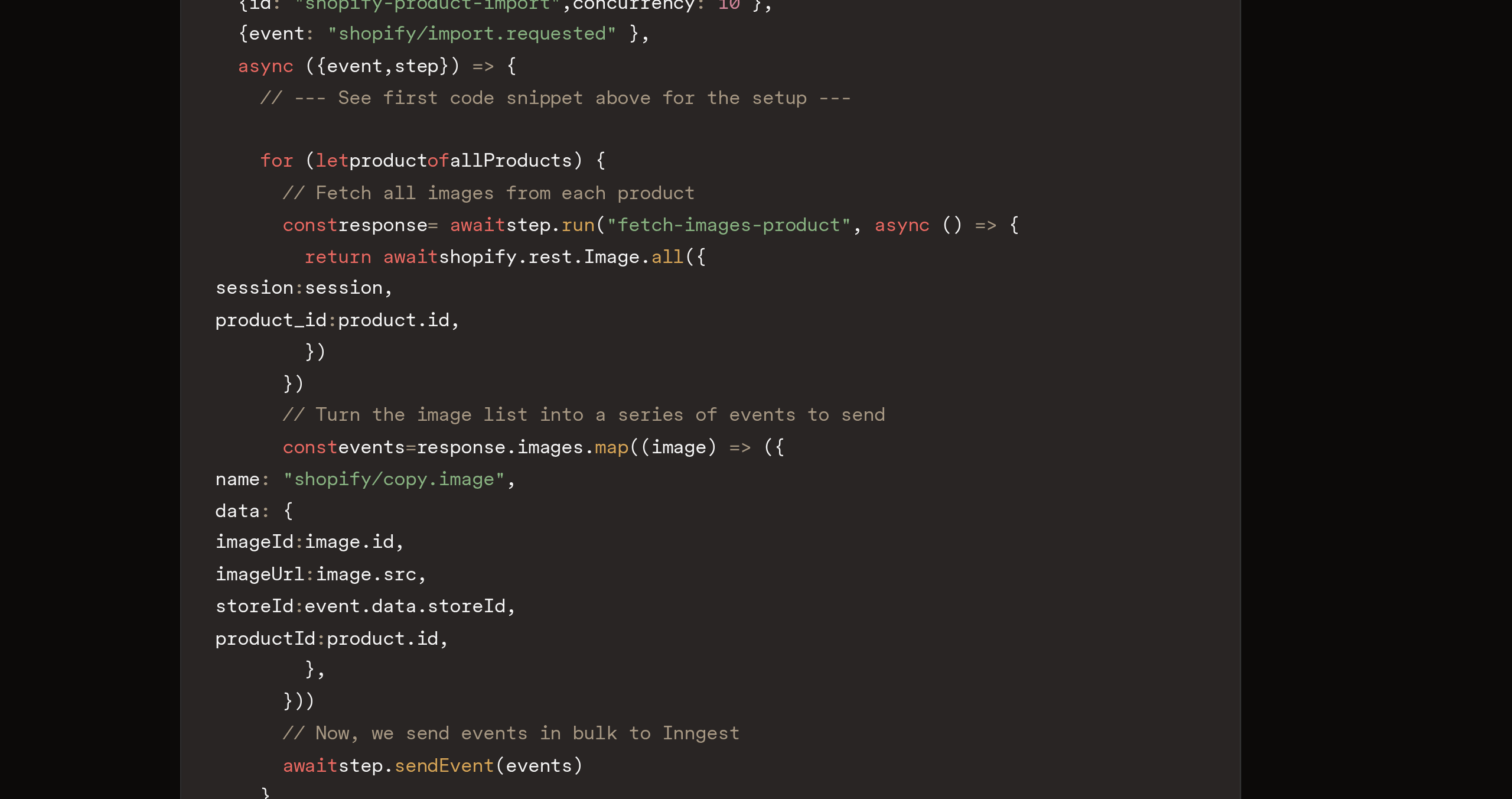
scroll to position [3079, 0]
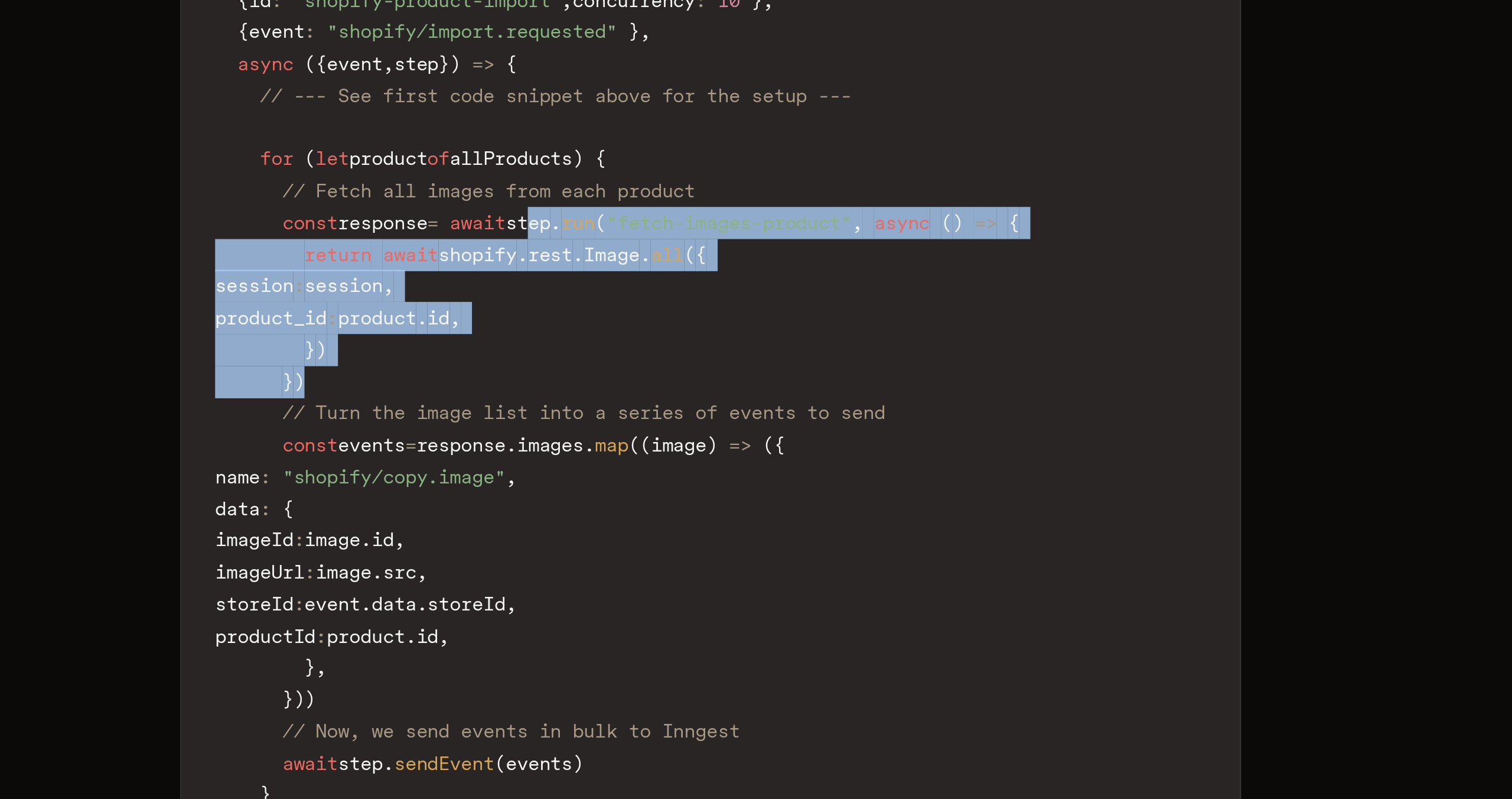
drag, startPoint x: 700, startPoint y: 583, endPoint x: 700, endPoint y: 523, distance: 60.0
click at [700, 523] on code "inngest . createFunction ( { id : "shopify-product-import" , concurrency : 10 }…" at bounding box center [756, 635] width 448 height 394
click at [688, 550] on span "step" at bounding box center [679, 555] width 19 height 9
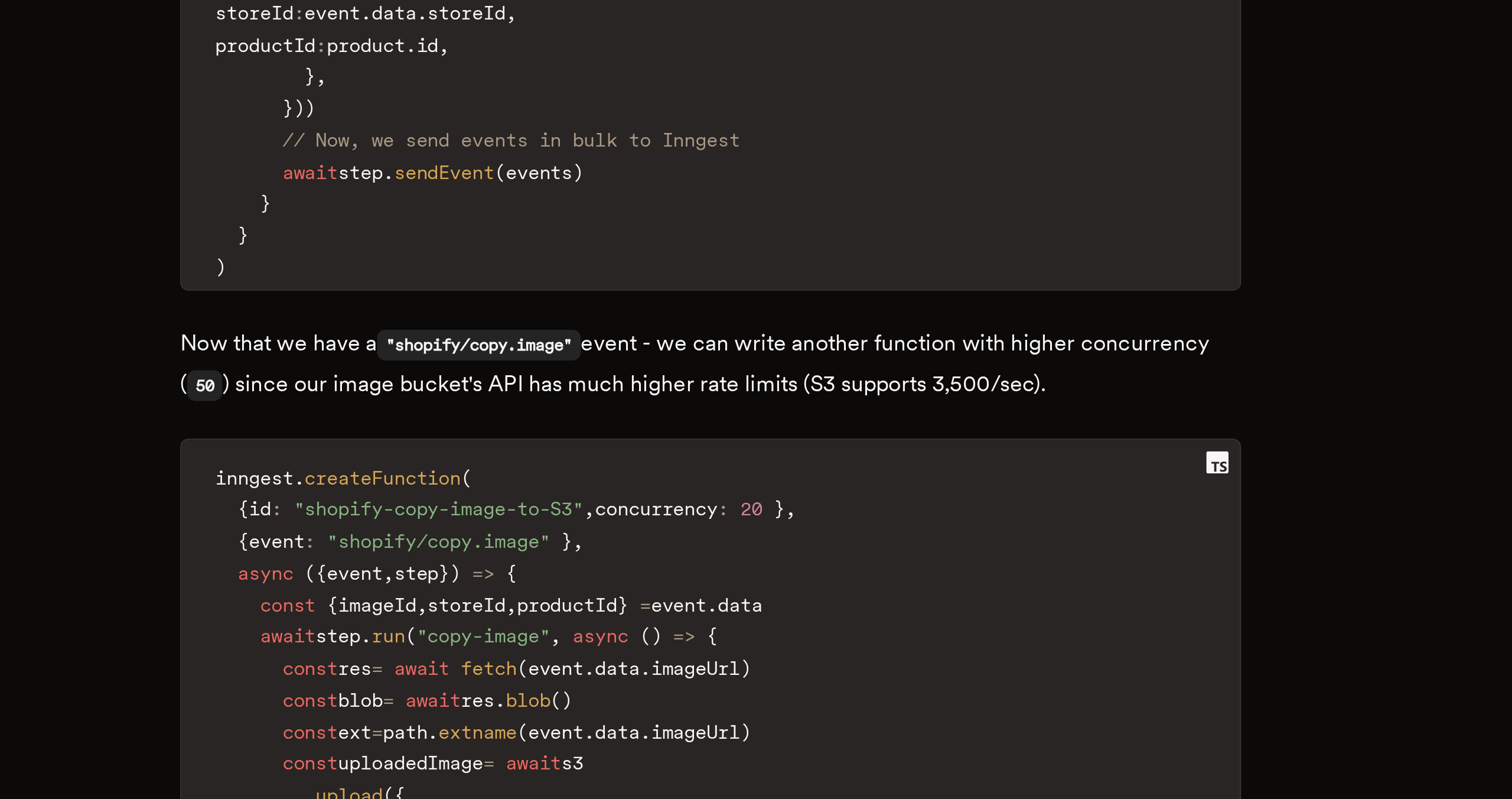
scroll to position [3328, 0]
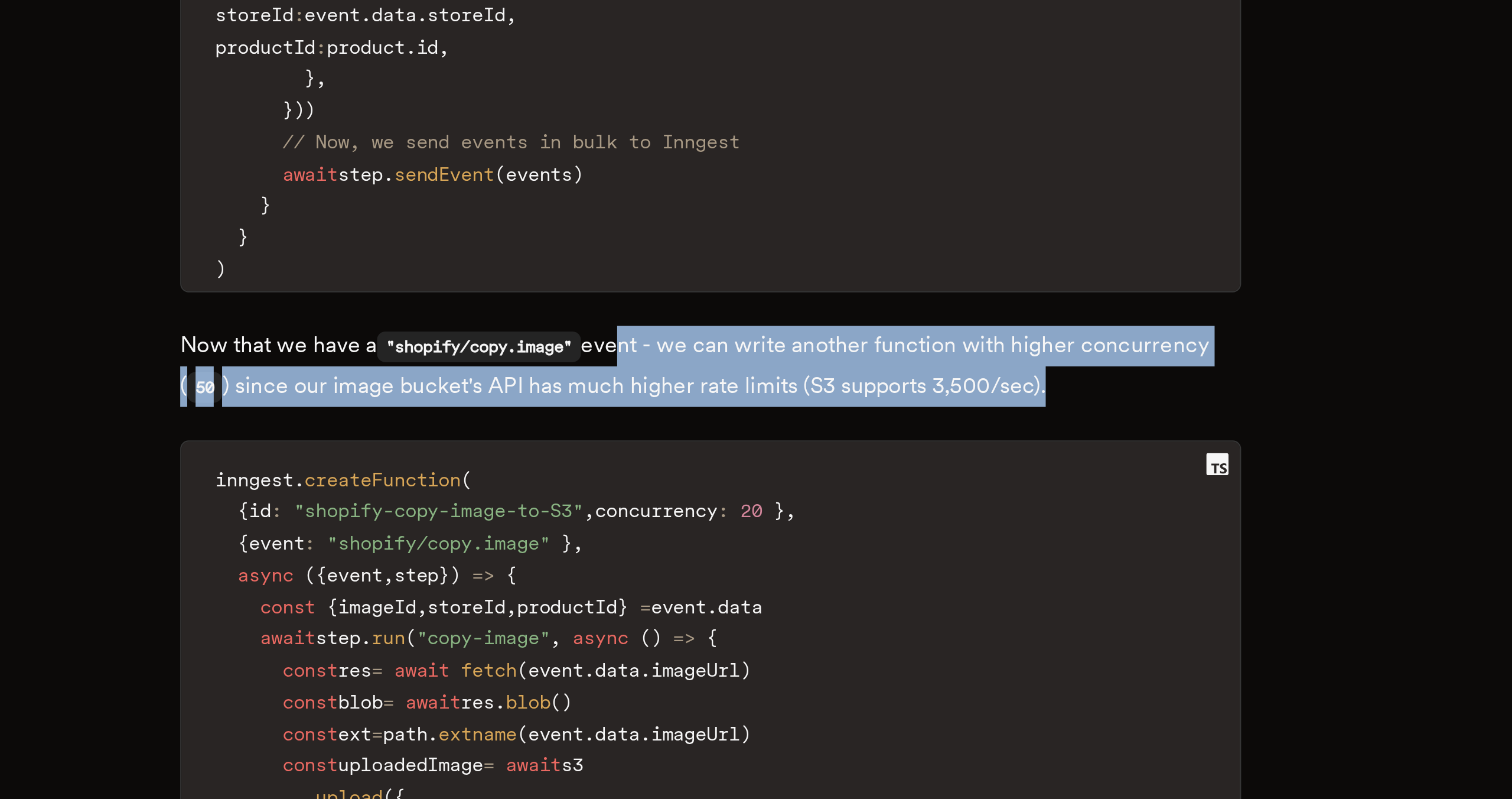
drag, startPoint x: 720, startPoint y: 571, endPoint x: 735, endPoint y: 601, distance: 33.5
drag, startPoint x: 735, startPoint y: 601, endPoint x: 739, endPoint y: 578, distance: 23.3
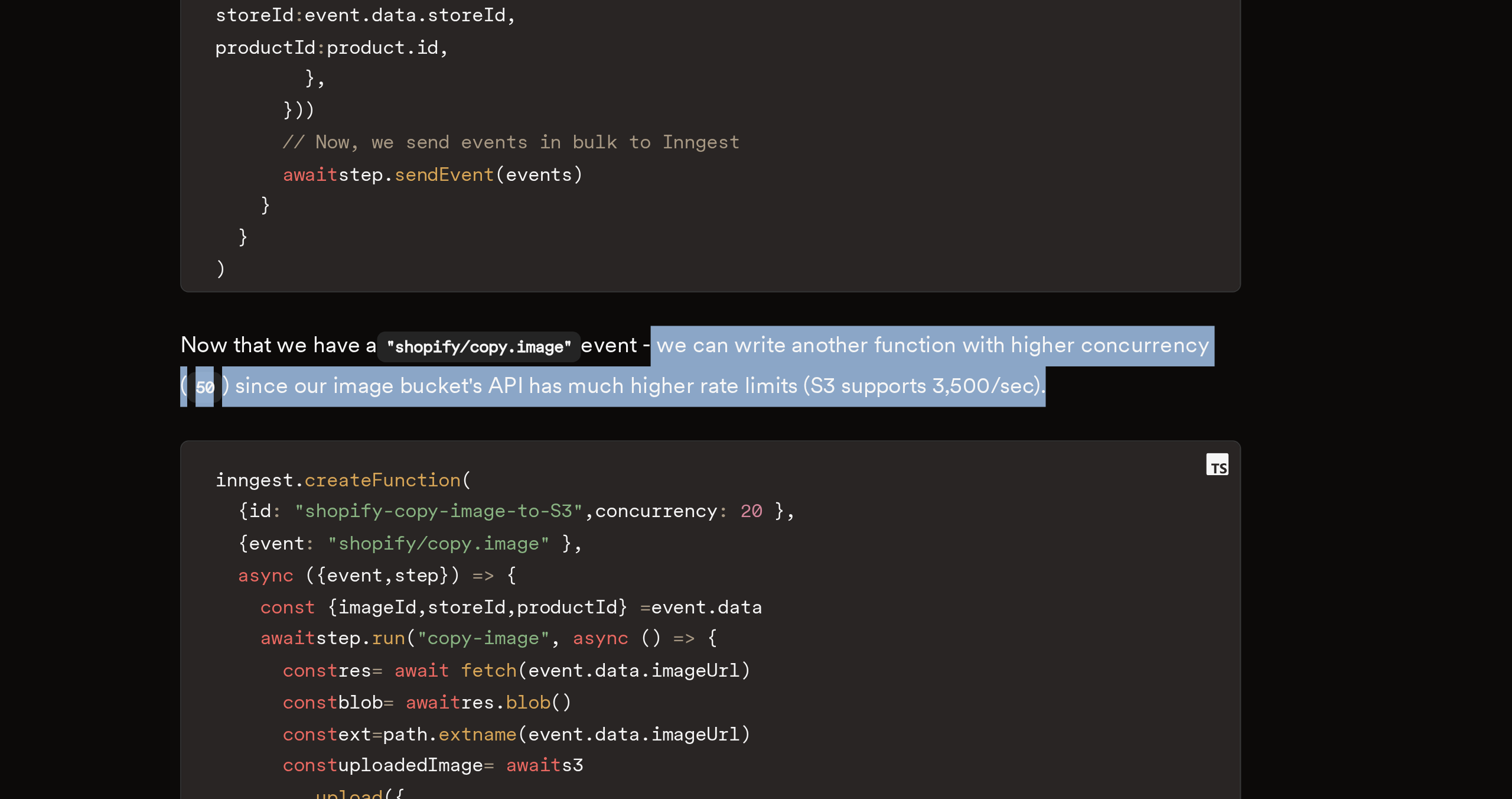
click at [739, 598] on p "Now that we have a "shopify/copy.image" event - we can write another function w…" at bounding box center [756, 615] width 449 height 34
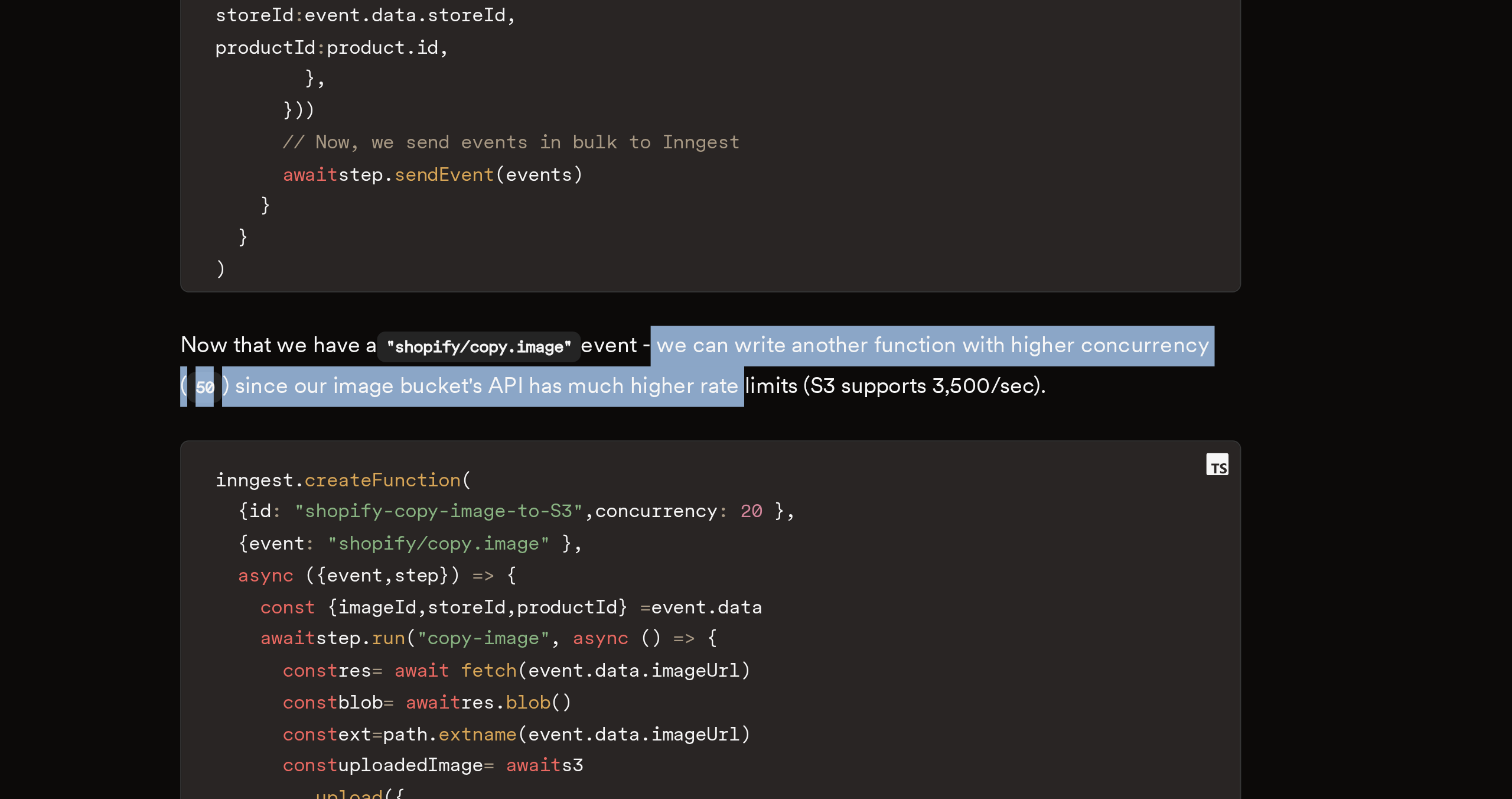
drag, startPoint x: 739, startPoint y: 578, endPoint x: 772, endPoint y: 589, distance: 34.8
click at [772, 598] on p "Now that we have a "shopify/copy.image" event - we can write another function w…" at bounding box center [756, 615] width 449 height 34
drag, startPoint x: 772, startPoint y: 589, endPoint x: 767, endPoint y: 569, distance: 20.6
click at [767, 598] on p "Now that we have a "shopify/copy.image" event - we can write another function w…" at bounding box center [756, 615] width 449 height 34
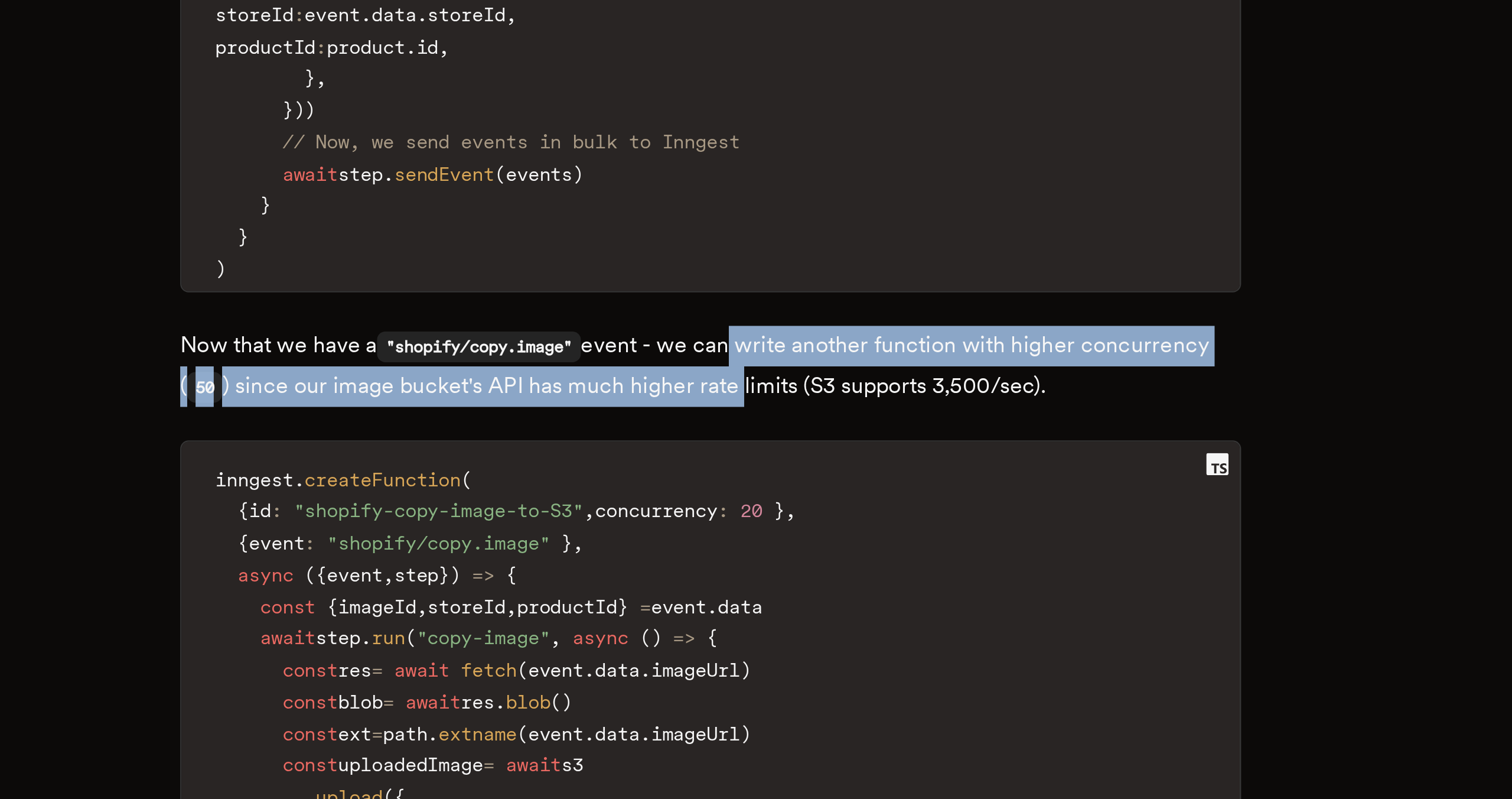
click at [767, 598] on p "Now that we have a "shopify/copy.image" event - we can write another function w…" at bounding box center [756, 615] width 449 height 34
drag, startPoint x: 750, startPoint y: 572, endPoint x: 794, endPoint y: 595, distance: 49.6
click at [794, 598] on p "Now that we have a "shopify/copy.image" event - we can write another function w…" at bounding box center [756, 615] width 449 height 34
drag, startPoint x: 791, startPoint y: 593, endPoint x: 771, endPoint y: 572, distance: 29.0
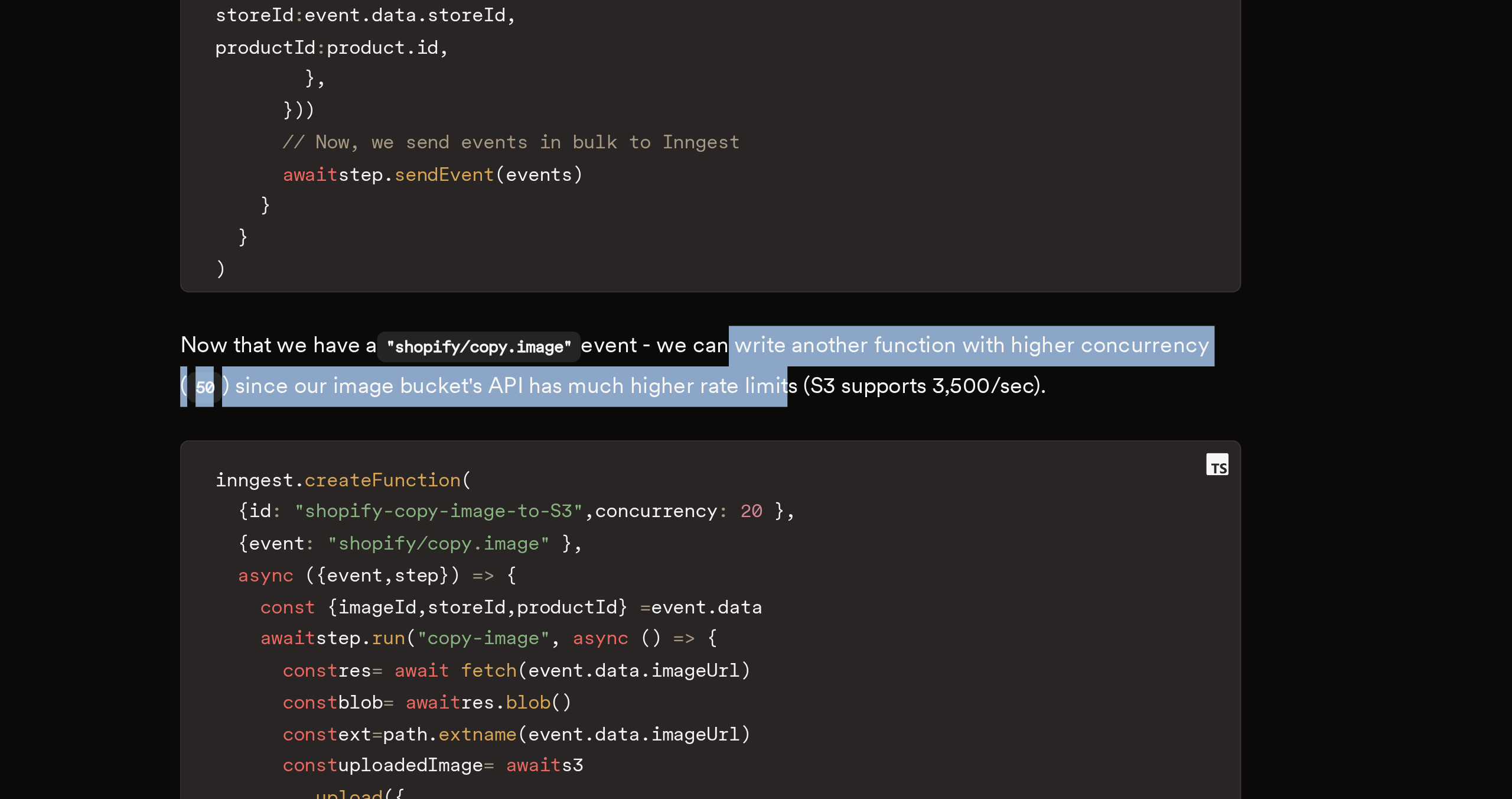
click at [771, 598] on p "Now that we have a "shopify/copy.image" event - we can write another function w…" at bounding box center [756, 615] width 449 height 34
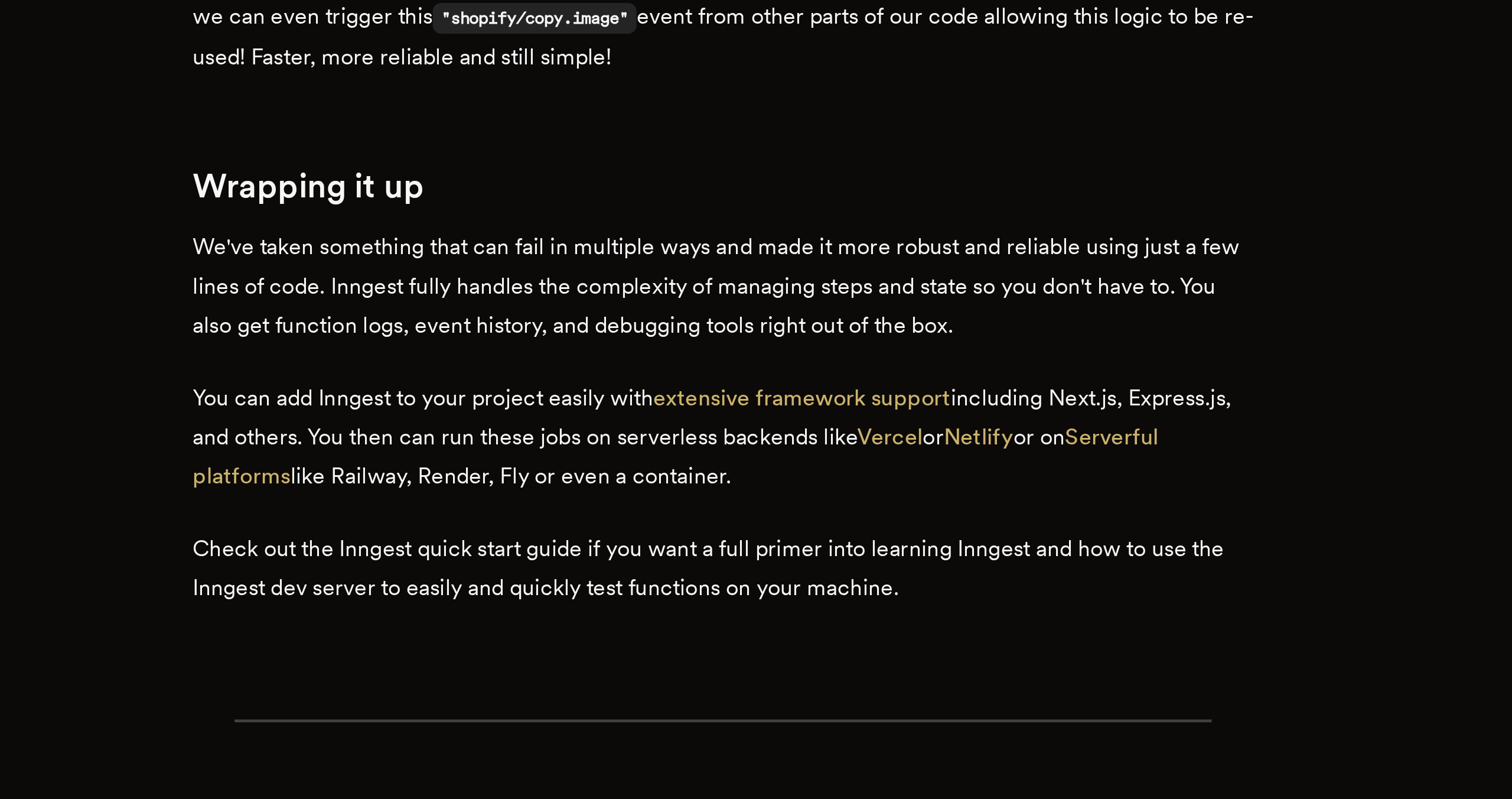
scroll to position [3841, 0]
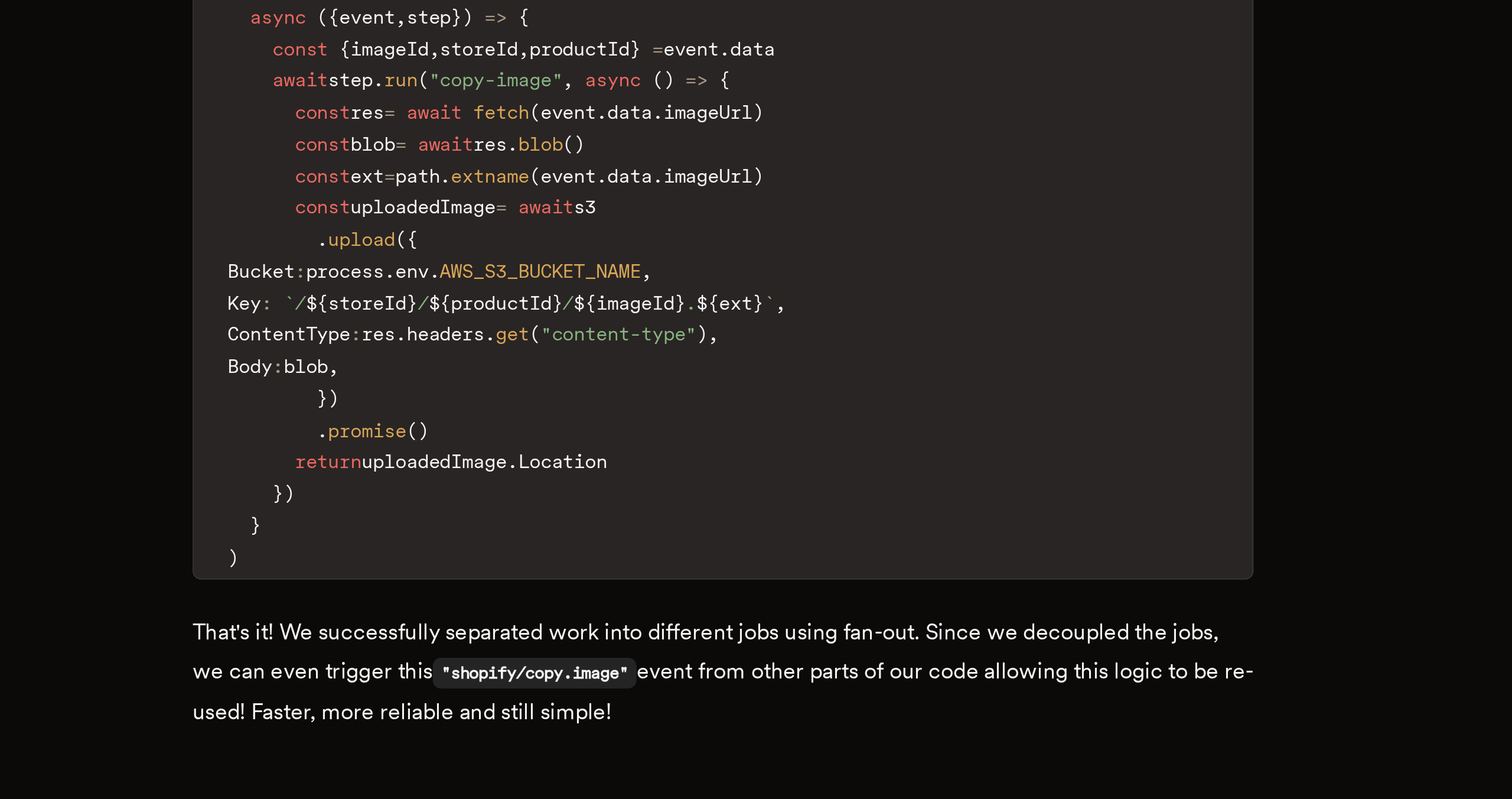
drag, startPoint x: 745, startPoint y: 446, endPoint x: 745, endPoint y: 422, distance: 24.0
click at [745, 444] on p "That's it! We successfully separated work into different jobs using fan-out. Si…" at bounding box center [756, 468] width 449 height 50
drag, startPoint x: 744, startPoint y: 421, endPoint x: 762, endPoint y: 456, distance: 39.4
click at [762, 456] on p "That's it! We successfully separated work into different jobs using fan-out. Si…" at bounding box center [756, 468] width 449 height 50
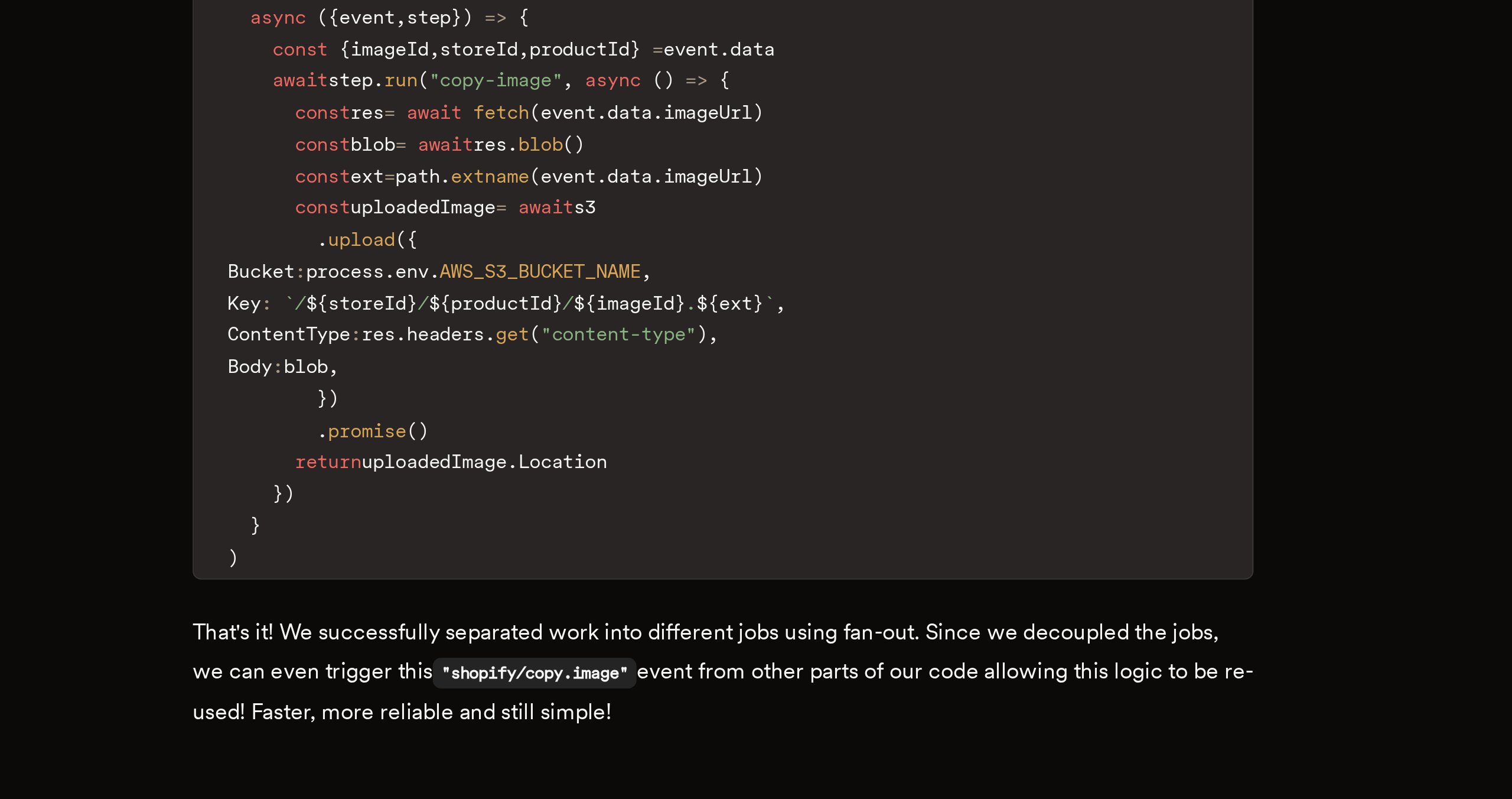
click at [762, 456] on p "That's it! We successfully separated work into different jobs using fan-out. Si…" at bounding box center [756, 468] width 449 height 50
